Goal: Task Accomplishment & Management: Manage account settings

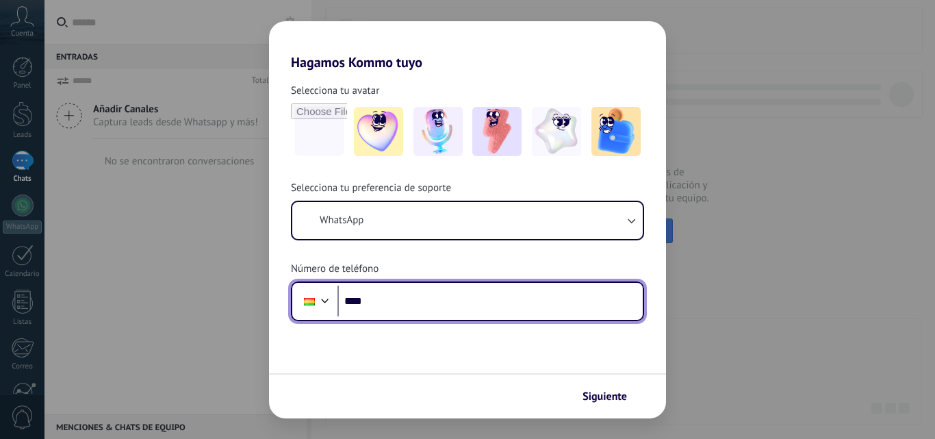
drag, startPoint x: 0, startPoint y: 0, endPoint x: 407, endPoint y: 297, distance: 503.6
click at [407, 297] on input "****" at bounding box center [490, 300] width 305 height 31
type input "**********"
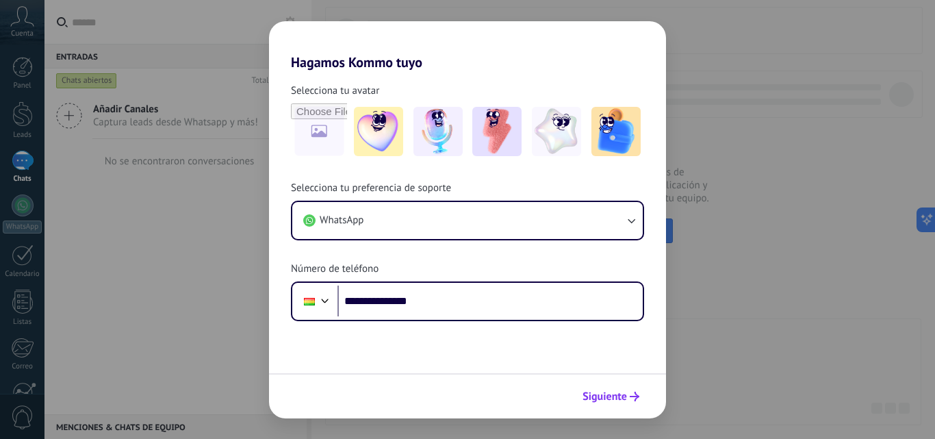
click at [620, 396] on span "Siguiente" at bounding box center [605, 397] width 45 height 10
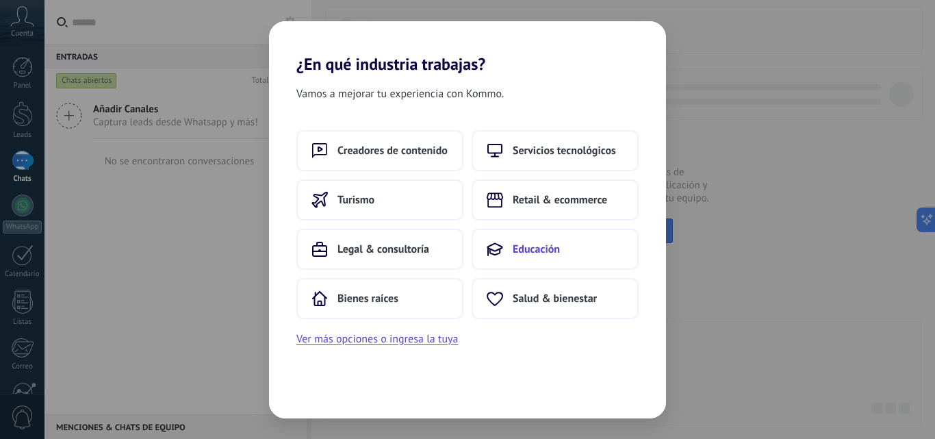
click at [544, 254] on span "Educación" at bounding box center [536, 249] width 47 height 14
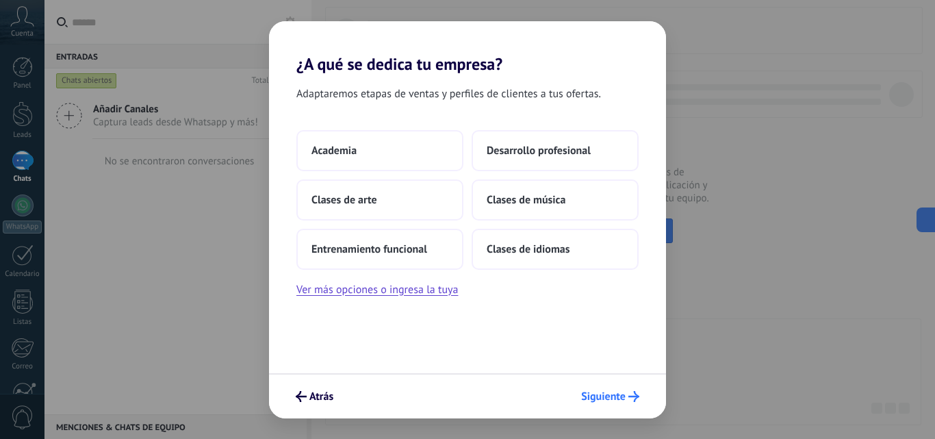
click at [605, 392] on span "Siguiente" at bounding box center [603, 397] width 45 height 10
click at [606, 392] on span "Siguiente" at bounding box center [603, 397] width 45 height 10
click at [535, 157] on button "Desarrollo profesional" at bounding box center [555, 150] width 167 height 41
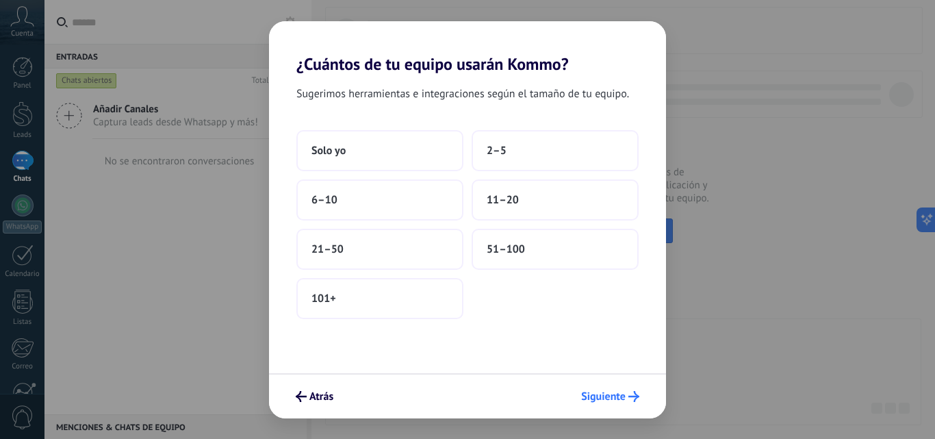
click at [591, 393] on span "Siguiente" at bounding box center [603, 397] width 45 height 10
click at [353, 149] on button "Solo yo" at bounding box center [379, 150] width 167 height 41
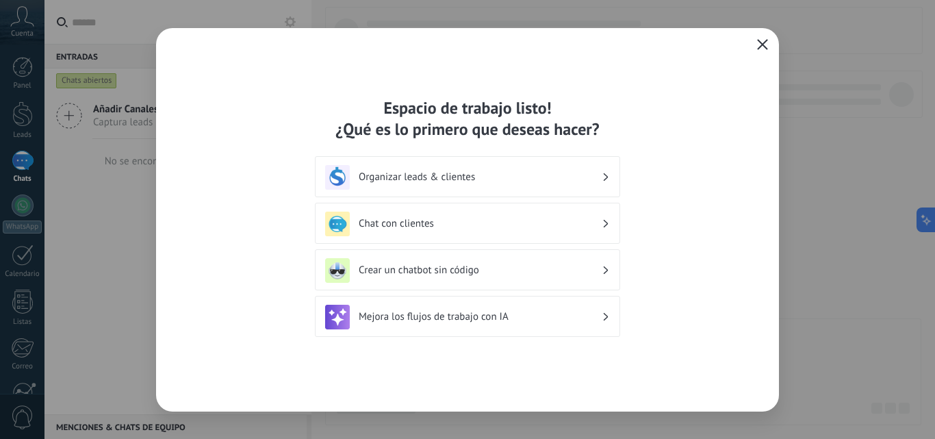
click at [513, 233] on div "Chat con clientes" at bounding box center [467, 224] width 285 height 25
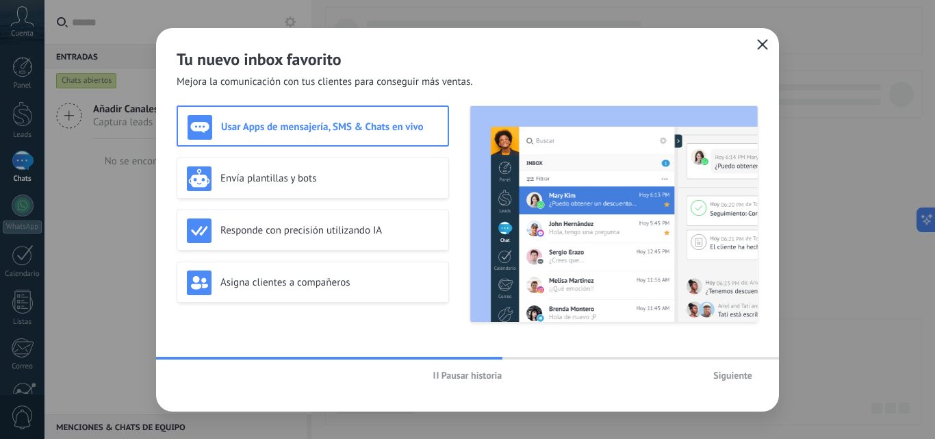
click at [769, 44] on button "button" at bounding box center [763, 45] width 18 height 19
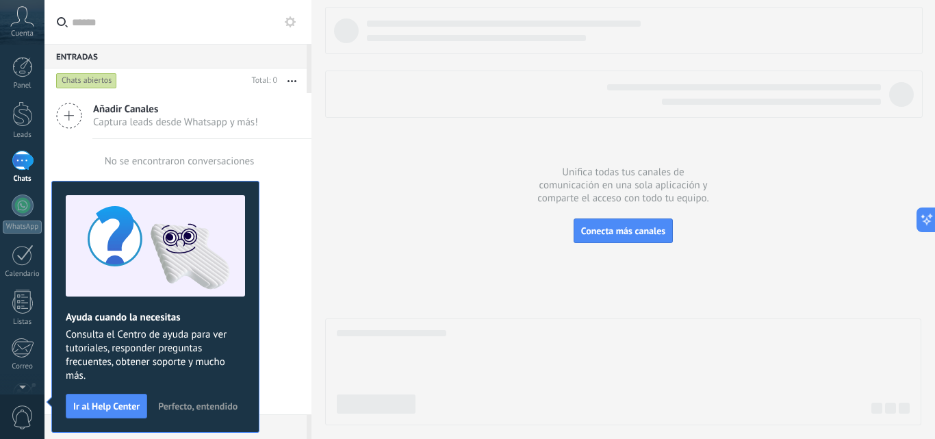
click at [24, 164] on div at bounding box center [23, 161] width 22 height 20
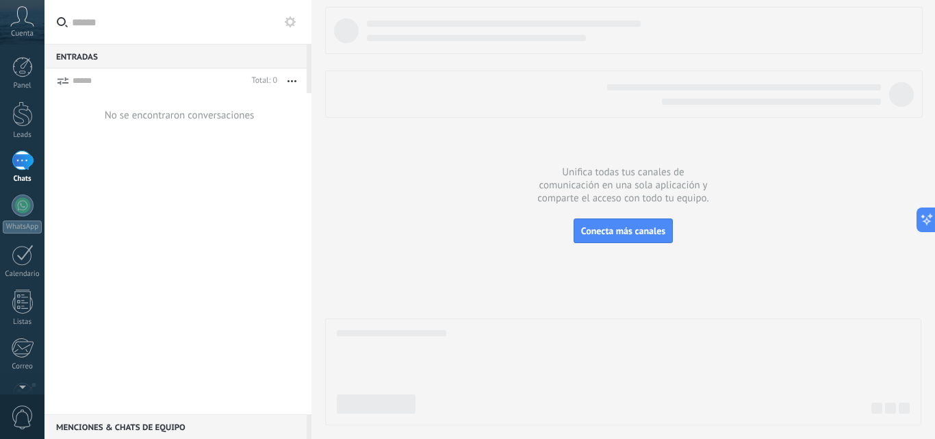
click at [288, 27] on button at bounding box center [290, 22] width 16 height 16
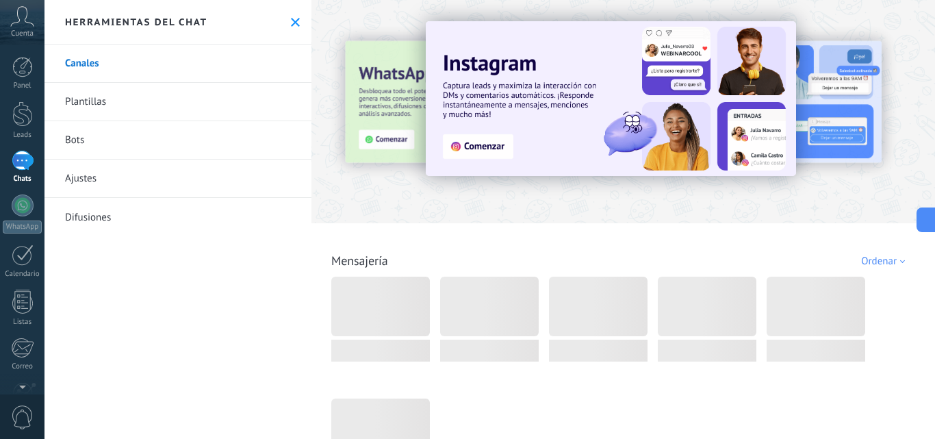
click at [159, 136] on link "Bots" at bounding box center [178, 140] width 267 height 38
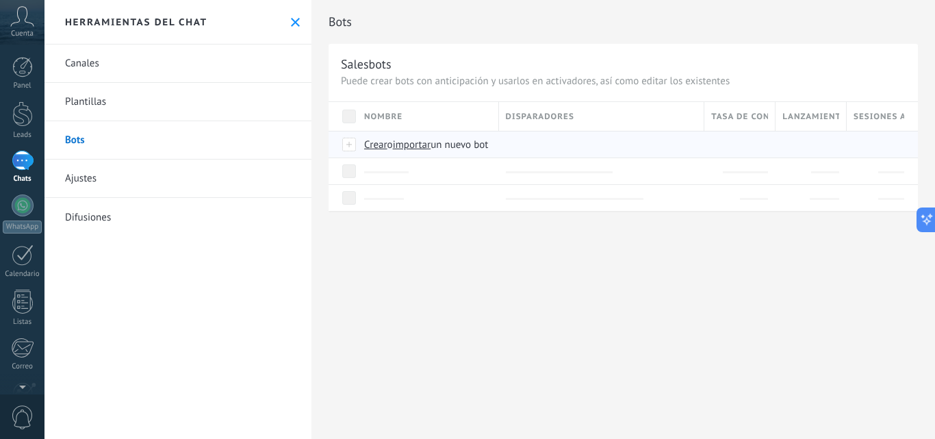
click at [424, 144] on span "importar" at bounding box center [412, 144] width 38 height 13
click at [0, 0] on input "importar un nuevo bot" at bounding box center [0, 0] width 0 height 0
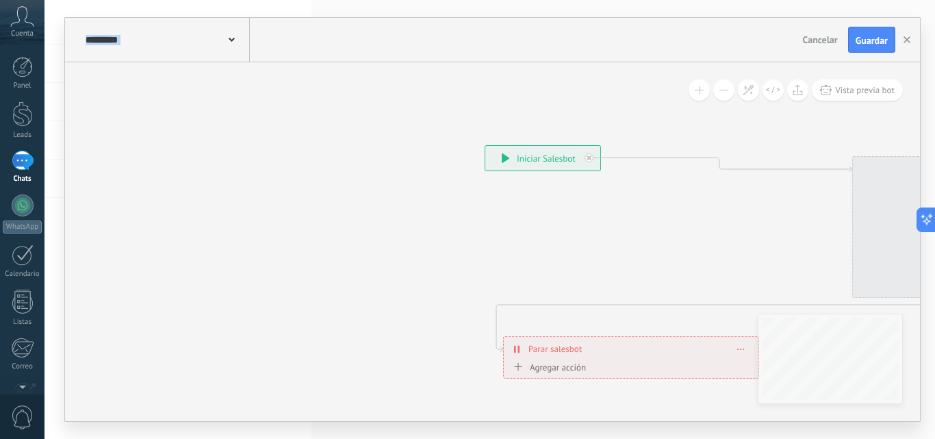
drag, startPoint x: 426, startPoint y: 160, endPoint x: 146, endPoint y: 155, distance: 280.0
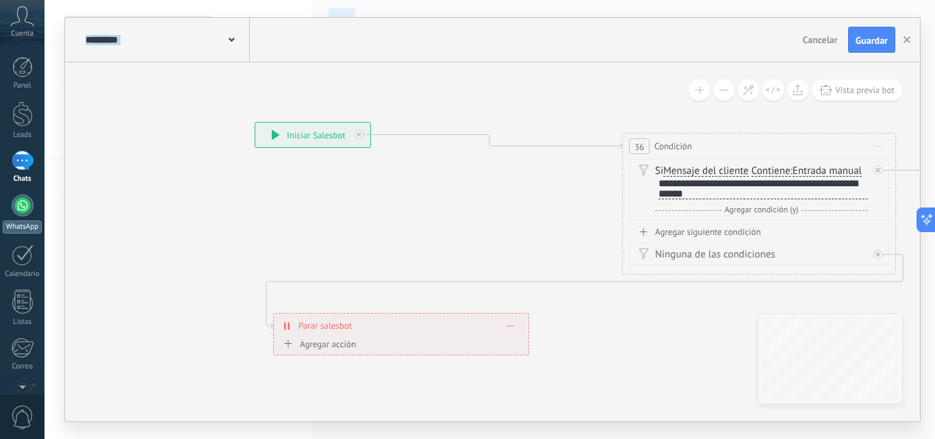
drag, startPoint x: 253, startPoint y: 234, endPoint x: 25, endPoint y: 212, distance: 229.1
click at [25, 212] on body ".abccls-1,.abccls-2{fill-rule:evenodd}.abccls-2{fill:#fff} .abfcls-1{fill:none}…" at bounding box center [467, 219] width 935 height 439
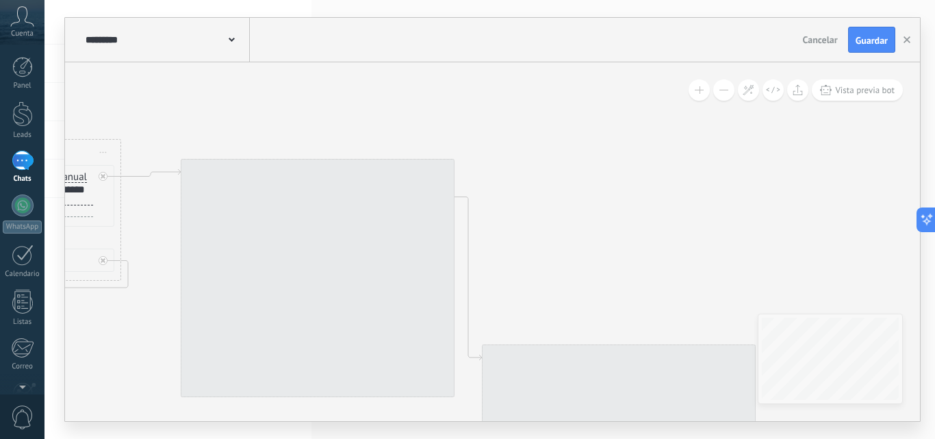
drag, startPoint x: 534, startPoint y: 133, endPoint x: 279, endPoint y: 94, distance: 257.6
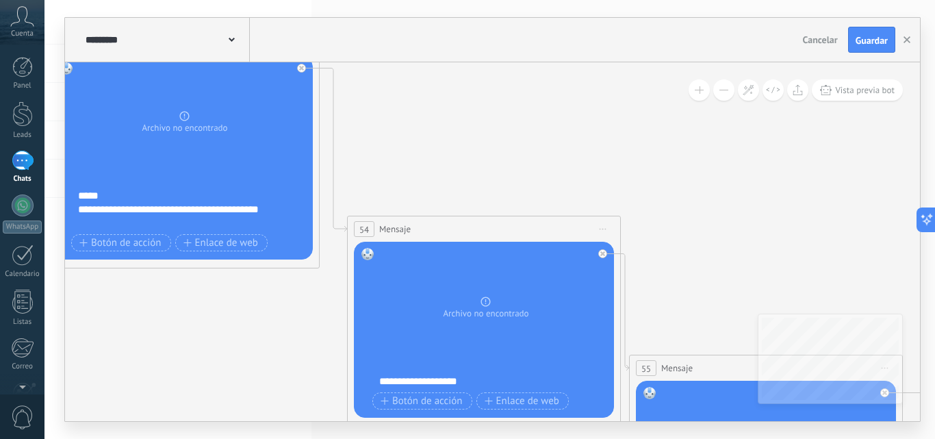
drag, startPoint x: 615, startPoint y: 227, endPoint x: 555, endPoint y: 109, distance: 132.6
click at [555, 109] on icon at bounding box center [782, 396] width 3759 height 1479
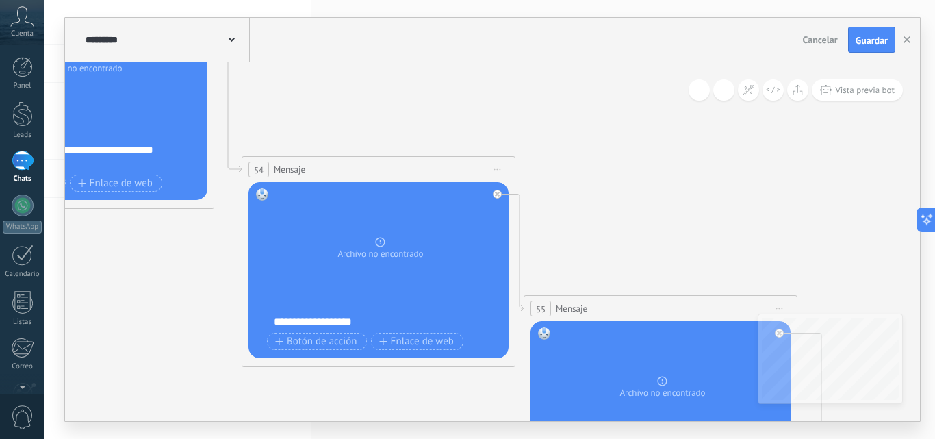
drag, startPoint x: 663, startPoint y: 160, endPoint x: 417, endPoint y: 60, distance: 266.2
click at [417, 60] on div "**********" at bounding box center [492, 219] width 855 height 403
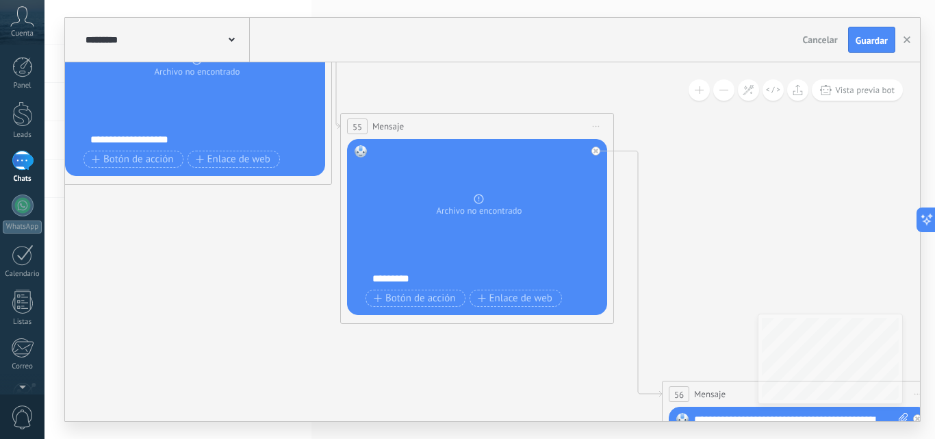
drag, startPoint x: 569, startPoint y: 207, endPoint x: 541, endPoint y: 91, distance: 119.7
click at [525, 77] on icon at bounding box center [493, 145] width 3759 height 1460
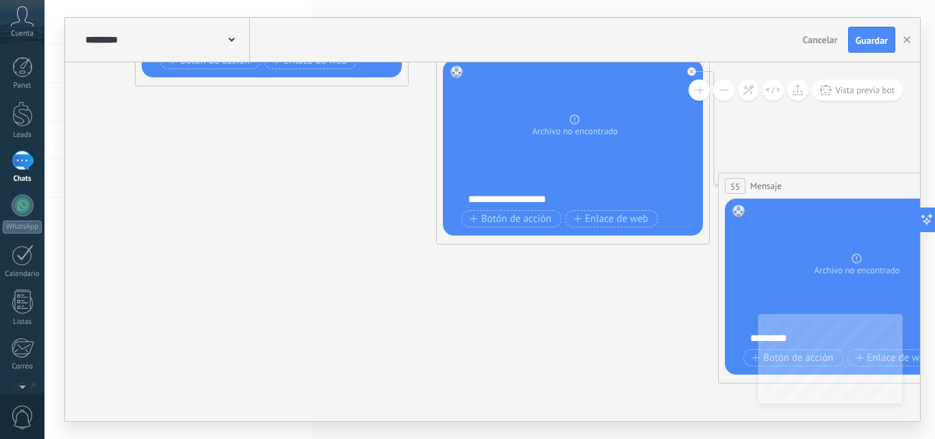
drag, startPoint x: 129, startPoint y: 270, endPoint x: 508, endPoint y: 332, distance: 384.2
click at [508, 332] on icon at bounding box center [871, 205] width 3759 height 1460
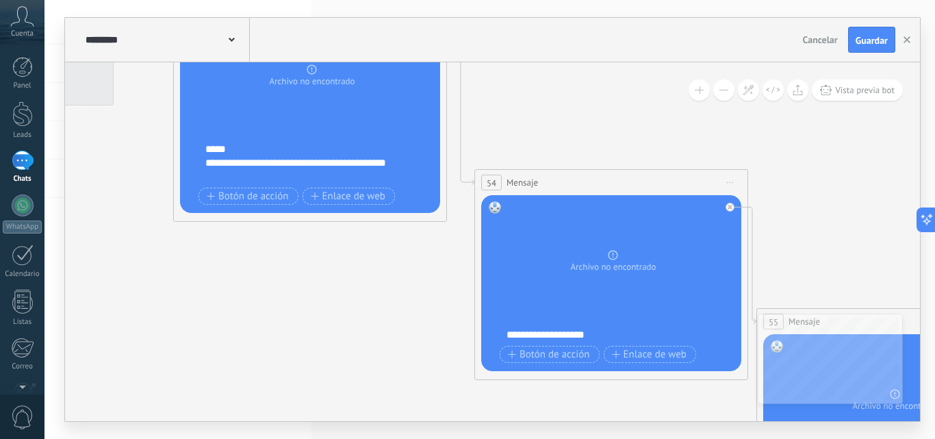
drag, startPoint x: 351, startPoint y: 249, endPoint x: 389, endPoint y: 385, distance: 142.2
click at [389, 385] on icon at bounding box center [909, 340] width 3759 height 1460
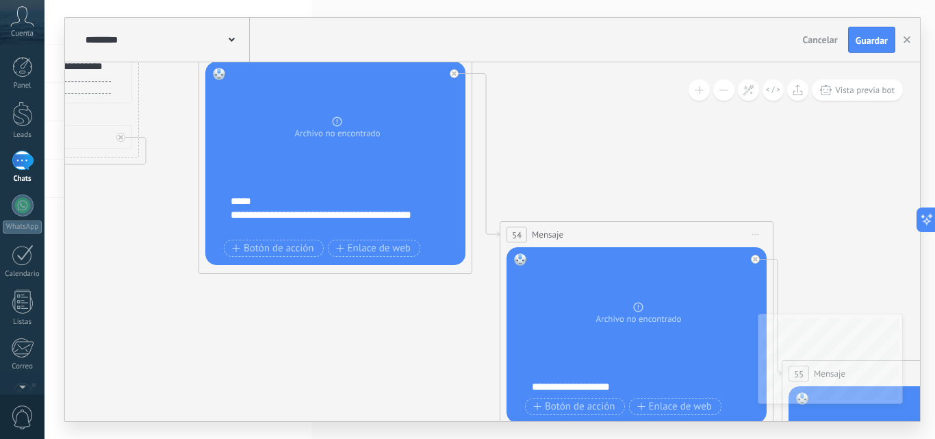
drag, startPoint x: 336, startPoint y: 351, endPoint x: 361, endPoint y: 402, distance: 56.6
click at [361, 402] on icon at bounding box center [934, 392] width 3759 height 1460
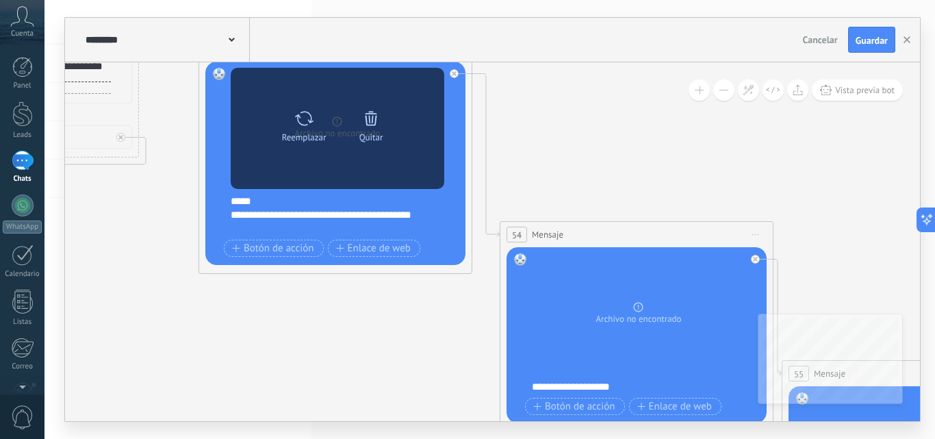
click at [307, 118] on icon at bounding box center [304, 118] width 20 height 19
click input "Subir" at bounding box center [0, 0] width 0 height 0
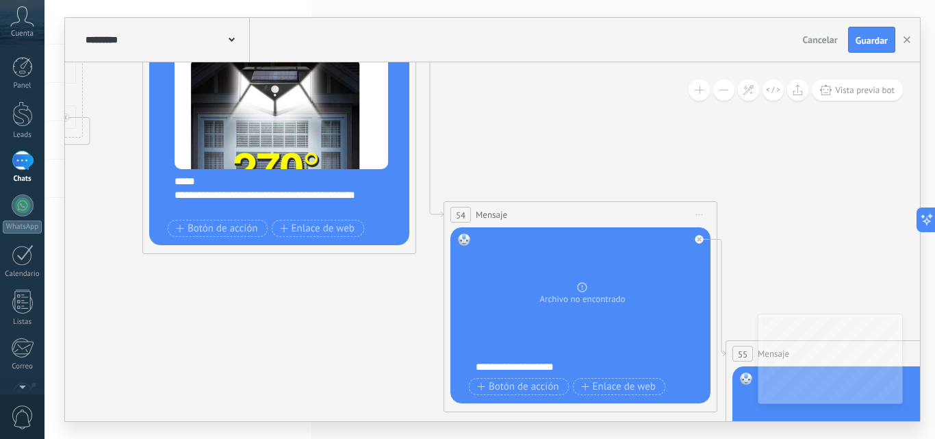
drag, startPoint x: 593, startPoint y: 108, endPoint x: 498, endPoint y: 131, distance: 98.0
click at [498, 129] on icon at bounding box center [878, 373] width 3759 height 1460
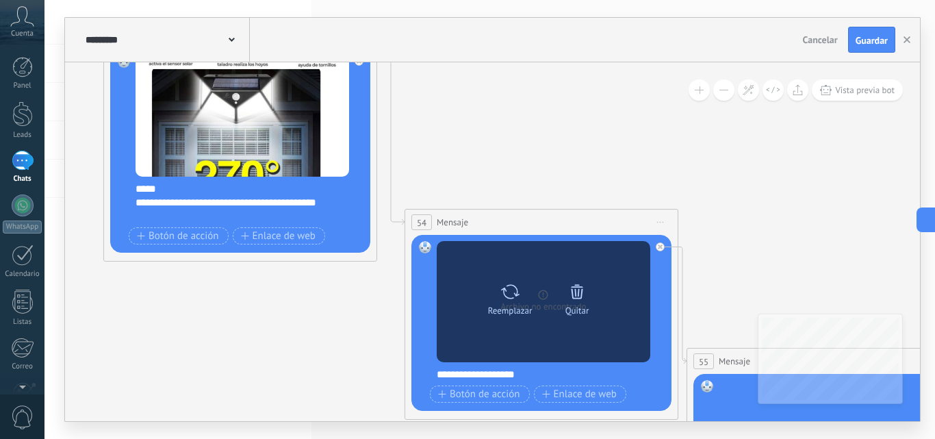
click at [504, 299] on icon at bounding box center [510, 291] width 20 height 19
click input "Subir" at bounding box center [0, 0] width 0 height 0
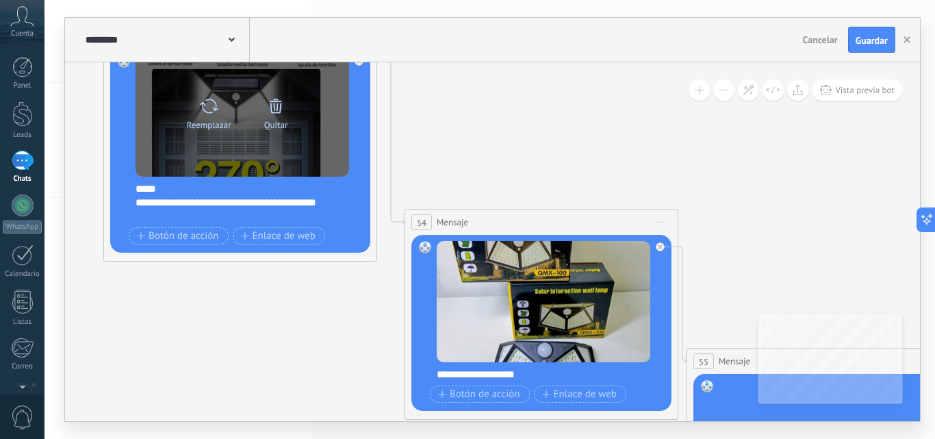
click at [209, 109] on icon at bounding box center [209, 106] width 20 height 19
click input "Subir" at bounding box center [0, 0] width 0 height 0
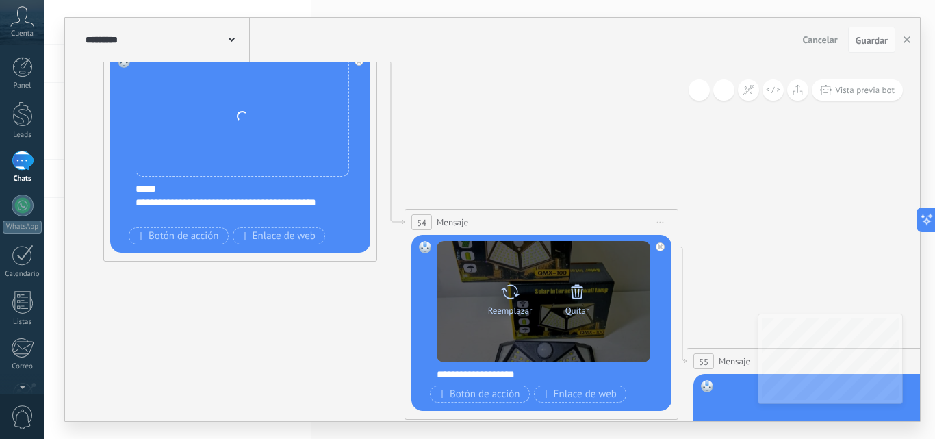
click at [509, 292] on icon at bounding box center [510, 291] width 20 height 19
click input "Subir" at bounding box center [0, 0] width 0 height 0
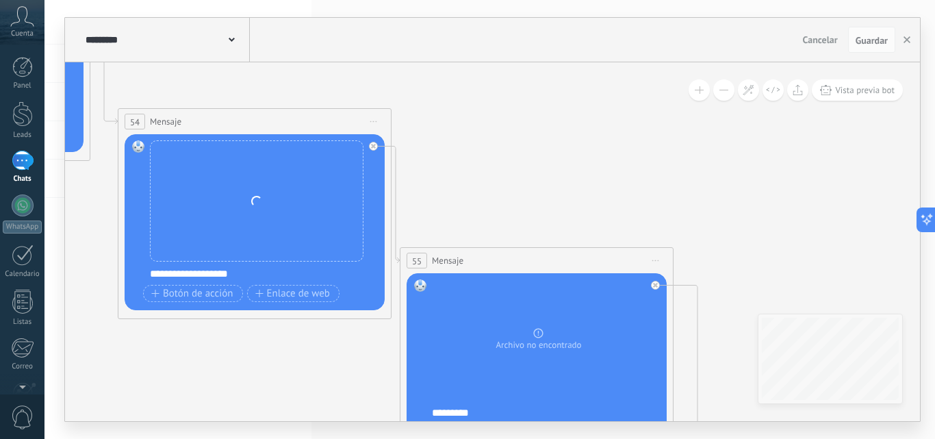
drag, startPoint x: 759, startPoint y: 209, endPoint x: 466, endPoint y: 147, distance: 298.9
click at [459, 136] on icon at bounding box center [552, 280] width 3759 height 1460
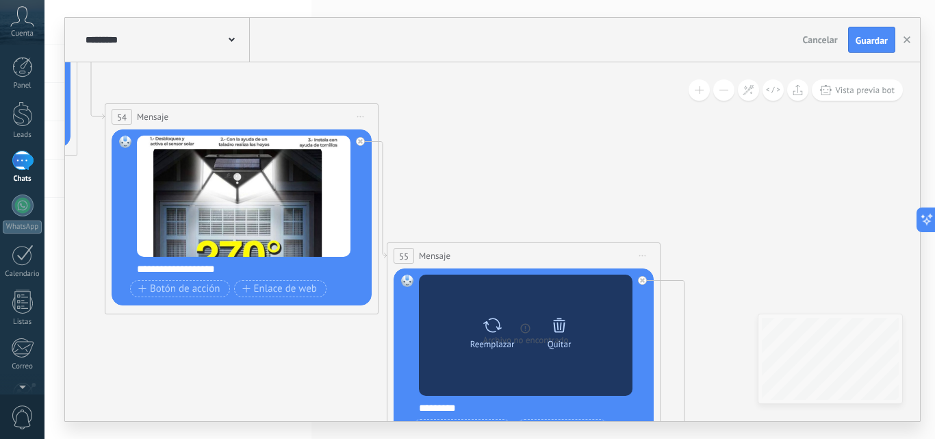
click at [494, 331] on icon at bounding box center [493, 325] width 20 height 19
click input "Subir" at bounding box center [0, 0] width 0 height 0
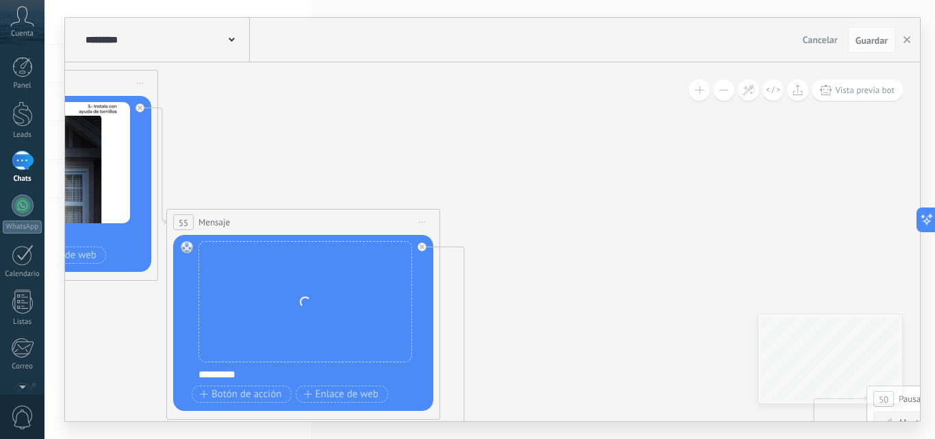
drag, startPoint x: 612, startPoint y: 188, endPoint x: 409, endPoint y: 140, distance: 209.1
click at [373, 131] on icon at bounding box center [319, 241] width 3759 height 1460
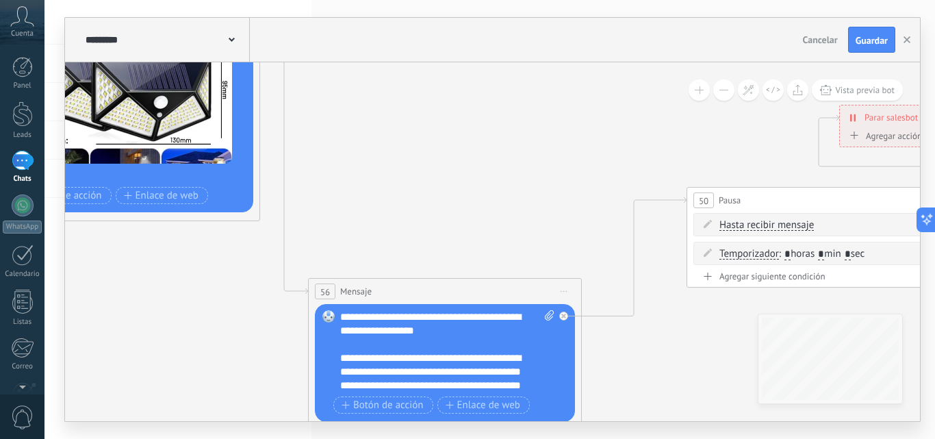
drag, startPoint x: 681, startPoint y: 282, endPoint x: 506, endPoint y: 88, distance: 260.8
click at [507, 90] on icon at bounding box center [139, 43] width 3759 height 1460
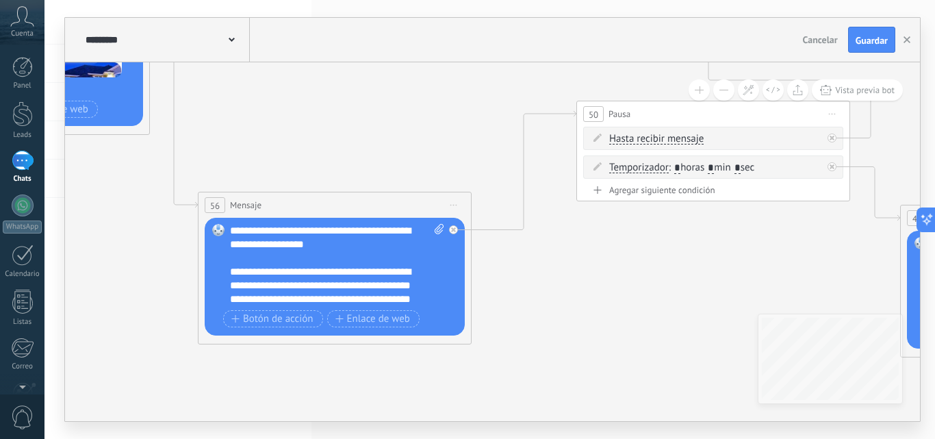
drag, startPoint x: 510, startPoint y: 133, endPoint x: 409, endPoint y: 65, distance: 121.3
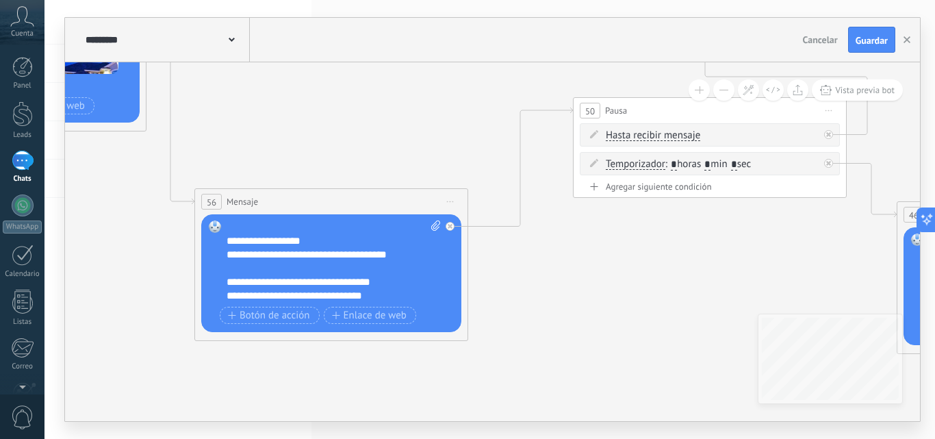
scroll to position [301, 0]
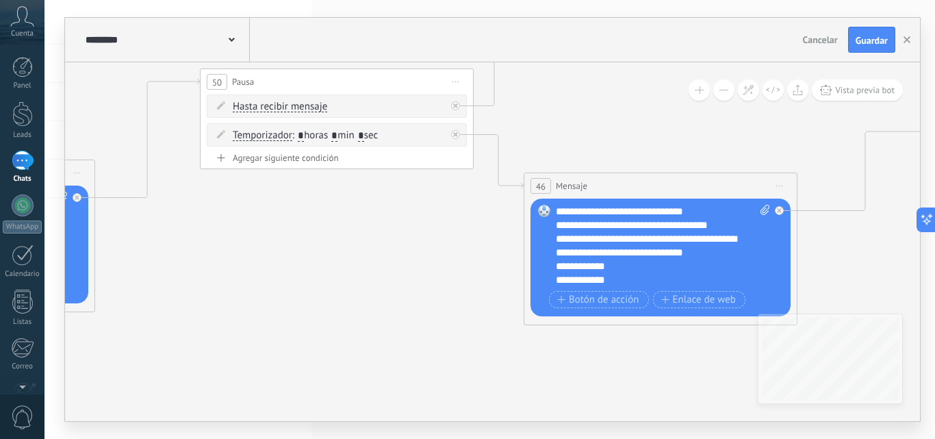
drag, startPoint x: 740, startPoint y: 280, endPoint x: 420, endPoint y: 251, distance: 321.1
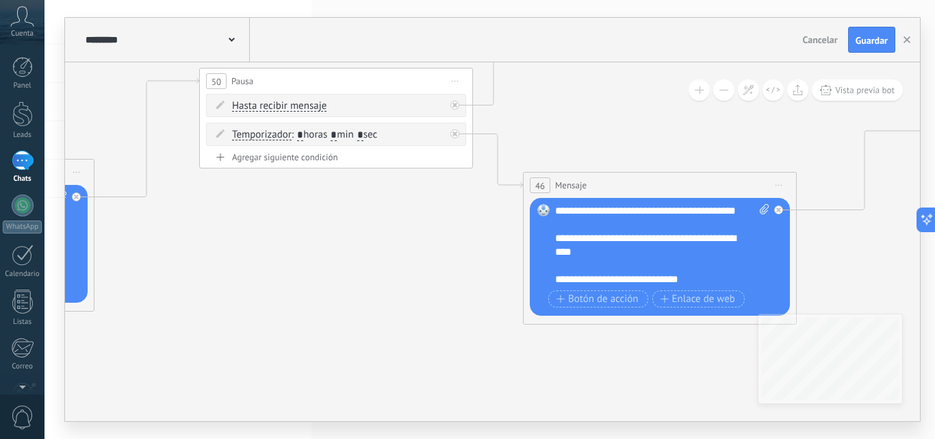
scroll to position [178, 0]
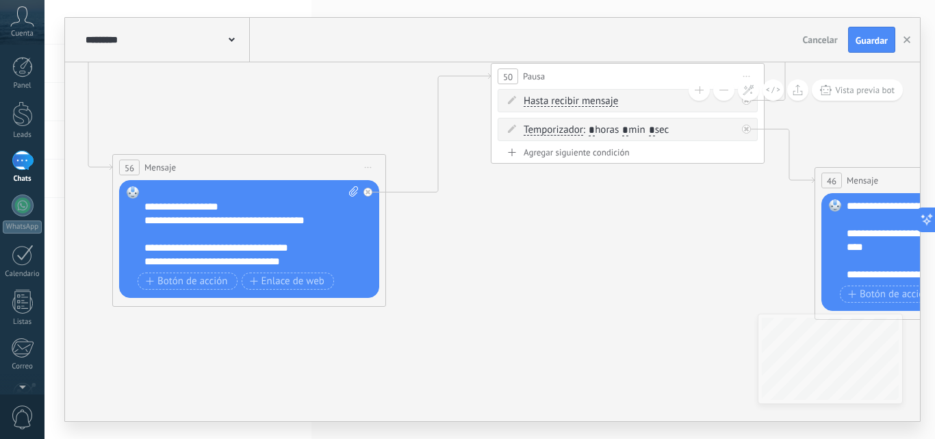
drag, startPoint x: 398, startPoint y: 257, endPoint x: 723, endPoint y: 223, distance: 326.4
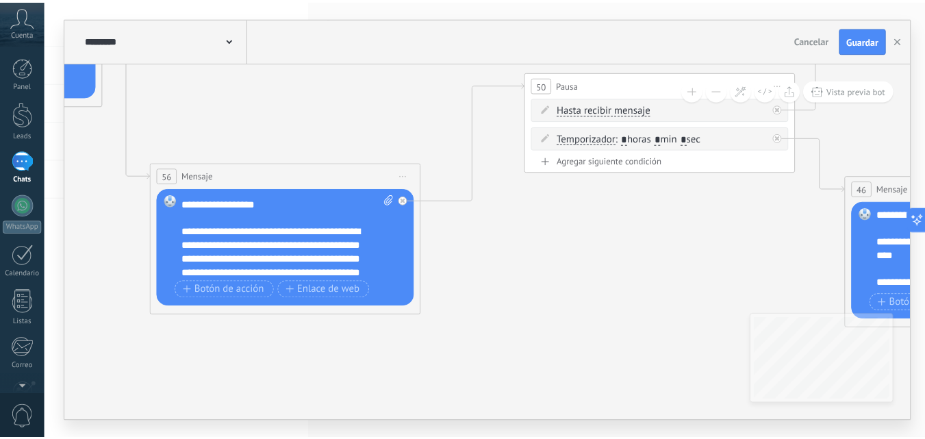
scroll to position [0, 0]
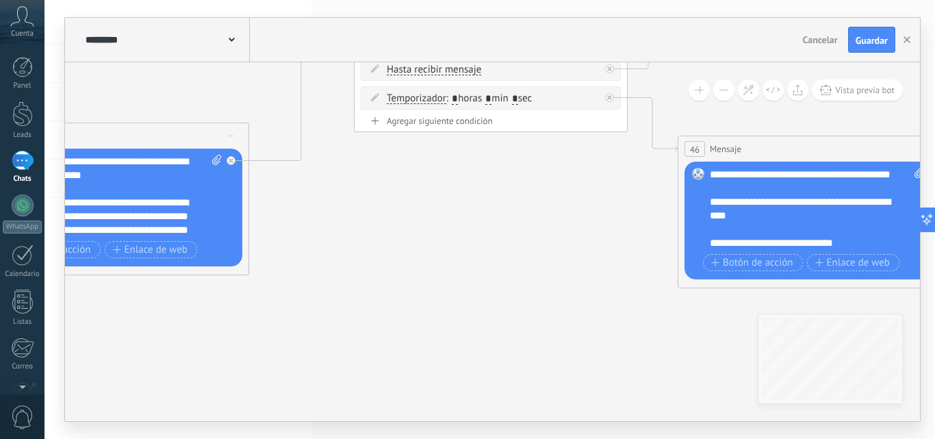
drag, startPoint x: 484, startPoint y: 281, endPoint x: 451, endPoint y: 243, distance: 50.0
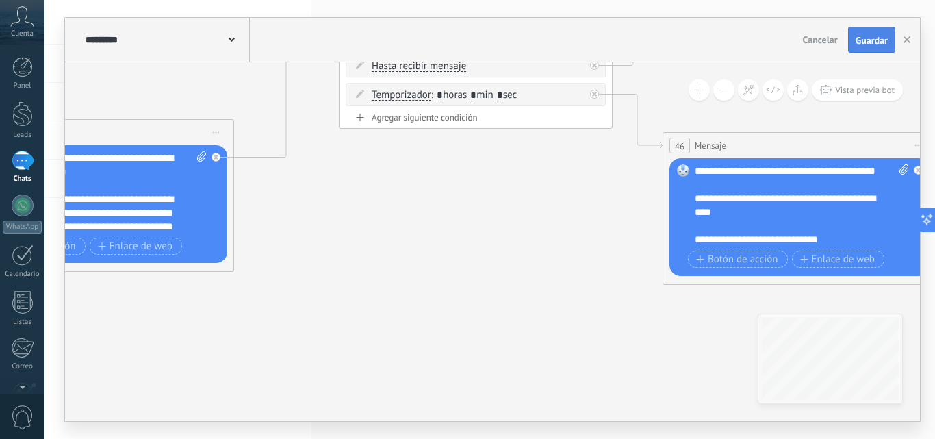
click at [871, 42] on span "Guardar" at bounding box center [872, 41] width 32 height 10
click at [908, 40] on use "button" at bounding box center [907, 39] width 7 height 7
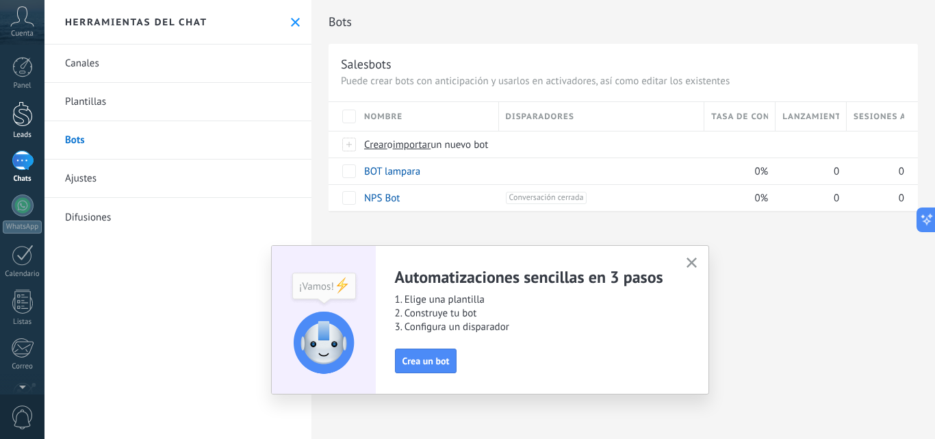
click at [27, 112] on div at bounding box center [22, 113] width 21 height 25
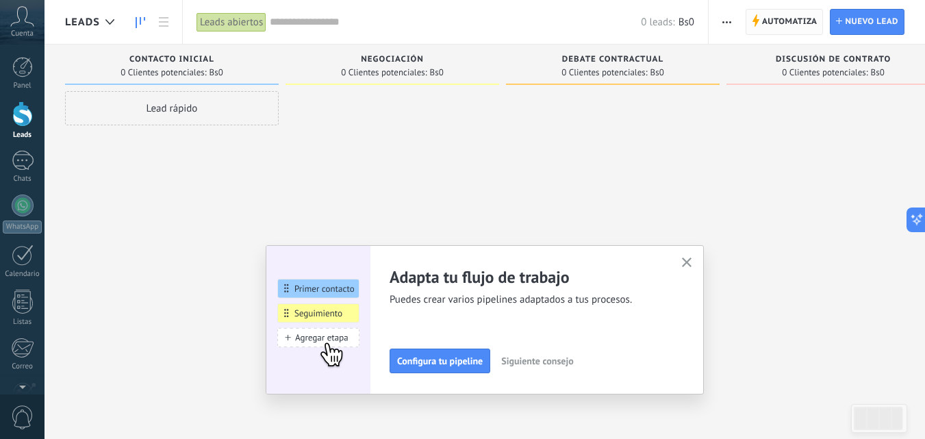
click at [789, 11] on span "Automatiza" at bounding box center [789, 22] width 55 height 25
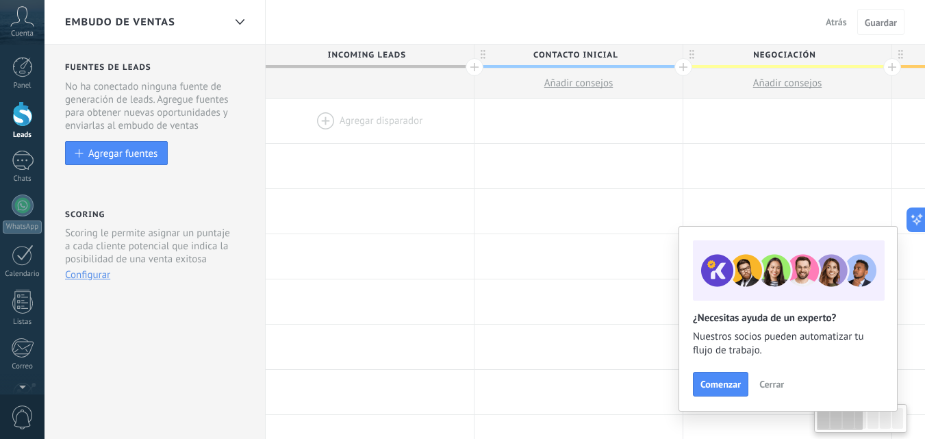
click at [341, 118] on div at bounding box center [370, 121] width 208 height 45
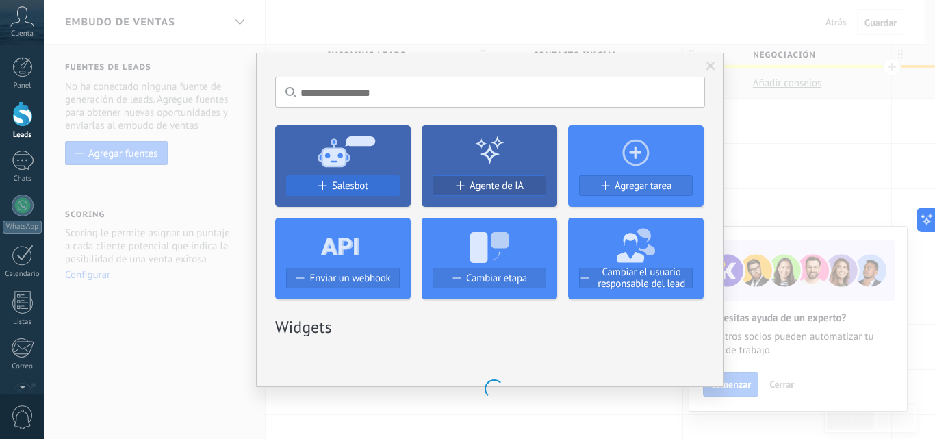
click at [351, 182] on span "Salesbot" at bounding box center [350, 186] width 36 height 12
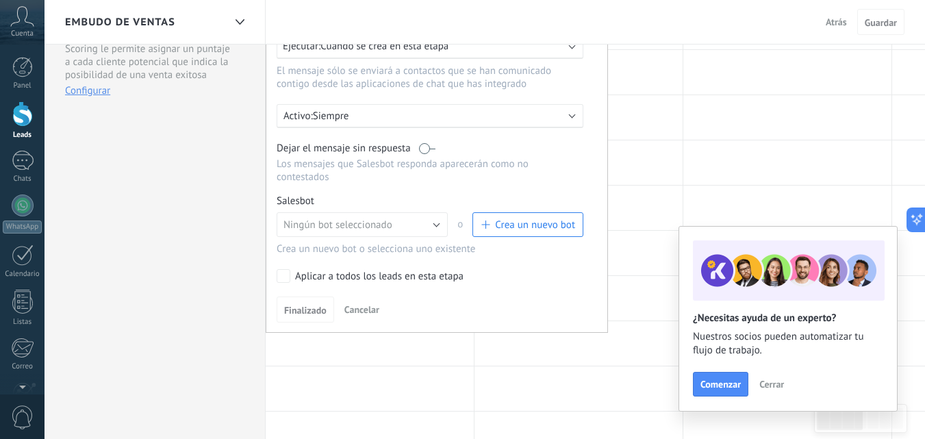
scroll to position [205, 0]
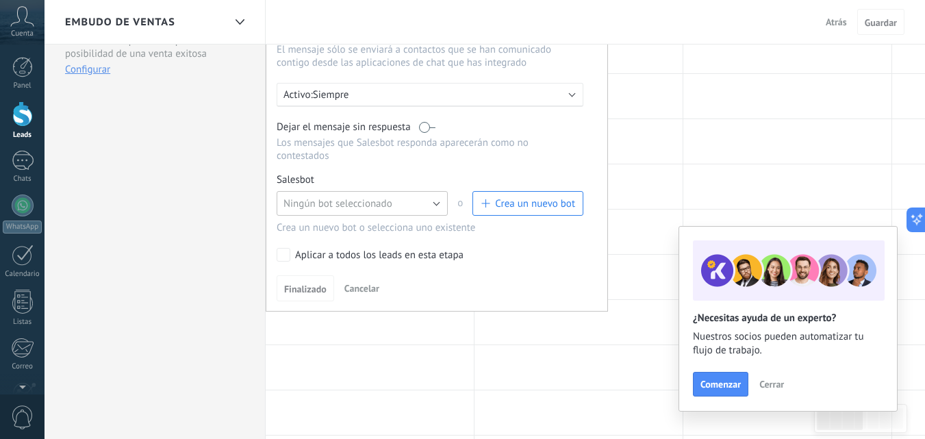
click at [433, 199] on button "Ningún bot seleccionado" at bounding box center [362, 203] width 171 height 25
click at [335, 225] on span "BOT lampara" at bounding box center [355, 226] width 175 height 13
click at [308, 285] on span "Finalizado" at bounding box center [305, 289] width 42 height 10
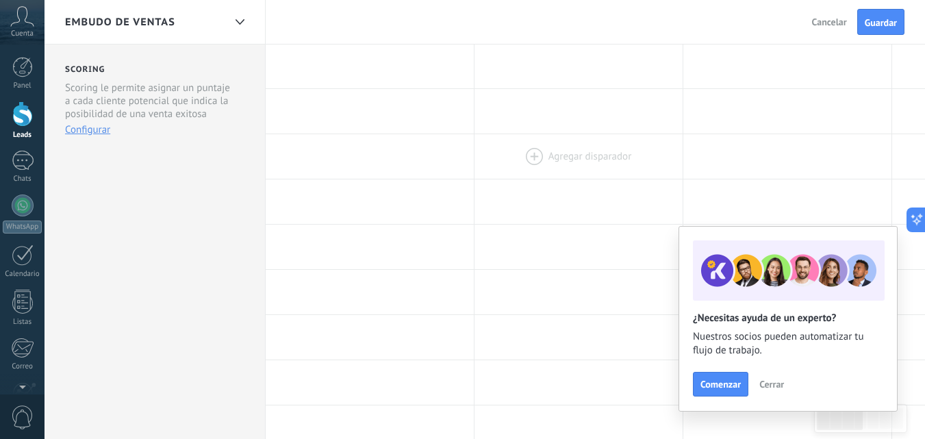
scroll to position [0, 0]
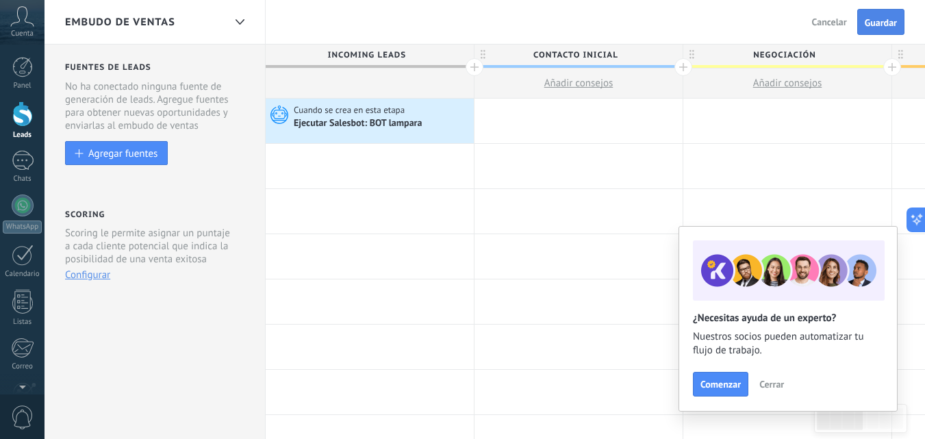
click at [883, 24] on span "Guardar" at bounding box center [881, 23] width 32 height 10
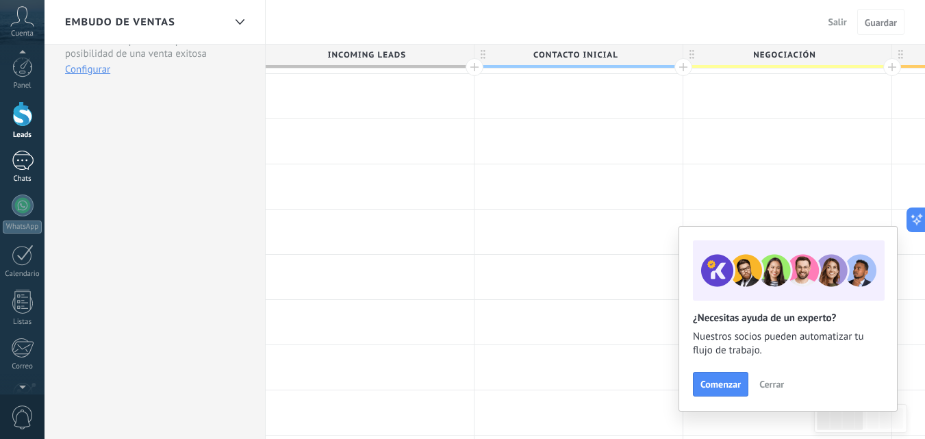
click at [21, 160] on div at bounding box center [23, 161] width 22 height 20
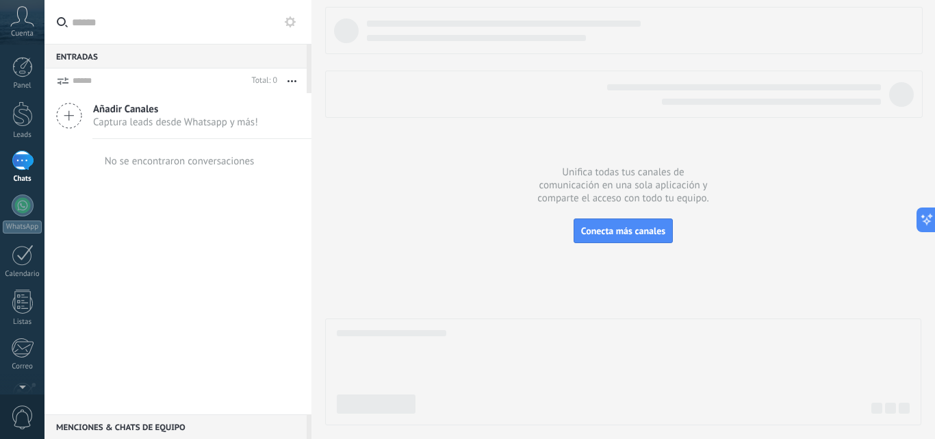
click at [287, 18] on use at bounding box center [290, 21] width 11 height 11
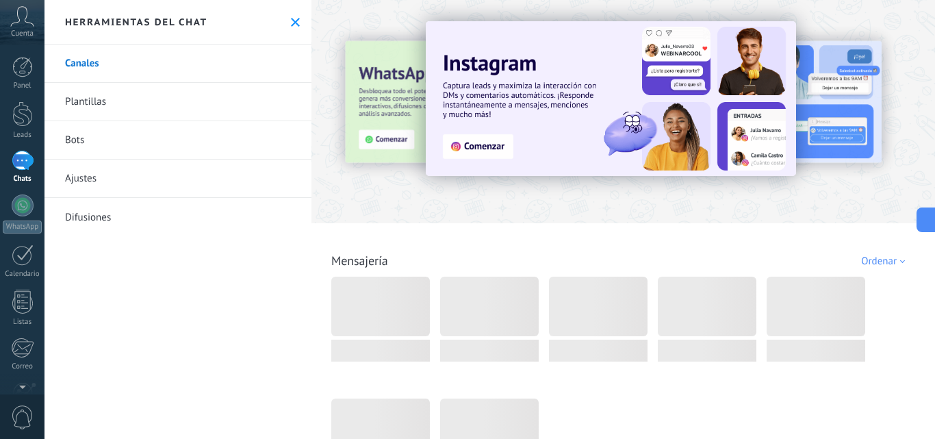
click at [116, 136] on link "Bots" at bounding box center [178, 140] width 267 height 38
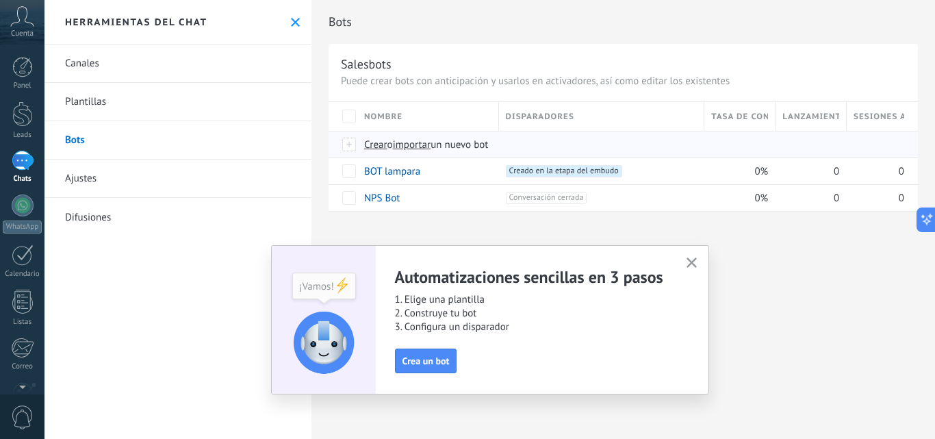
click at [420, 144] on span "importar" at bounding box center [412, 144] width 38 height 13
click at [0, 0] on input "importar un nuevo bot" at bounding box center [0, 0] width 0 height 0
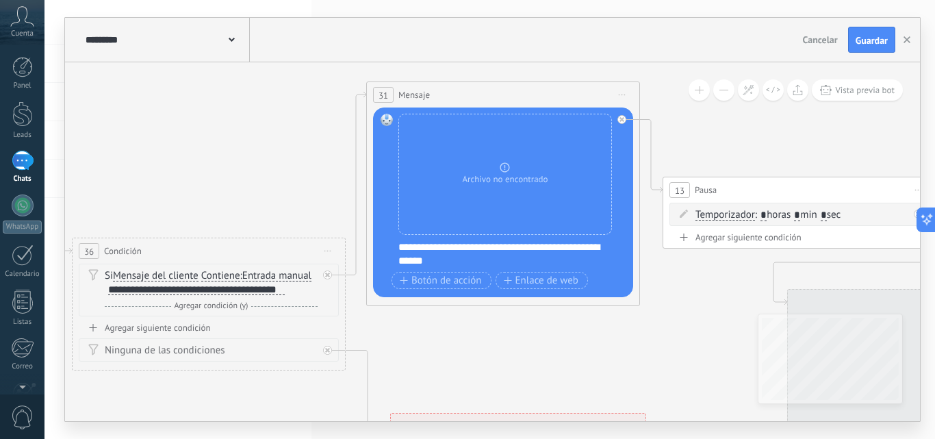
drag, startPoint x: 657, startPoint y: 146, endPoint x: 190, endPoint y: 133, distance: 466.4
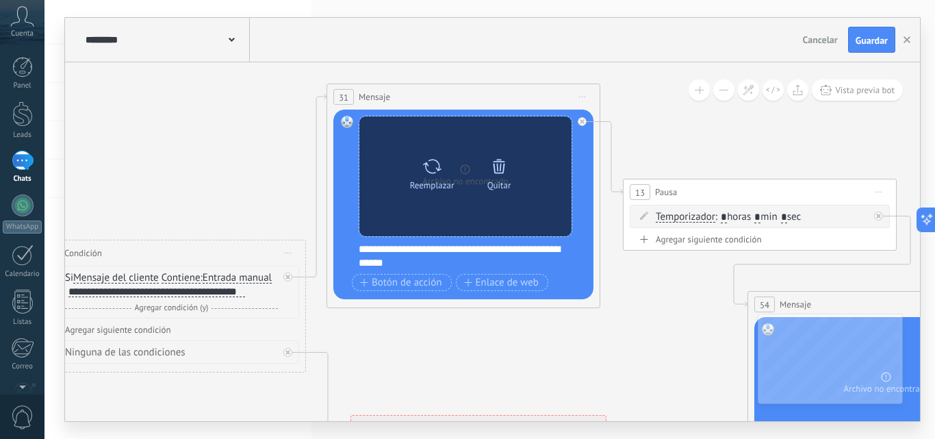
click at [437, 173] on icon at bounding box center [432, 166] width 20 height 19
click input "Subir" at bounding box center [0, 0] width 0 height 0
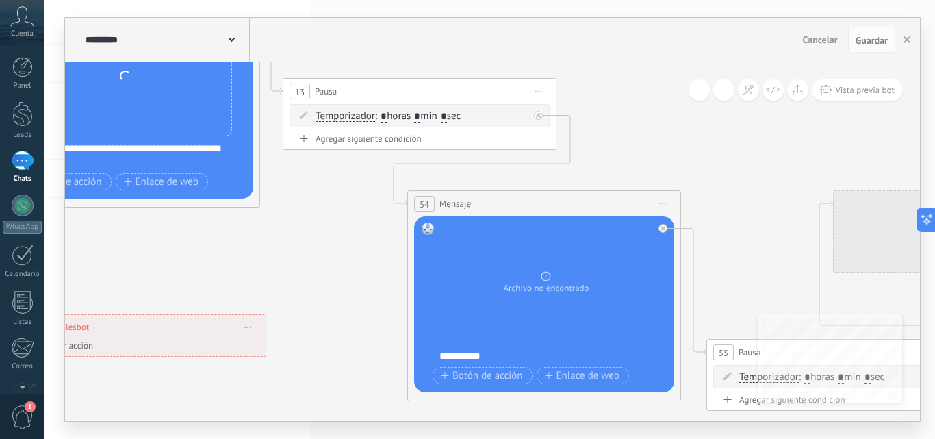
drag, startPoint x: 629, startPoint y: 356, endPoint x: 283, endPoint y: 238, distance: 365.2
click at [283, 244] on icon at bounding box center [846, 192] width 3288 height 1103
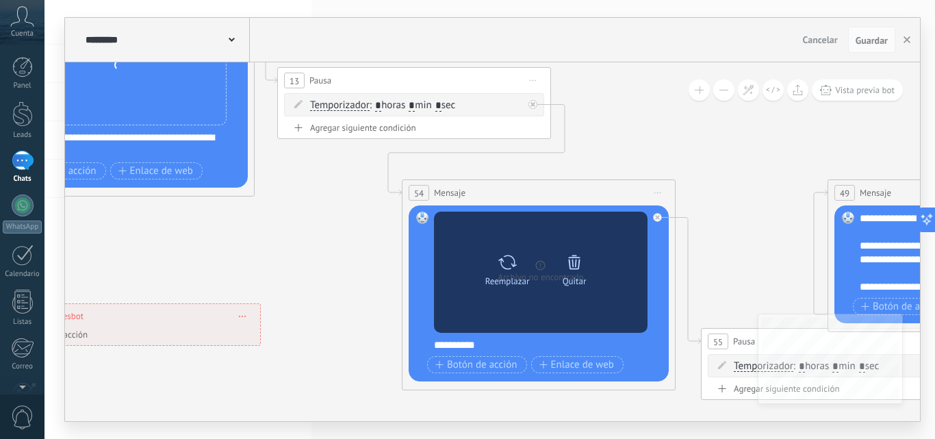
click at [510, 263] on icon at bounding box center [508, 262] width 20 height 19
click input "Subir" at bounding box center [0, 0] width 0 height 0
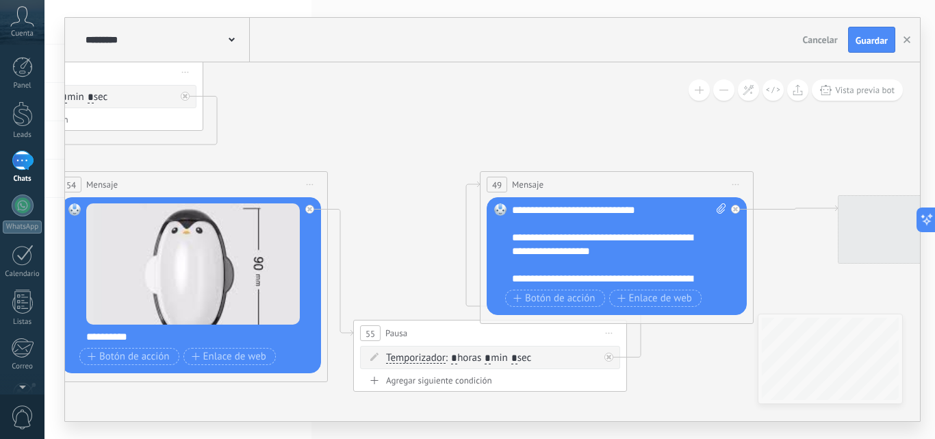
drag, startPoint x: 674, startPoint y: 142, endPoint x: 525, endPoint y: 140, distance: 149.3
click at [374, 141] on icon at bounding box center [493, 177] width 3288 height 1113
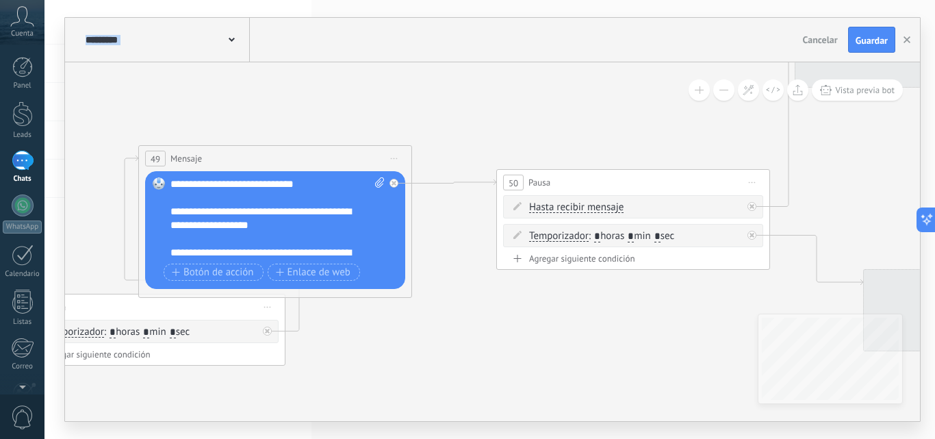
drag, startPoint x: 713, startPoint y: 121, endPoint x: 385, endPoint y: 112, distance: 327.4
click at [381, 97] on icon at bounding box center [152, 151] width 3288 height 1113
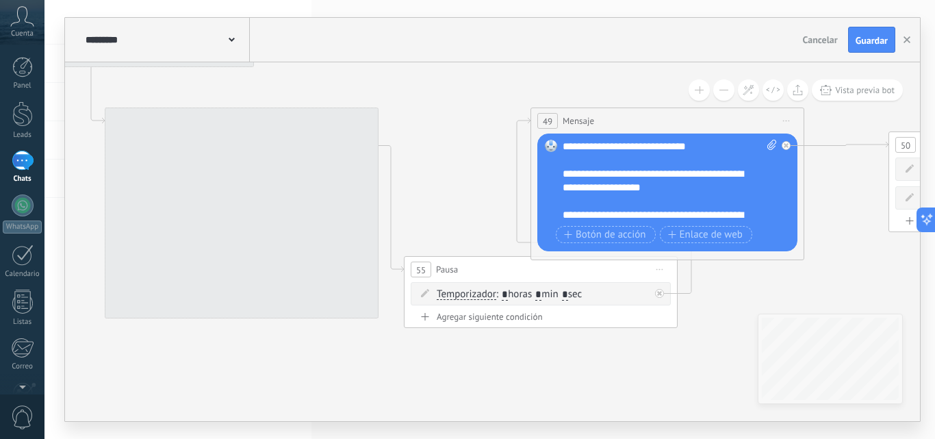
drag, startPoint x: 542, startPoint y: 342, endPoint x: 697, endPoint y: 307, distance: 158.6
click at [935, 305] on div "**********" at bounding box center [490, 219] width 891 height 439
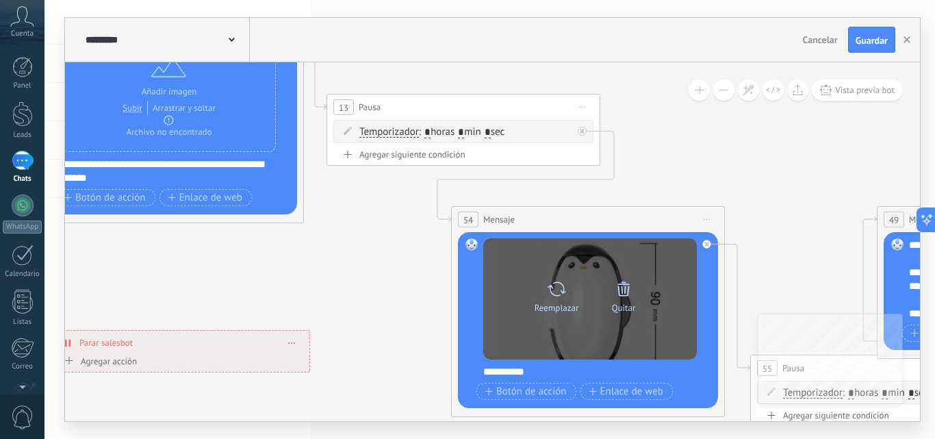
drag, startPoint x: 479, startPoint y: 181, endPoint x: 503, endPoint y: 267, distance: 88.7
click at [804, 266] on icon at bounding box center [890, 233] width 3288 height 1155
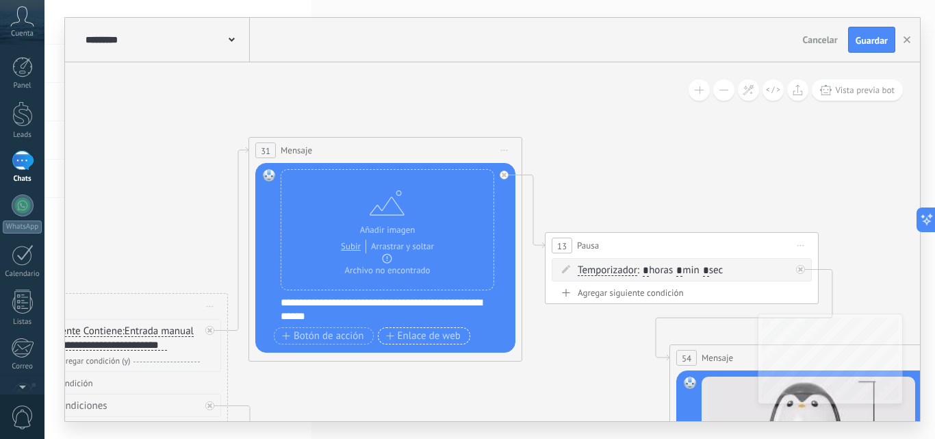
drag, startPoint x: 337, startPoint y: 277, endPoint x: 417, endPoint y: 331, distance: 97.0
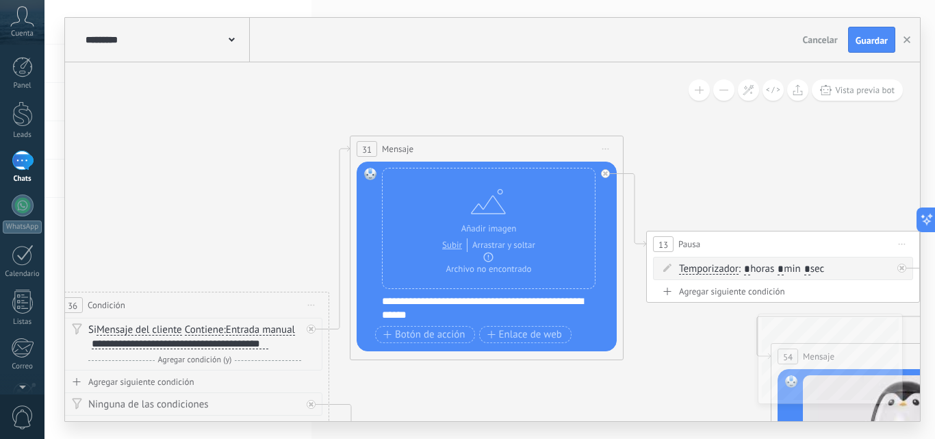
drag, startPoint x: 204, startPoint y: 209, endPoint x: 240, endPoint y: 205, distance: 35.8
click at [864, 39] on span "Guardar" at bounding box center [872, 41] width 32 height 10
click at [904, 40] on icon "button" at bounding box center [907, 39] width 7 height 7
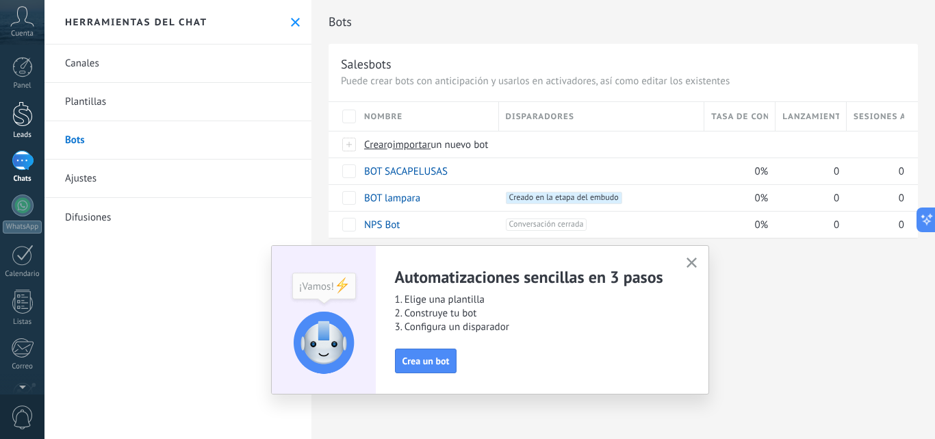
click at [21, 112] on div at bounding box center [22, 113] width 21 height 25
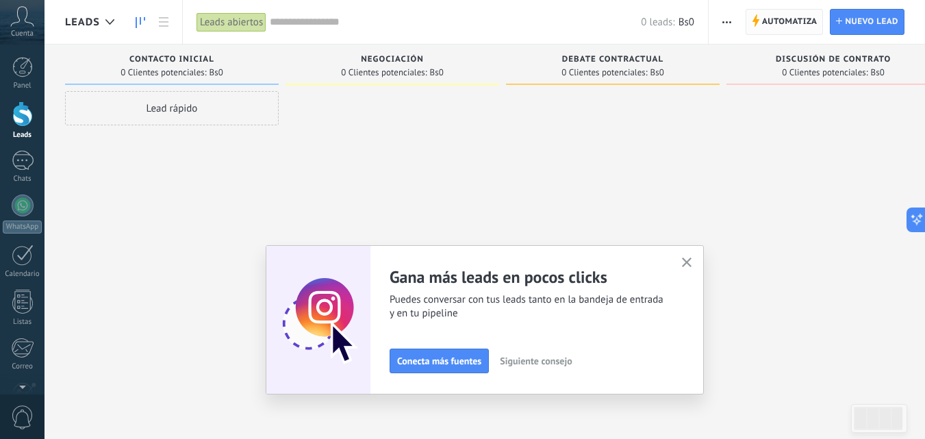
click at [801, 24] on span "Automatiza" at bounding box center [789, 22] width 55 height 25
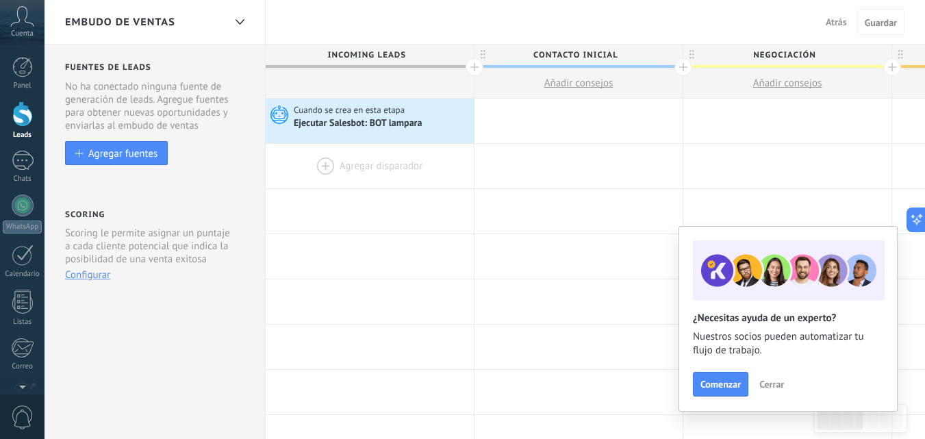
click at [331, 161] on div at bounding box center [370, 166] width 208 height 45
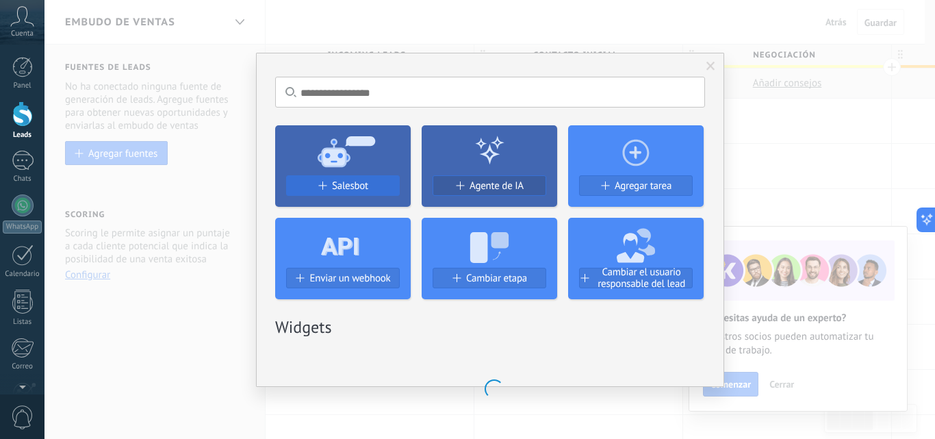
click at [360, 183] on span "Salesbot" at bounding box center [350, 186] width 36 height 12
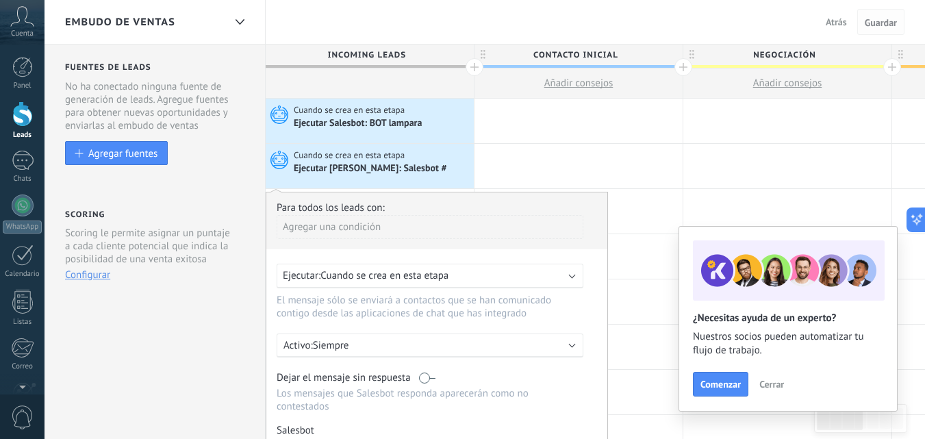
click at [876, 19] on span "Guardar" at bounding box center [881, 23] width 32 height 10
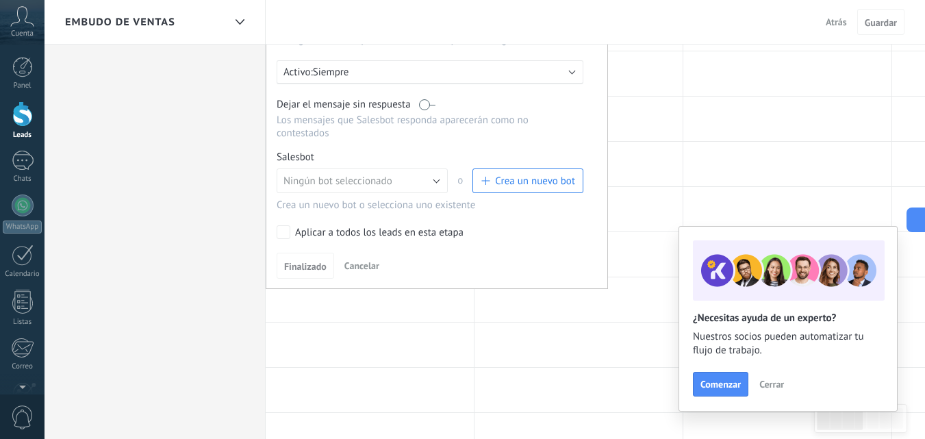
scroll to position [274, 0]
click at [431, 183] on button "Ningún bot seleccionado" at bounding box center [362, 180] width 171 height 25
click at [351, 199] on span "BOT SACAPELUSAS" at bounding box center [355, 203] width 175 height 13
click at [305, 264] on span "Finalizado" at bounding box center [305, 266] width 42 height 10
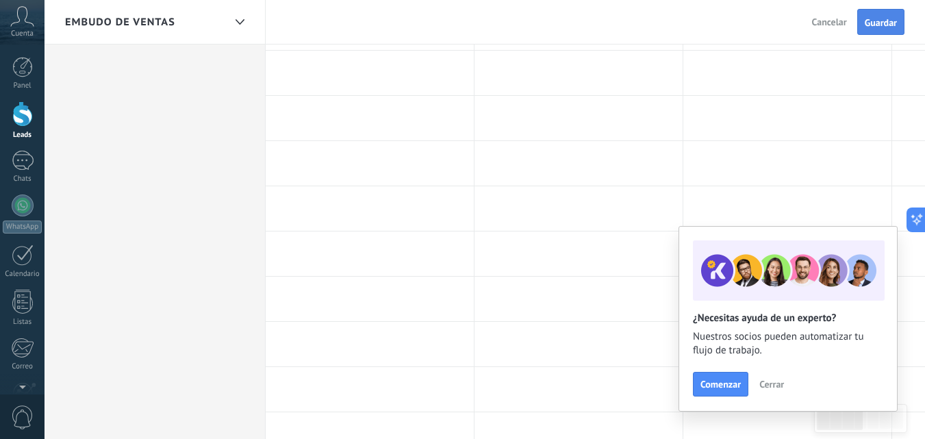
click at [887, 21] on span "Guardar" at bounding box center [881, 23] width 32 height 10
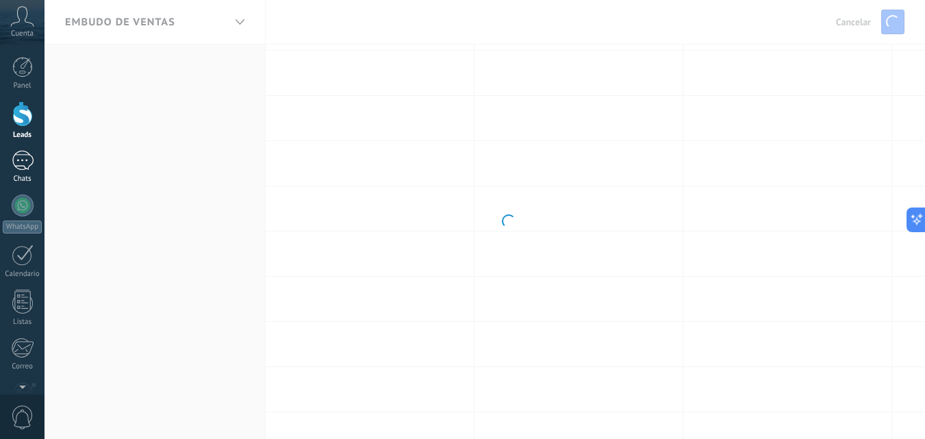
click at [13, 163] on div at bounding box center [23, 161] width 22 height 20
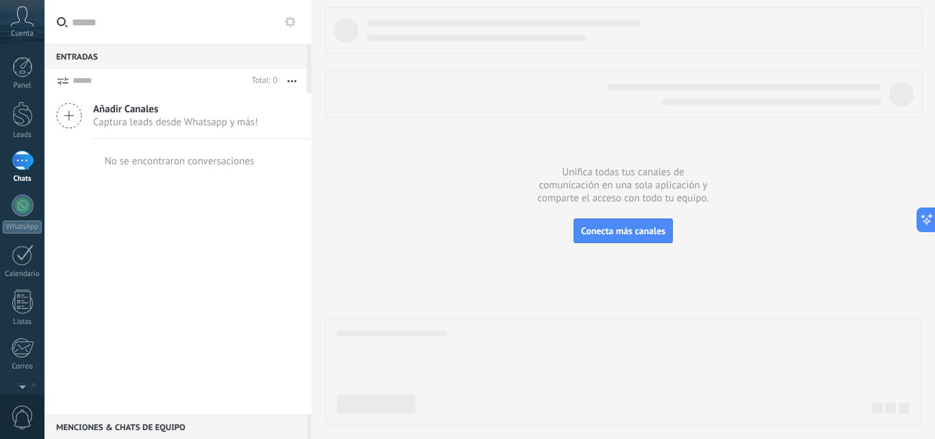
click at [289, 22] on icon at bounding box center [290, 21] width 11 height 11
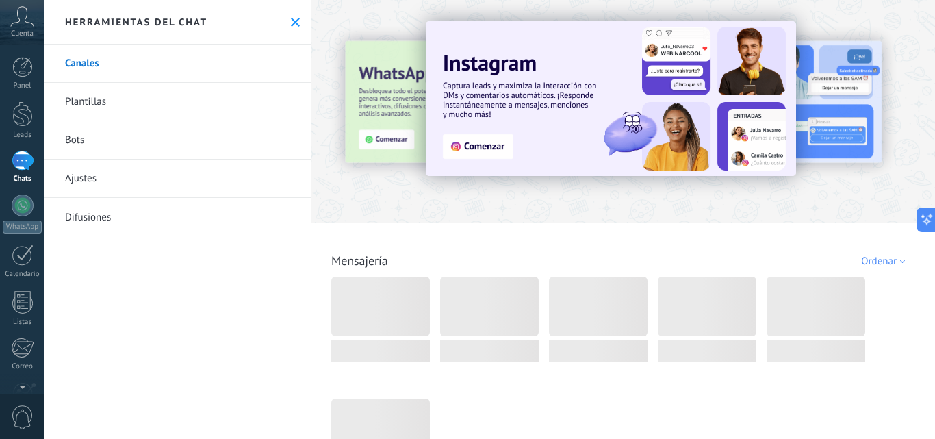
click at [122, 141] on link "Bots" at bounding box center [178, 140] width 267 height 38
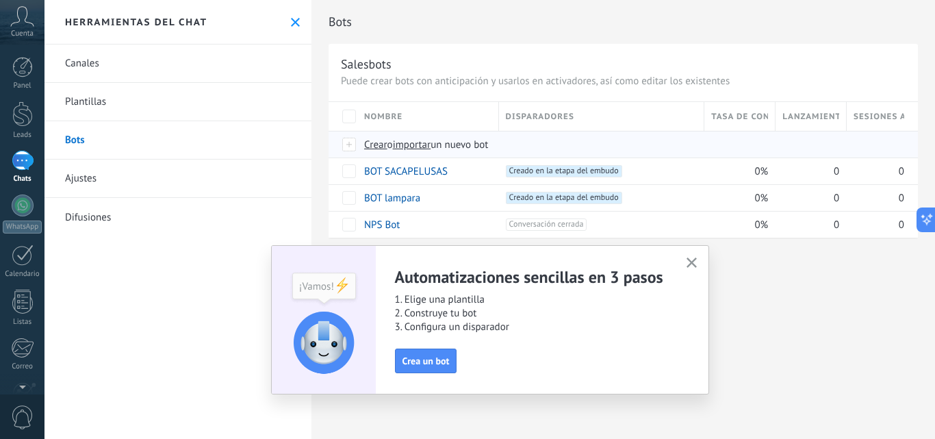
click at [424, 144] on span "importar" at bounding box center [412, 144] width 38 height 13
click at [0, 0] on input "importar un nuevo bot" at bounding box center [0, 0] width 0 height 0
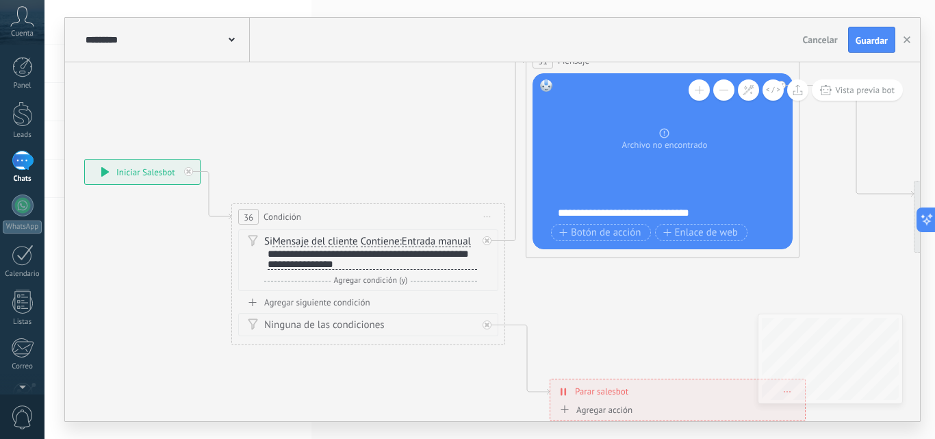
drag, startPoint x: 667, startPoint y: 143, endPoint x: 347, endPoint y: 67, distance: 328.6
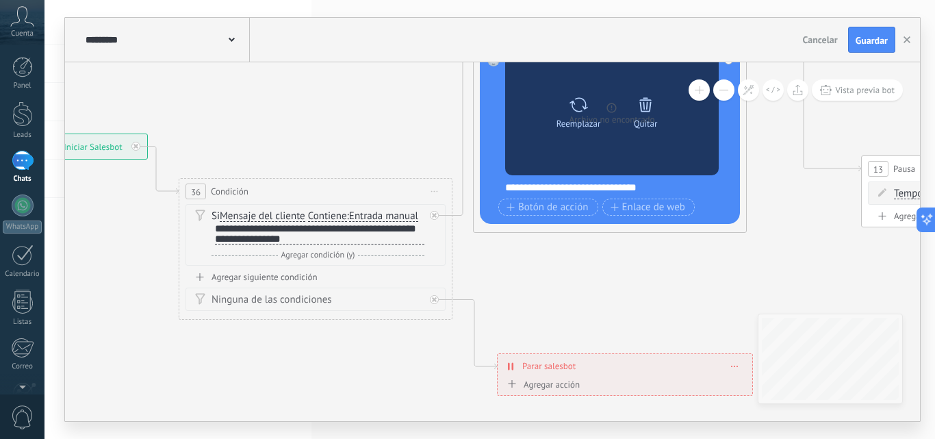
click at [576, 105] on icon at bounding box center [579, 104] width 20 height 19
click input "Subir" at bounding box center [0, 0] width 0 height 0
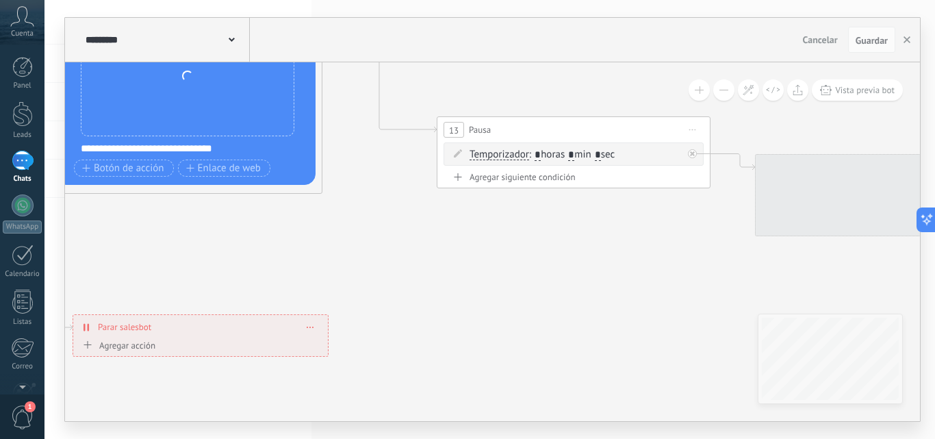
drag, startPoint x: 695, startPoint y: 288, endPoint x: 454, endPoint y: 244, distance: 245.1
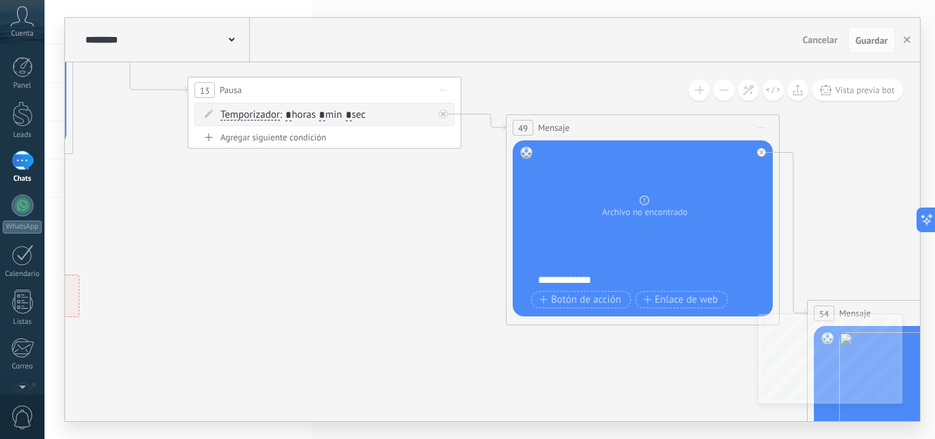
drag, startPoint x: 524, startPoint y: 254, endPoint x: 351, endPoint y: 219, distance: 177.4
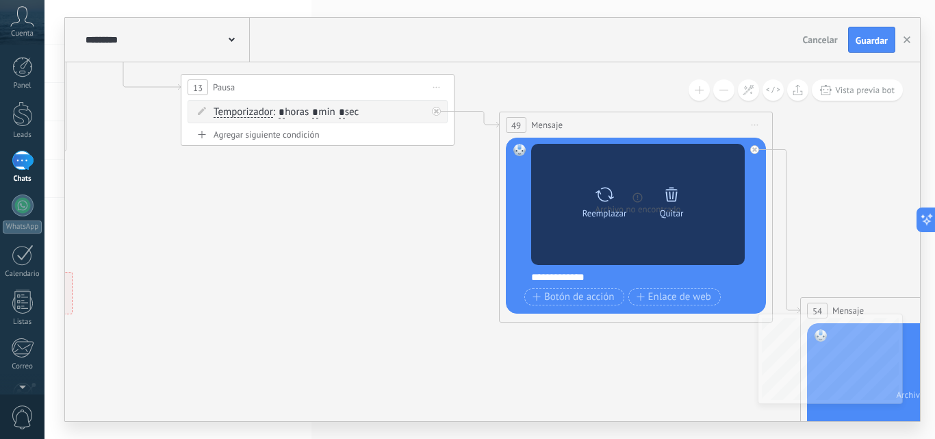
click at [596, 196] on icon at bounding box center [605, 194] width 20 height 19
click input "Subir" at bounding box center [0, 0] width 0 height 0
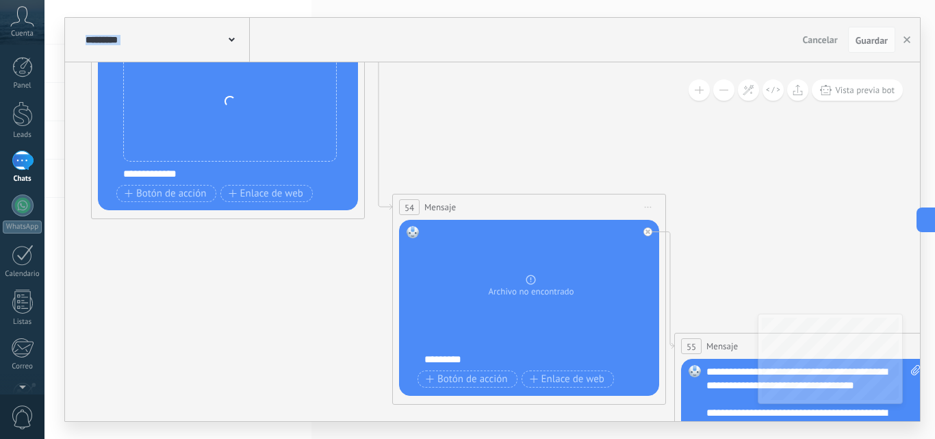
drag, startPoint x: 663, startPoint y: 379, endPoint x: 281, endPoint y: 233, distance: 409.3
click at [260, 229] on icon at bounding box center [654, 311] width 4106 height 1632
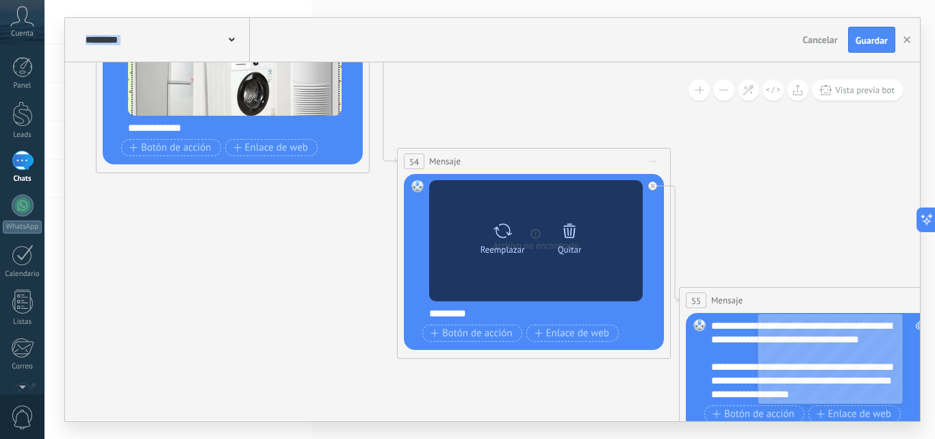
click at [500, 233] on icon at bounding box center [503, 230] width 20 height 19
click input "Subir" at bounding box center [0, 0] width 0 height 0
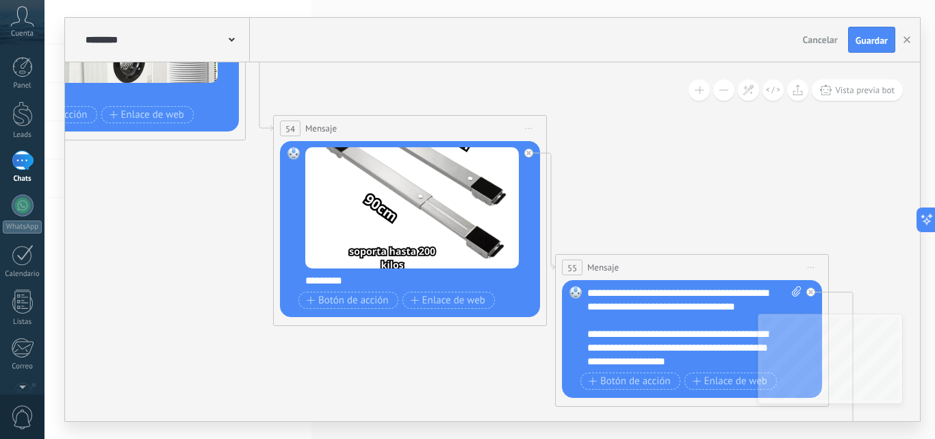
drag, startPoint x: 283, startPoint y: 277, endPoint x: 144, endPoint y: 181, distance: 169.4
click at [131, 185] on icon at bounding box center [535, 232] width 4106 height 1632
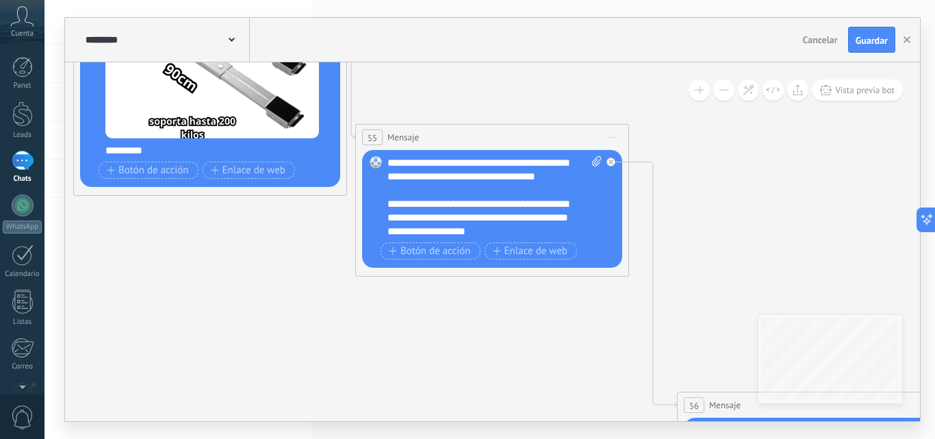
drag, startPoint x: 374, startPoint y: 337, endPoint x: 438, endPoint y: 316, distance: 66.9
click at [230, 262] on icon at bounding box center [335, 102] width 4106 height 1632
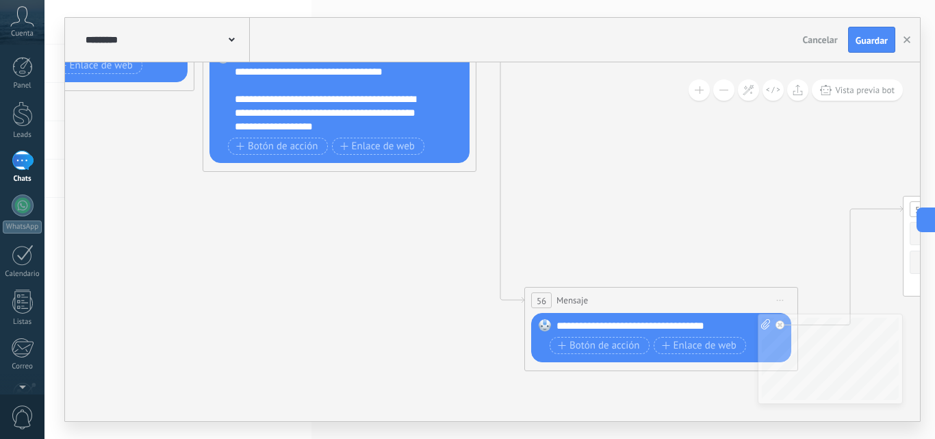
drag, startPoint x: 444, startPoint y: 305, endPoint x: 318, endPoint y: 177, distance: 179.6
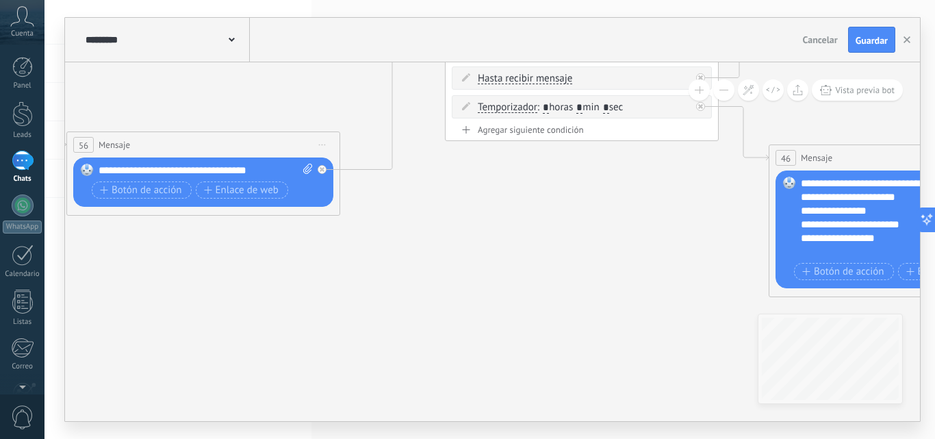
drag, startPoint x: 428, startPoint y: 311, endPoint x: 137, endPoint y: 273, distance: 293.4
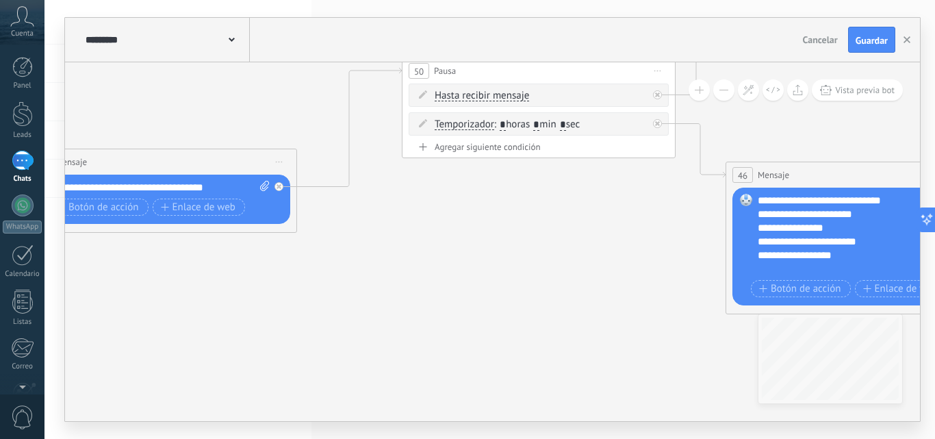
drag, startPoint x: 548, startPoint y: 268, endPoint x: 929, endPoint y: 277, distance: 380.8
click at [935, 278] on div "**********" at bounding box center [490, 219] width 891 height 439
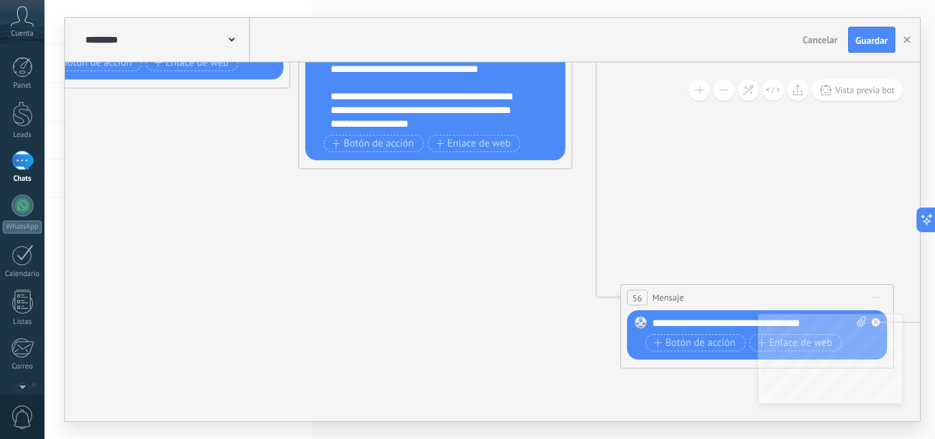
drag, startPoint x: 356, startPoint y: 256, endPoint x: 660, endPoint y: 455, distance: 363.1
click at [660, 438] on html ".abccls-1,.abccls-2{fill-rule:evenodd}.abccls-2{fill:#fff} .abfcls-1{fill:none}…" at bounding box center [467, 219] width 935 height 439
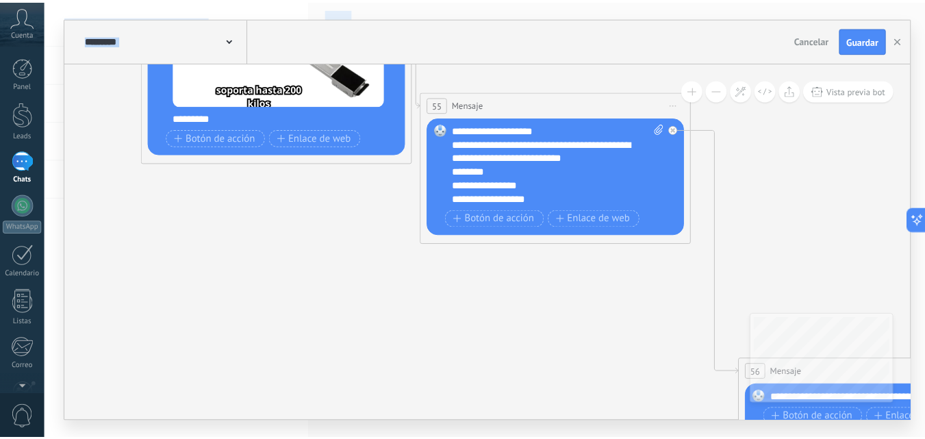
scroll to position [205, 0]
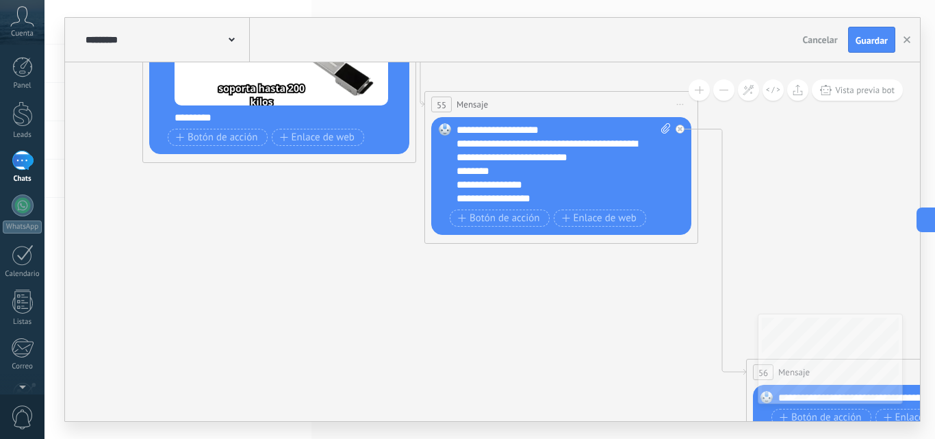
click at [509, 184] on div "**********" at bounding box center [564, 164] width 214 height 82
click at [518, 199] on div "**********" at bounding box center [564, 164] width 214 height 82
click at [878, 36] on span "Guardar" at bounding box center [872, 41] width 32 height 10
click at [16, 113] on div at bounding box center [22, 113] width 21 height 25
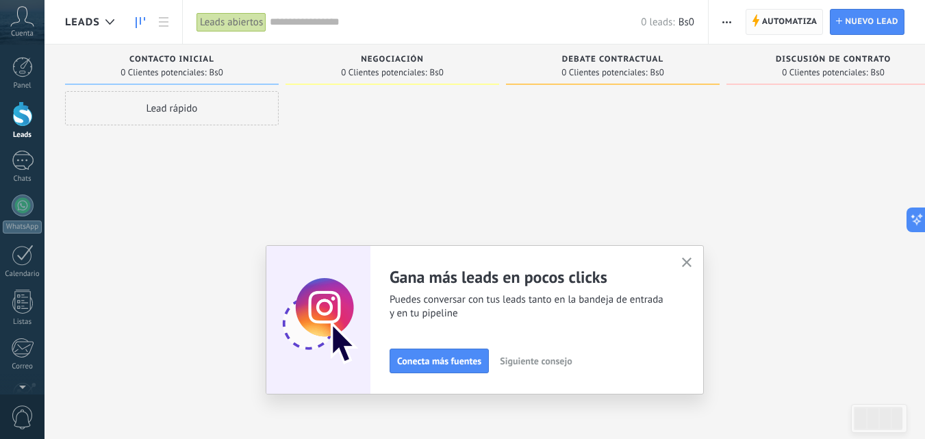
click at [783, 25] on span "Automatiza" at bounding box center [789, 22] width 55 height 25
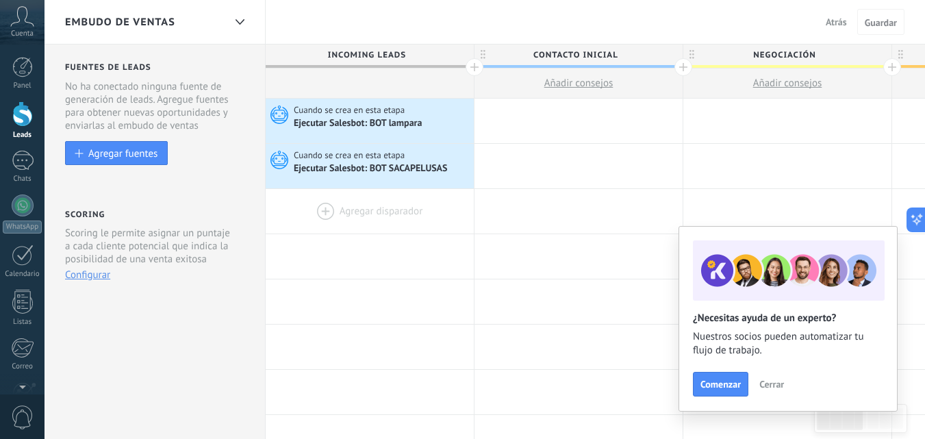
click at [323, 207] on div at bounding box center [370, 211] width 208 height 45
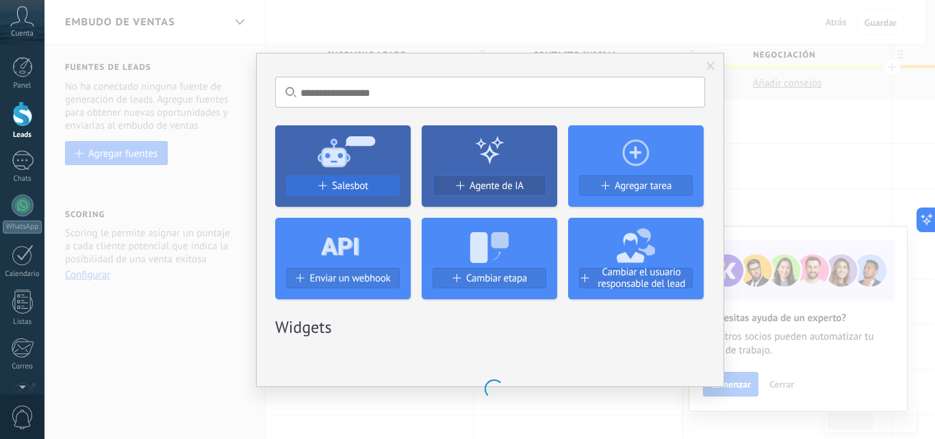
click at [353, 185] on span "Salesbot" at bounding box center [350, 186] width 36 height 12
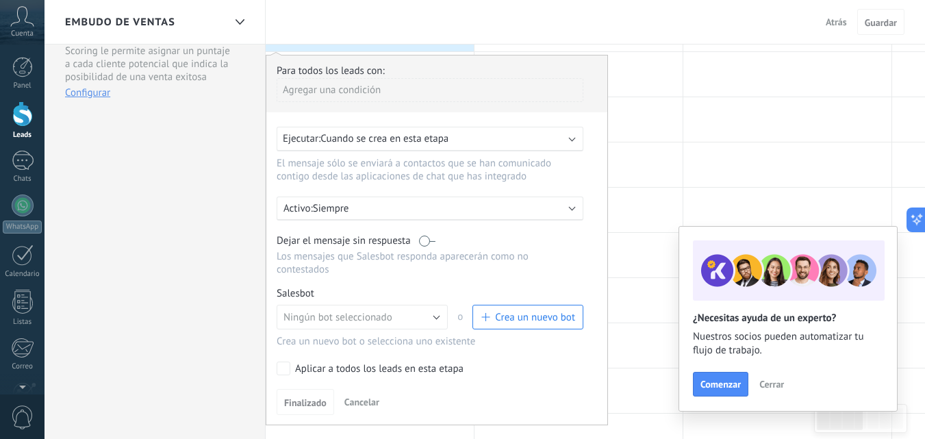
scroll to position [205, 0]
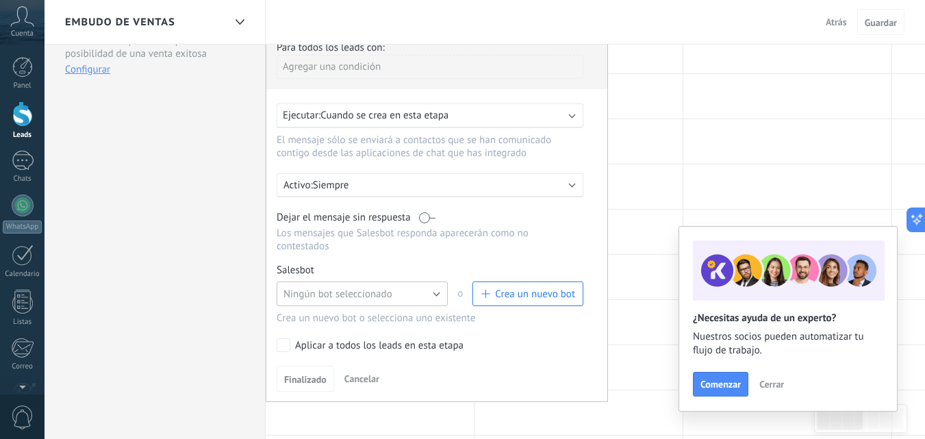
click at [436, 293] on button "Ningún bot seleccionado" at bounding box center [362, 293] width 171 height 25
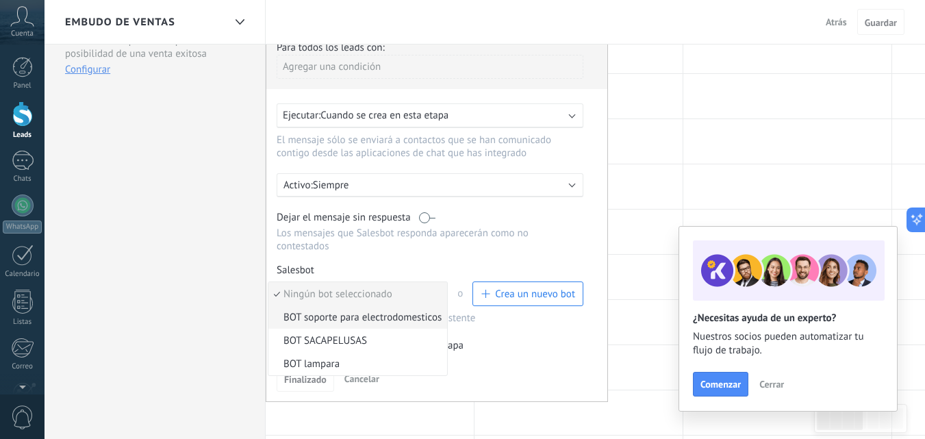
click at [377, 314] on span "BOT soporte para electrodomesticos" at bounding box center [355, 317] width 175 height 13
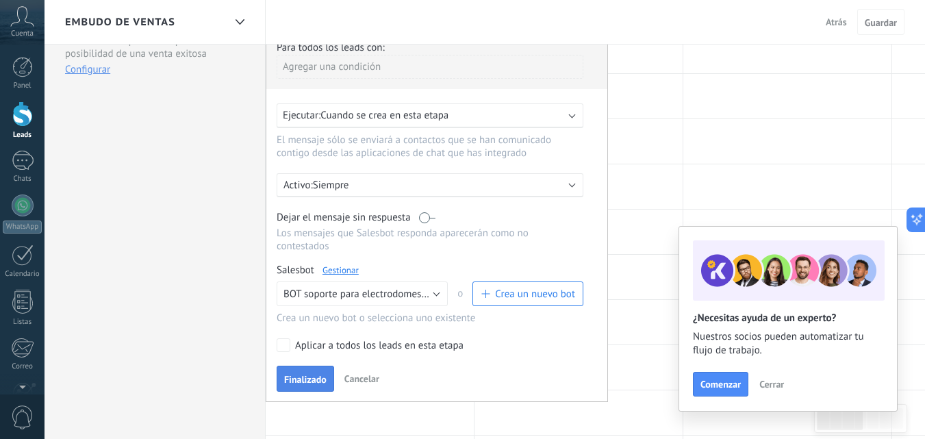
click at [300, 383] on span "Finalizado" at bounding box center [305, 379] width 42 height 10
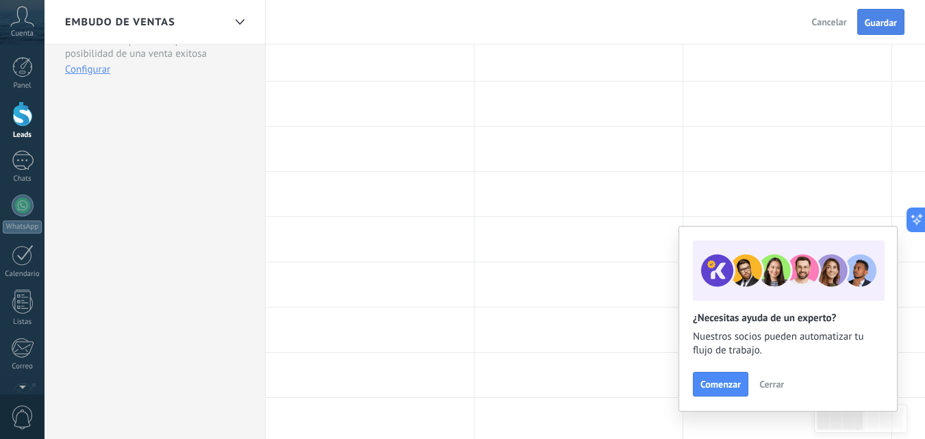
click at [880, 18] on span "Guardar" at bounding box center [881, 23] width 32 height 10
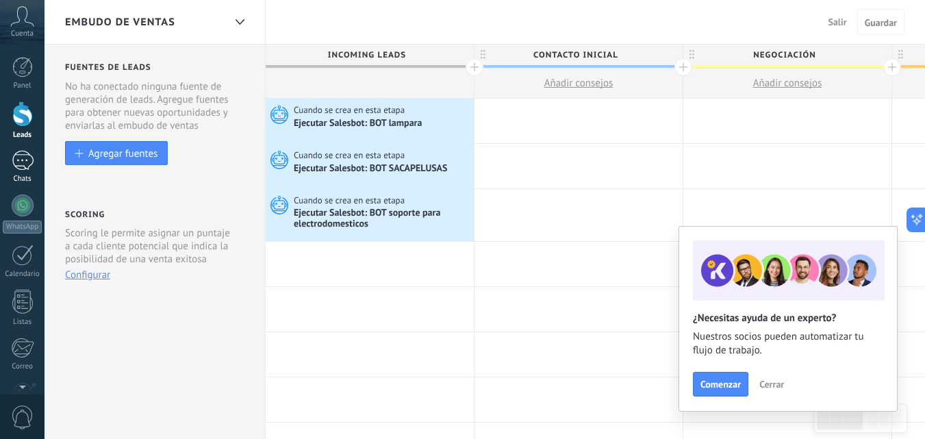
click at [16, 155] on div at bounding box center [23, 161] width 22 height 20
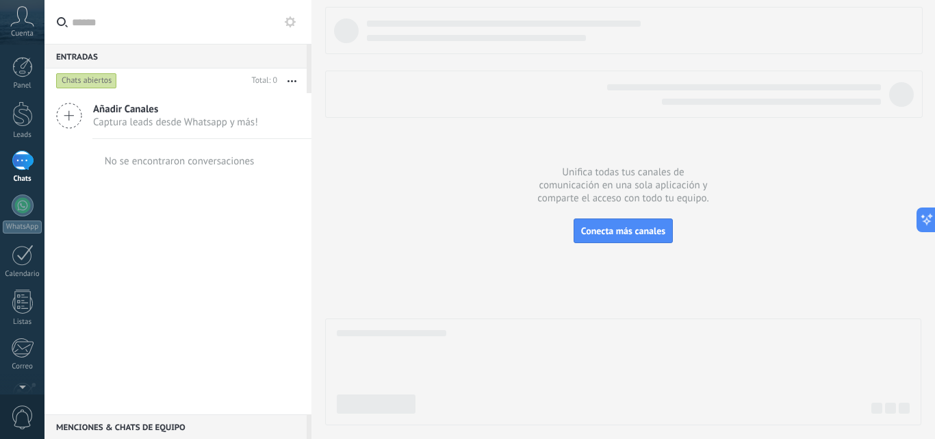
click at [290, 20] on icon at bounding box center [290, 21] width 11 height 11
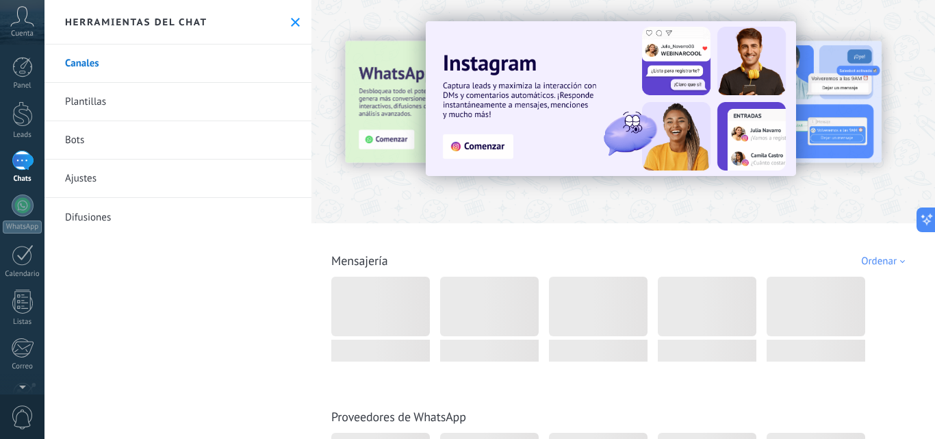
click at [186, 143] on link "Bots" at bounding box center [178, 140] width 267 height 38
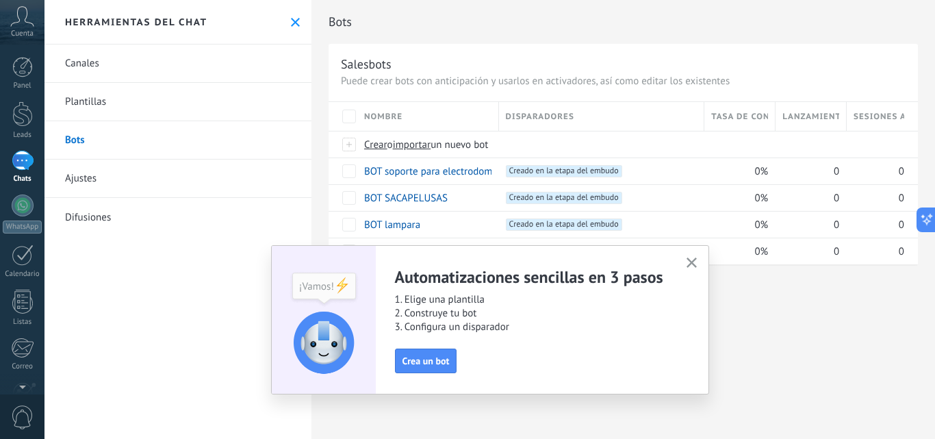
click at [700, 257] on button "button" at bounding box center [691, 263] width 17 height 18
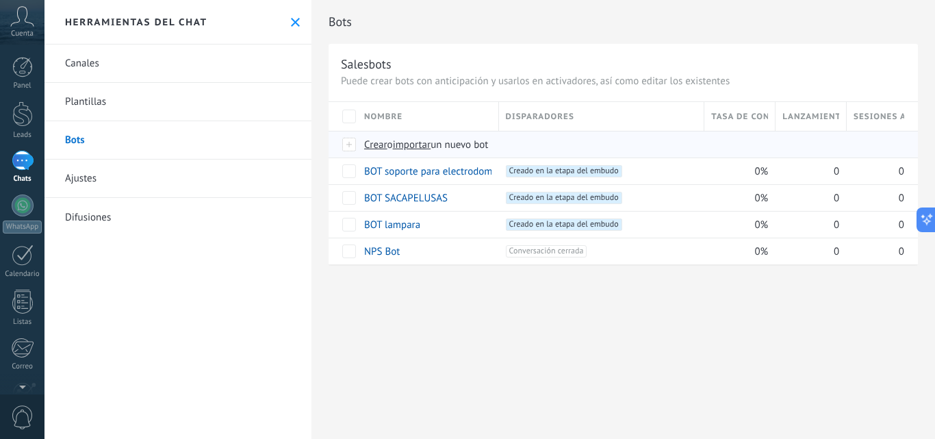
click at [410, 147] on span "importar" at bounding box center [412, 144] width 38 height 13
click at [0, 0] on input "importar un nuevo bot" at bounding box center [0, 0] width 0 height 0
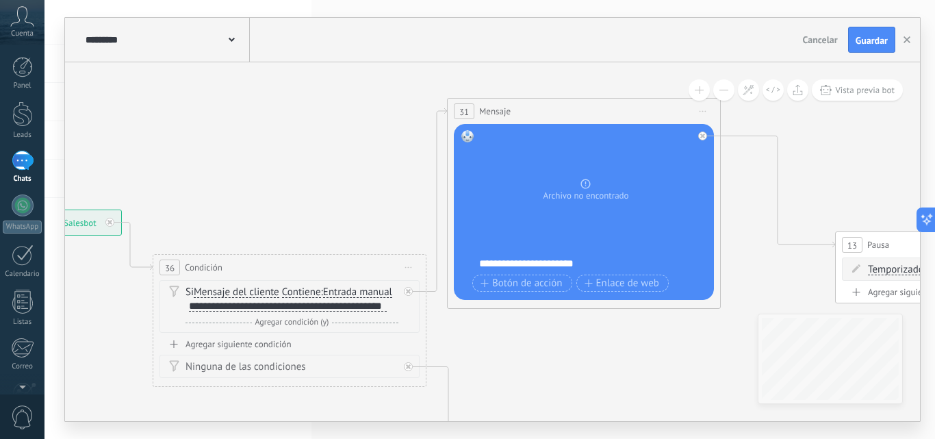
drag, startPoint x: 733, startPoint y: 169, endPoint x: 387, endPoint y: 169, distance: 345.7
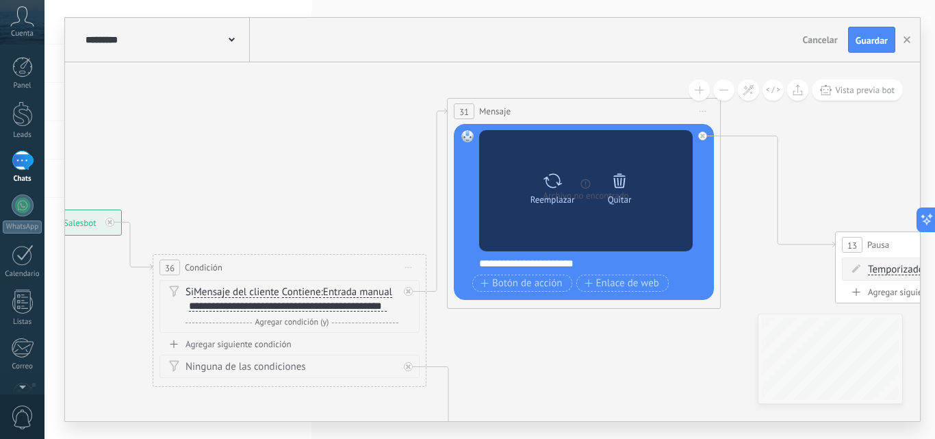
click at [556, 176] on icon at bounding box center [553, 180] width 20 height 19
click input "Subir" at bounding box center [0, 0] width 0 height 0
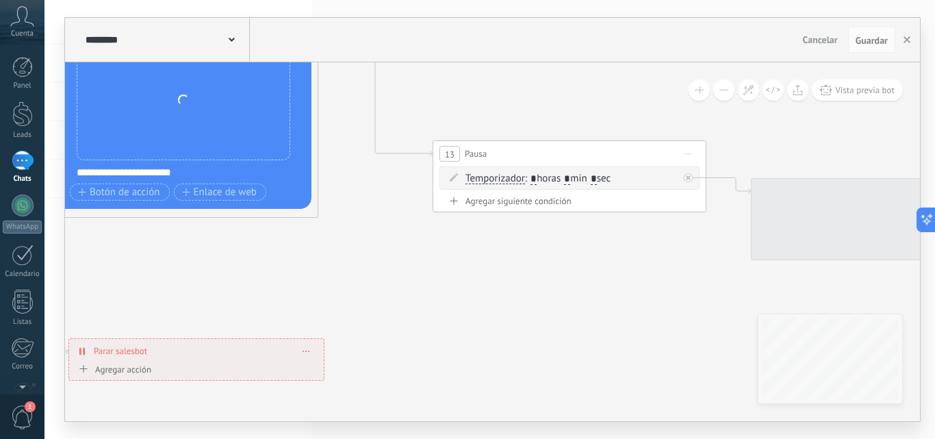
drag, startPoint x: 639, startPoint y: 372, endPoint x: 249, endPoint y: 285, distance: 399.8
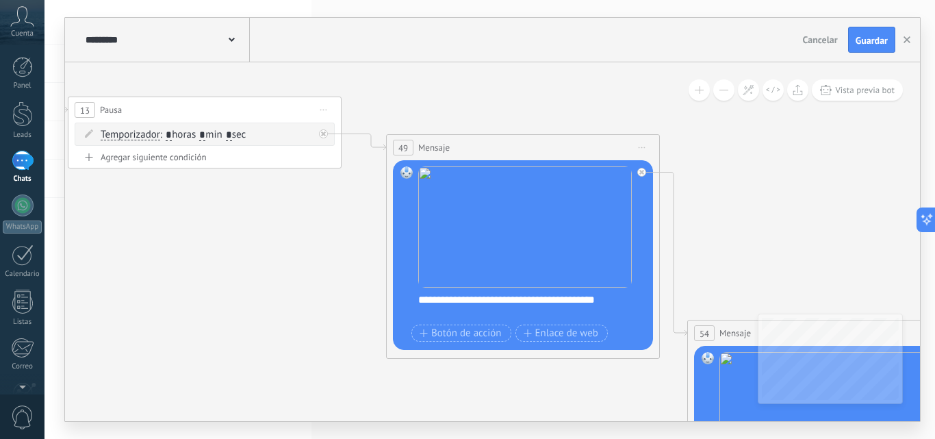
drag, startPoint x: 516, startPoint y: 320, endPoint x: 272, endPoint y: 284, distance: 247.1
click at [272, 284] on icon at bounding box center [949, 351] width 4106 height 1461
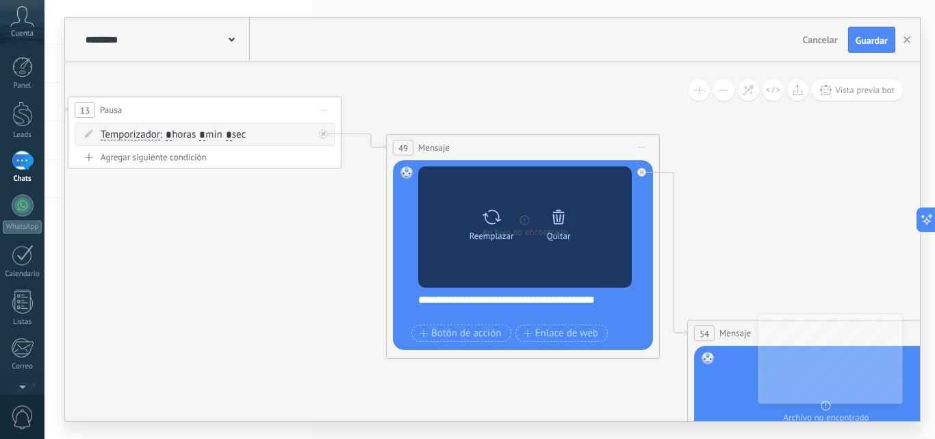
click at [493, 222] on icon at bounding box center [492, 216] width 20 height 19
click input "Subir" at bounding box center [0, 0] width 0 height 0
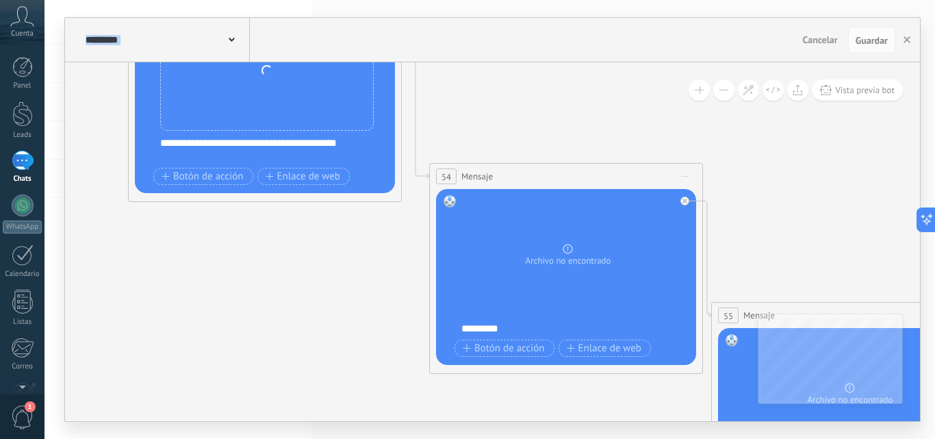
drag, startPoint x: 566, startPoint y: 405, endPoint x: 303, endPoint y: 246, distance: 307.4
click at [303, 246] on icon at bounding box center [691, 194] width 4106 height 1461
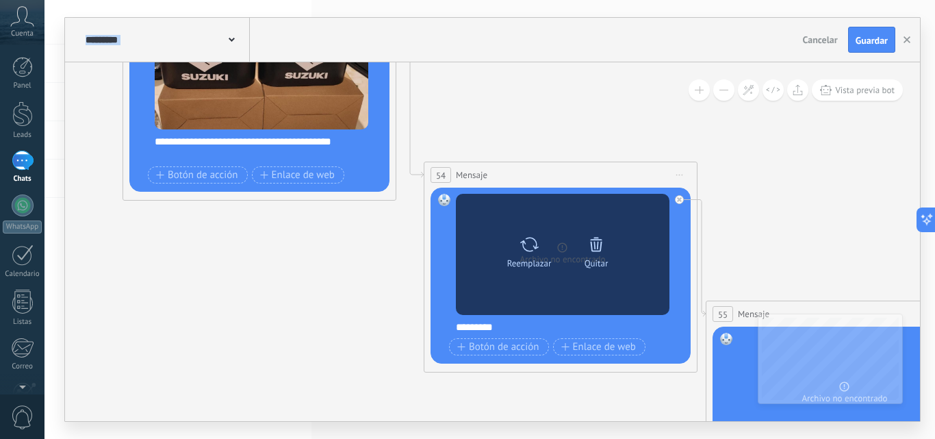
click at [538, 251] on icon at bounding box center [530, 244] width 20 height 19
click input "Subir" at bounding box center [0, 0] width 0 height 0
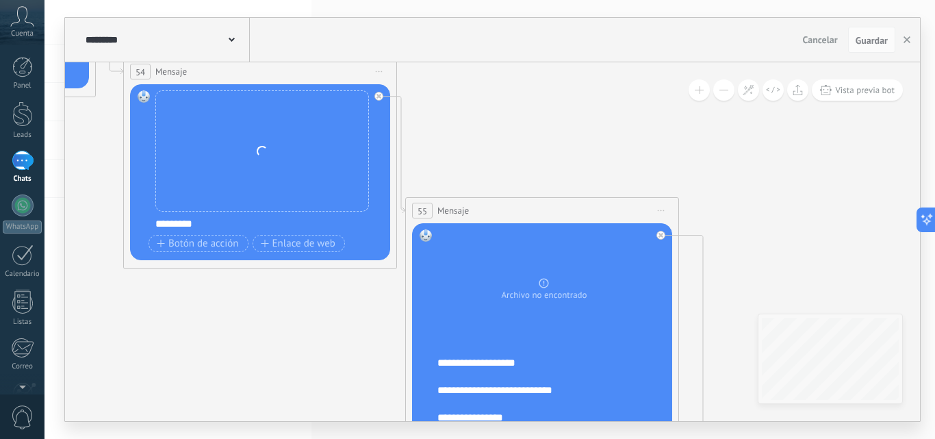
drag, startPoint x: 583, startPoint y: 386, endPoint x: 253, endPoint y: 264, distance: 352.4
click at [253, 264] on icon at bounding box center [385, 125] width 4106 height 1532
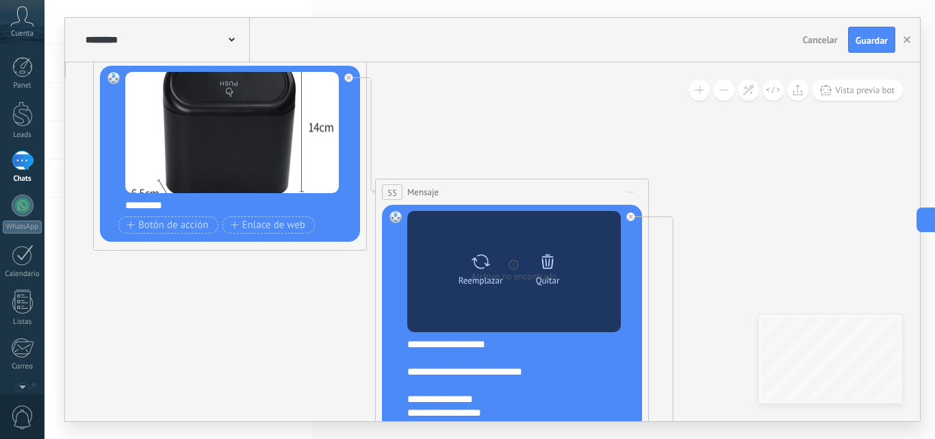
click at [471, 259] on icon at bounding box center [481, 261] width 20 height 19
click input "Subir" at bounding box center [0, 0] width 0 height 0
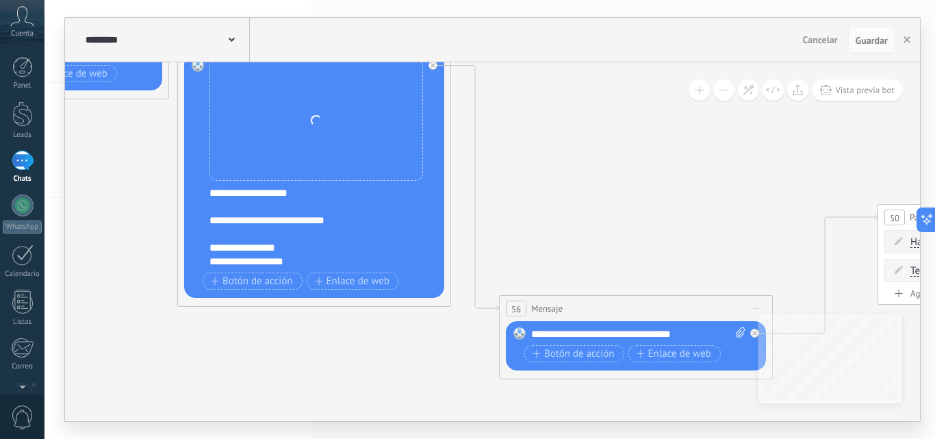
drag, startPoint x: 735, startPoint y: 290, endPoint x: 519, endPoint y: 131, distance: 267.8
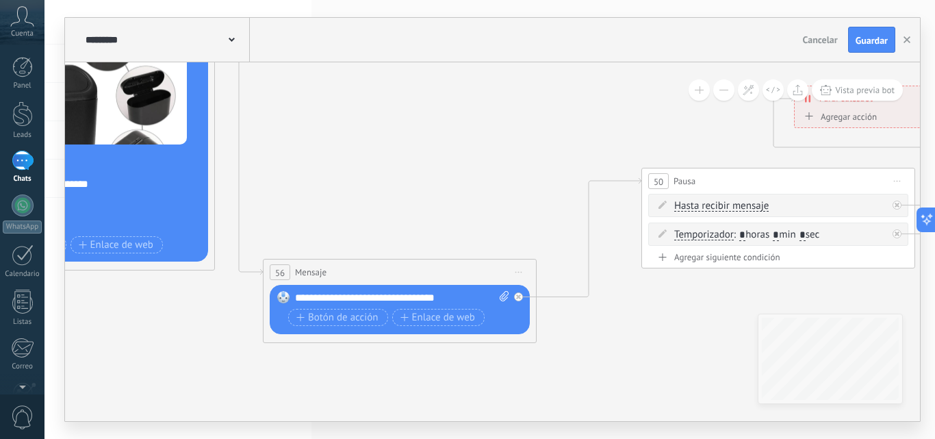
drag, startPoint x: 505, startPoint y: 175, endPoint x: 226, endPoint y: 151, distance: 280.3
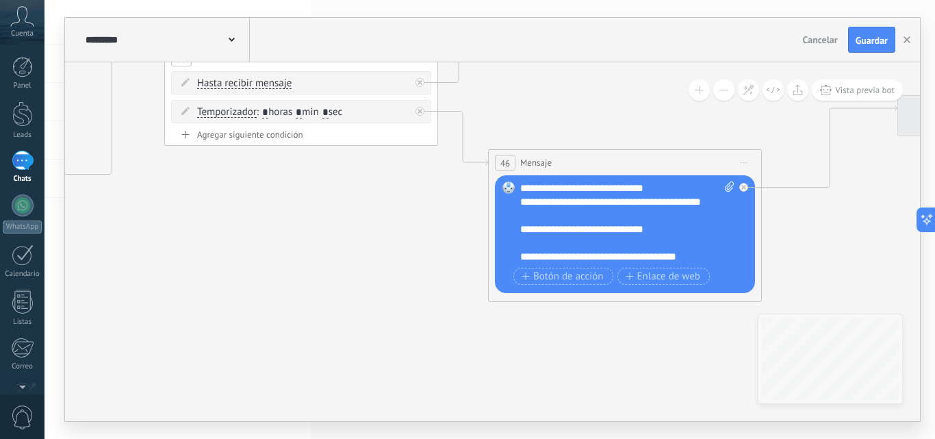
drag, startPoint x: 589, startPoint y: 353, endPoint x: 206, endPoint y: 235, distance: 401.3
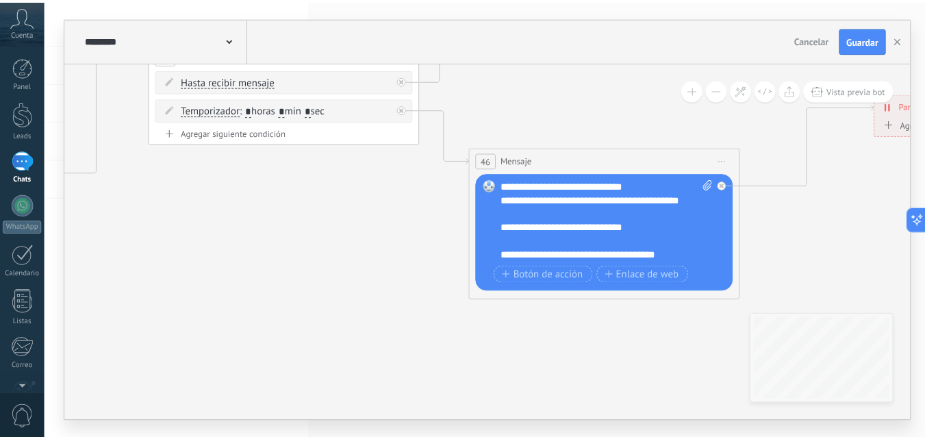
scroll to position [27, 0]
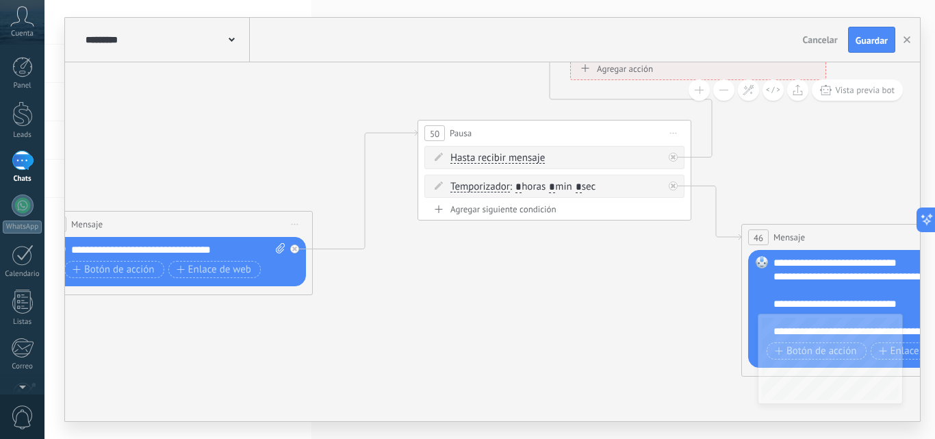
drag, startPoint x: 307, startPoint y: 253, endPoint x: 657, endPoint y: 340, distance: 361.3
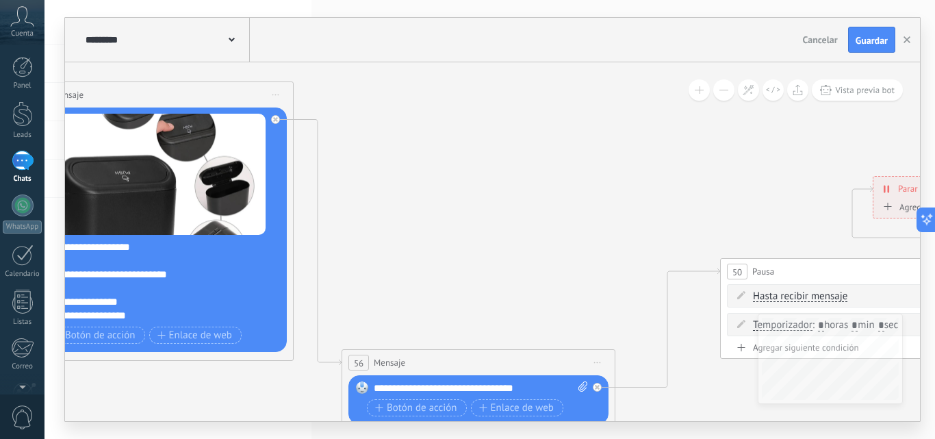
drag, startPoint x: 455, startPoint y: 239, endPoint x: 735, endPoint y: 179, distance: 285.6
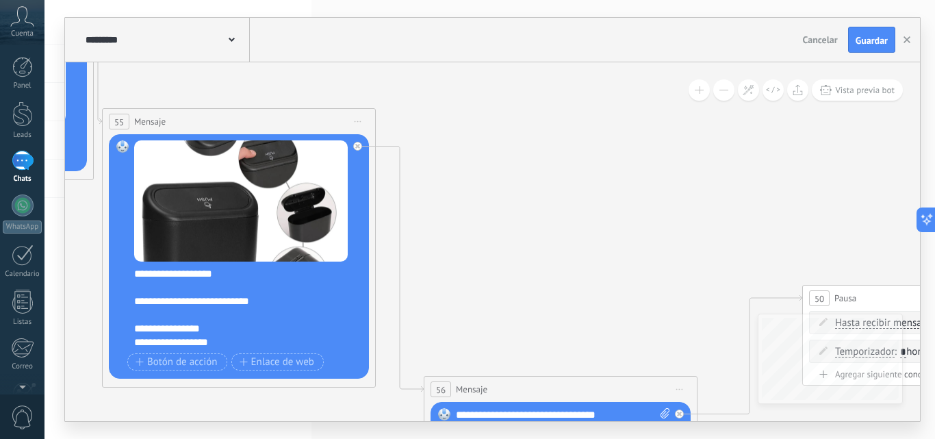
click at [874, 36] on span "Guardar" at bounding box center [872, 41] width 32 height 10
click at [21, 119] on div at bounding box center [22, 113] width 21 height 25
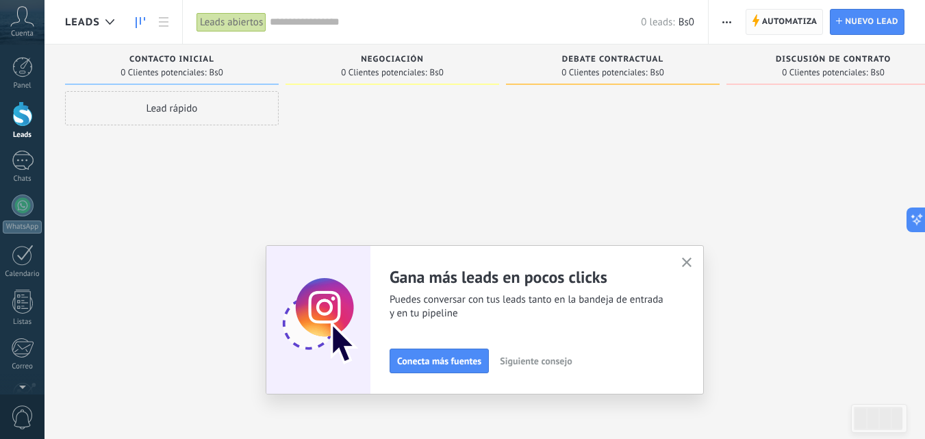
click at [796, 17] on span "Automatiza" at bounding box center [789, 22] width 55 height 25
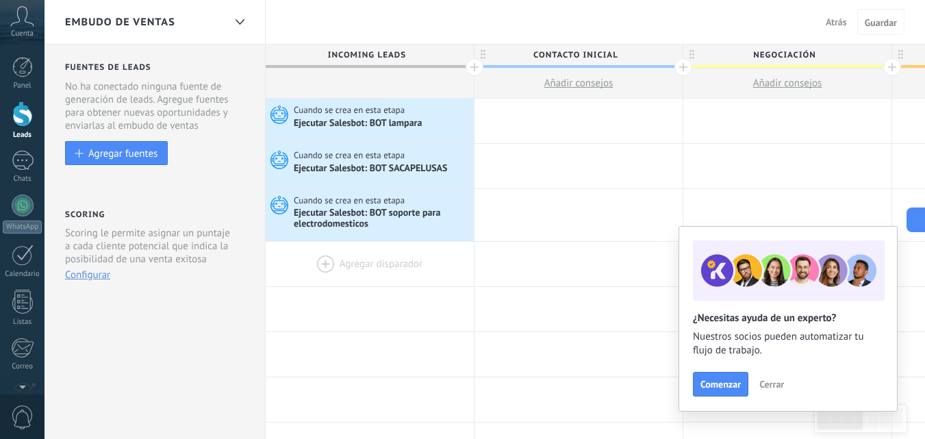
click at [323, 265] on div at bounding box center [370, 264] width 208 height 45
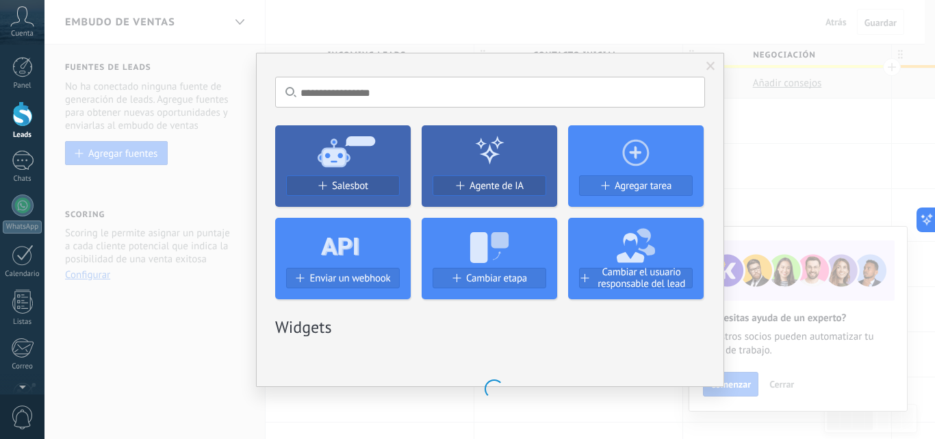
click at [346, 171] on icon at bounding box center [343, 150] width 136 height 49
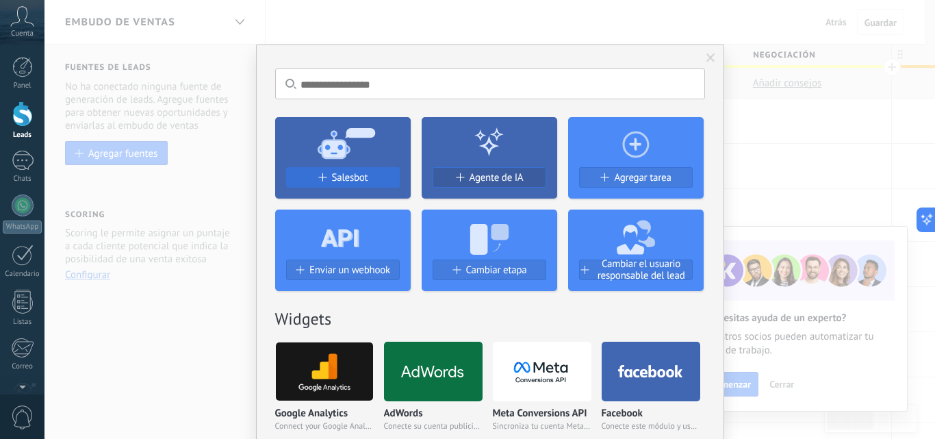
click at [358, 177] on span "Salesbot" at bounding box center [350, 178] width 36 height 12
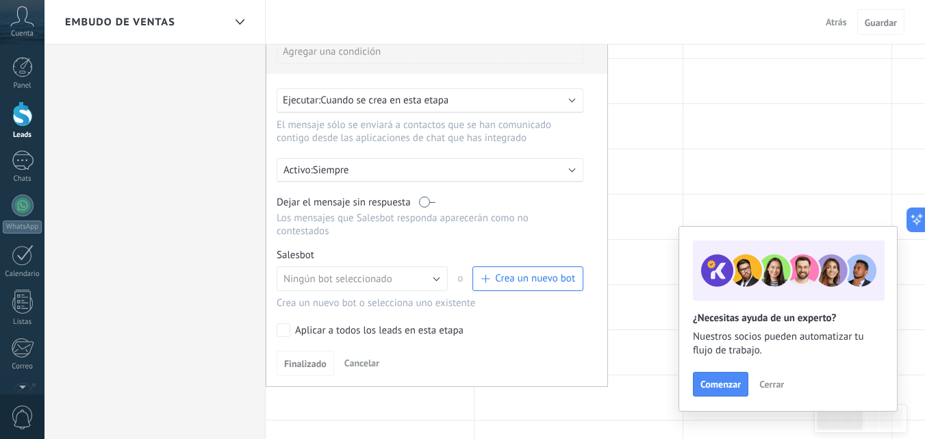
scroll to position [274, 0]
click at [437, 278] on button "Ningún bot seleccionado" at bounding box center [362, 278] width 171 height 25
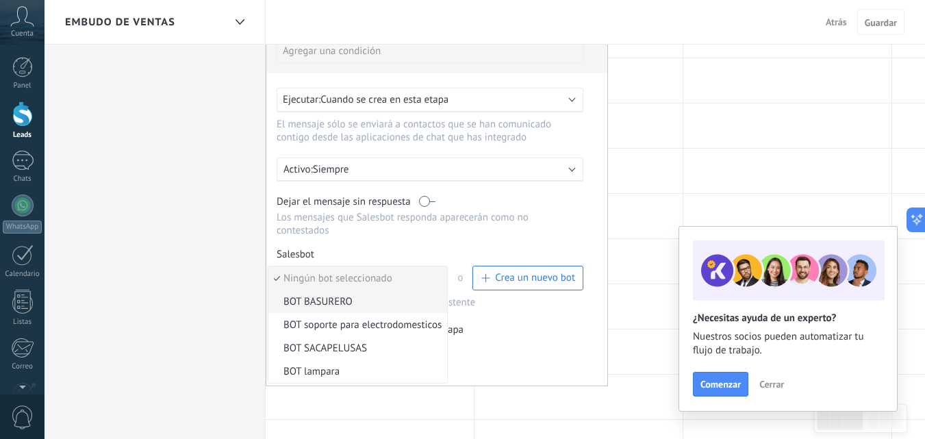
click at [307, 302] on span "BOT BASURERO" at bounding box center [355, 301] width 175 height 13
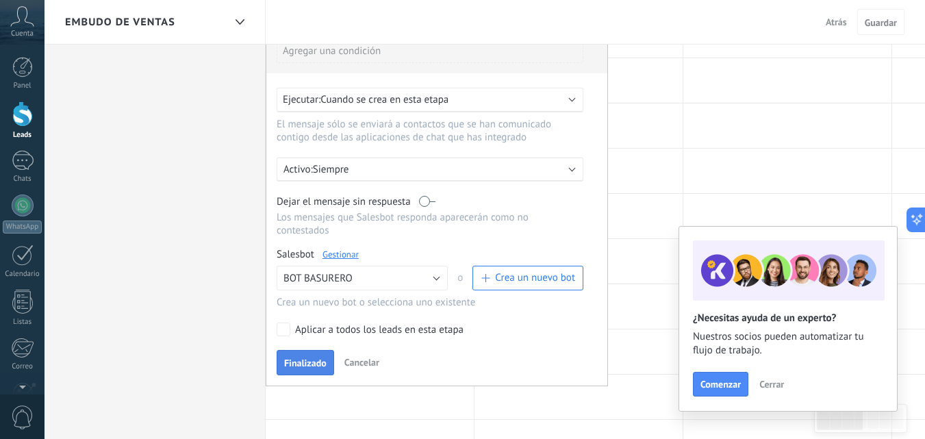
click at [299, 355] on button "Finalizado" at bounding box center [306, 363] width 58 height 26
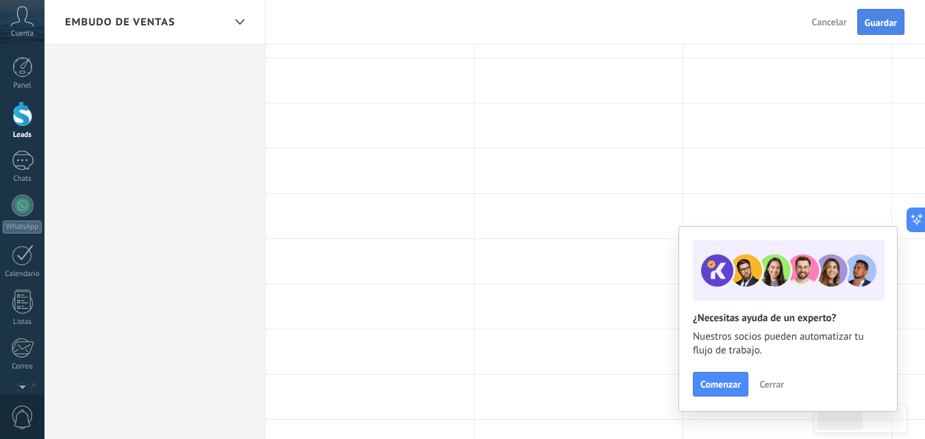
click at [876, 19] on span "Guardar" at bounding box center [881, 23] width 32 height 10
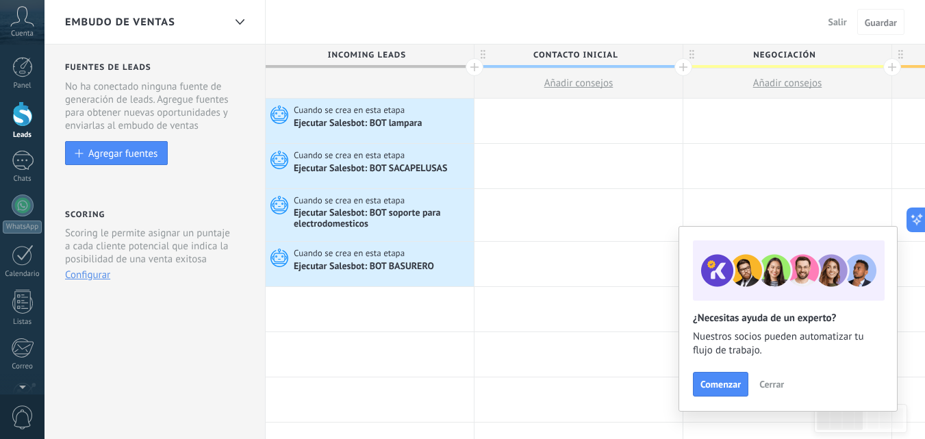
drag, startPoint x: 31, startPoint y: 166, endPoint x: 40, endPoint y: 150, distance: 18.4
click at [30, 165] on div at bounding box center [23, 161] width 22 height 20
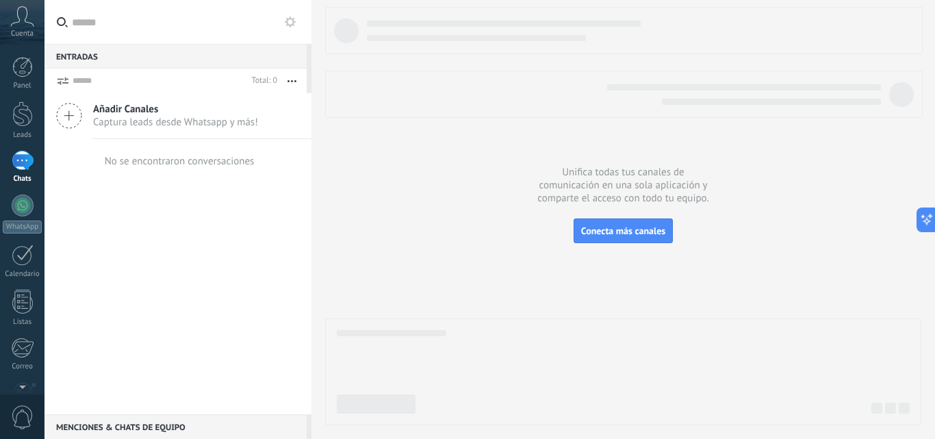
click at [292, 18] on icon at bounding box center [290, 21] width 11 height 11
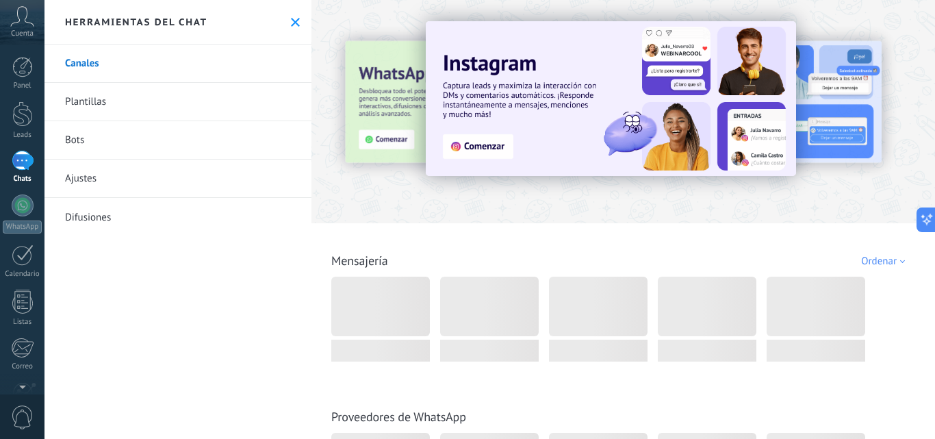
click at [138, 136] on link "Bots" at bounding box center [178, 140] width 267 height 38
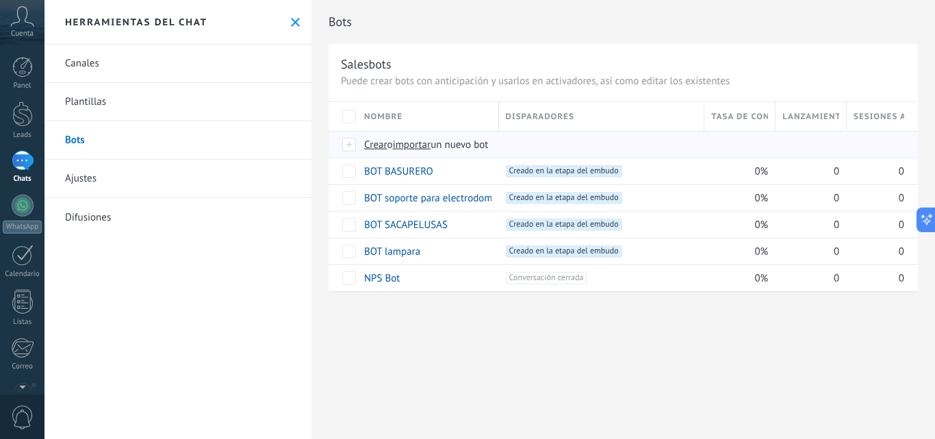
click at [414, 144] on span "importar" at bounding box center [412, 144] width 38 height 13
click at [0, 0] on input "importar un nuevo bot" at bounding box center [0, 0] width 0 height 0
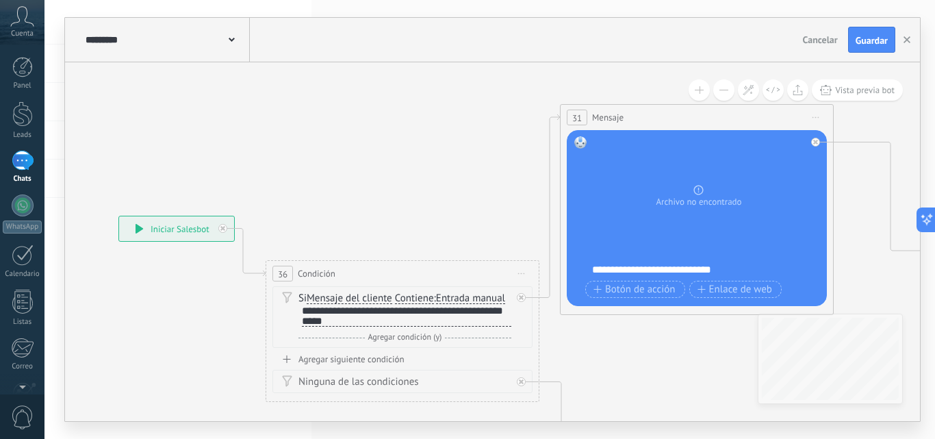
drag, startPoint x: 559, startPoint y: 122, endPoint x: 211, endPoint y: 136, distance: 348.7
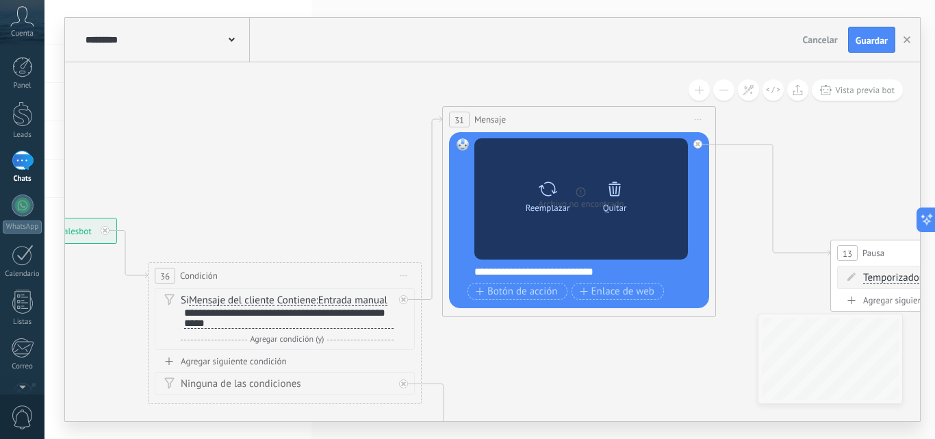
click at [552, 190] on icon at bounding box center [548, 188] width 18 height 14
click input "Subir" at bounding box center [0, 0] width 0 height 0
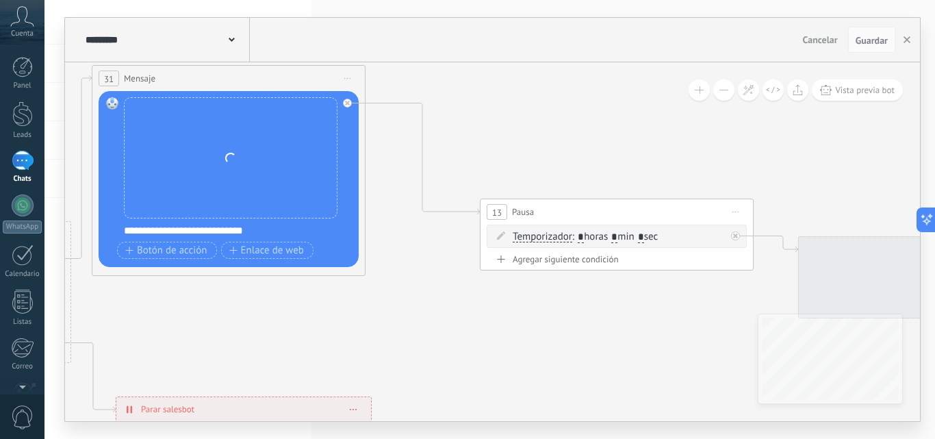
drag, startPoint x: 644, startPoint y: 351, endPoint x: 246, endPoint y: 297, distance: 401.3
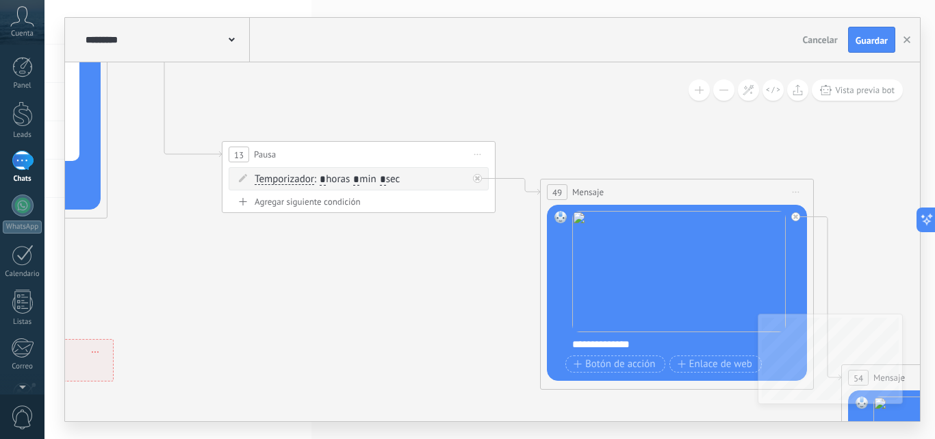
drag, startPoint x: 556, startPoint y: 336, endPoint x: 344, endPoint y: 288, distance: 216.9
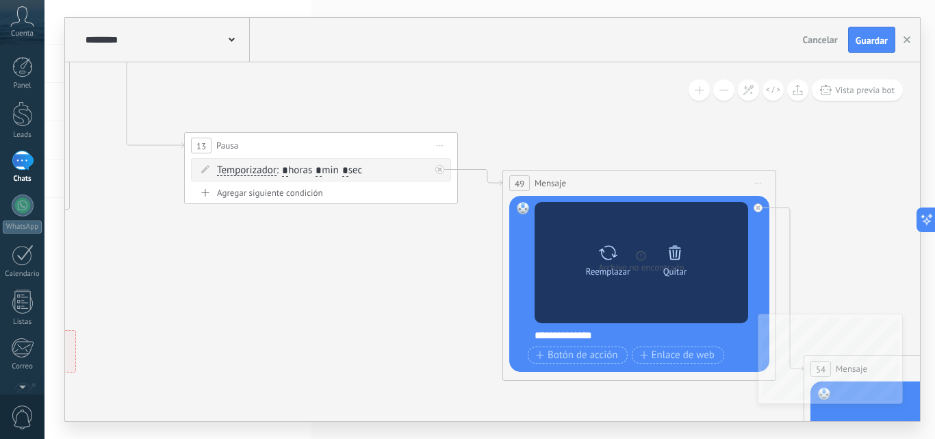
click at [620, 257] on div "Reemplazar" at bounding box center [608, 258] width 58 height 38
click input "Subir" at bounding box center [0, 0] width 0 height 0
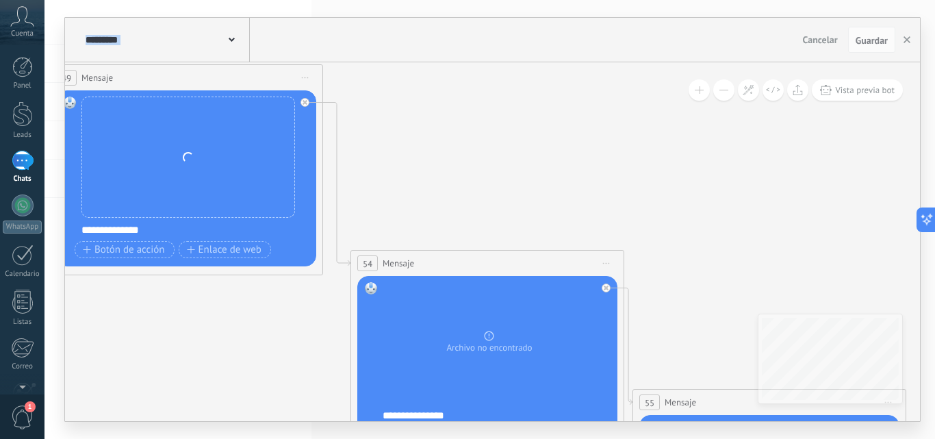
drag, startPoint x: 655, startPoint y: 396, endPoint x: 200, endPoint y: 290, distance: 467.5
click at [200, 290] on icon at bounding box center [612, 367] width 4106 height 1632
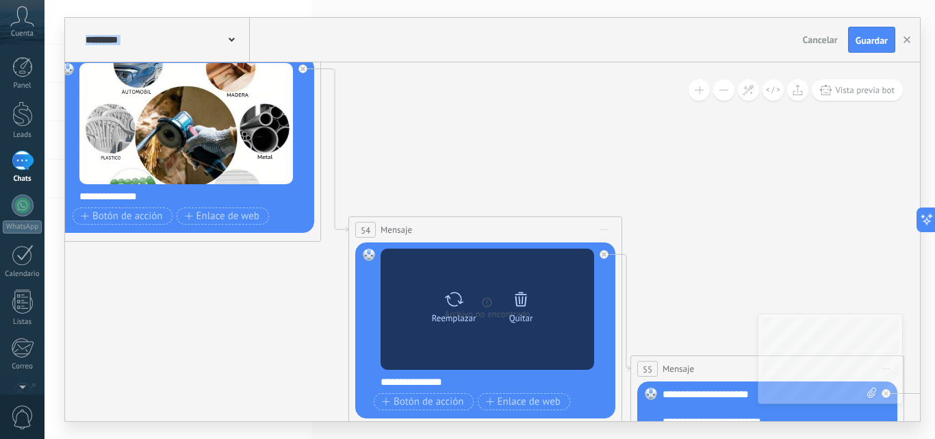
click at [449, 290] on icon at bounding box center [454, 299] width 20 height 19
click input "Subir" at bounding box center [0, 0] width 0 height 0
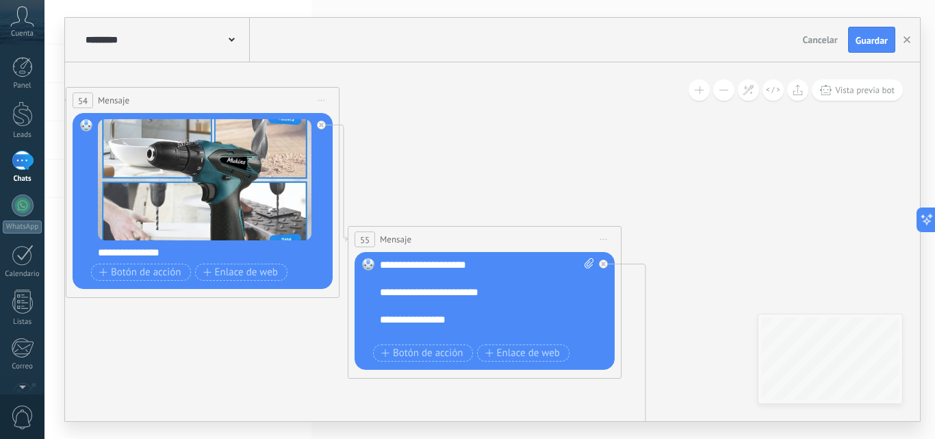
drag, startPoint x: 758, startPoint y: 215, endPoint x: 474, endPoint y: 85, distance: 312.5
click at [474, 86] on icon at bounding box center [327, 204] width 4106 height 1632
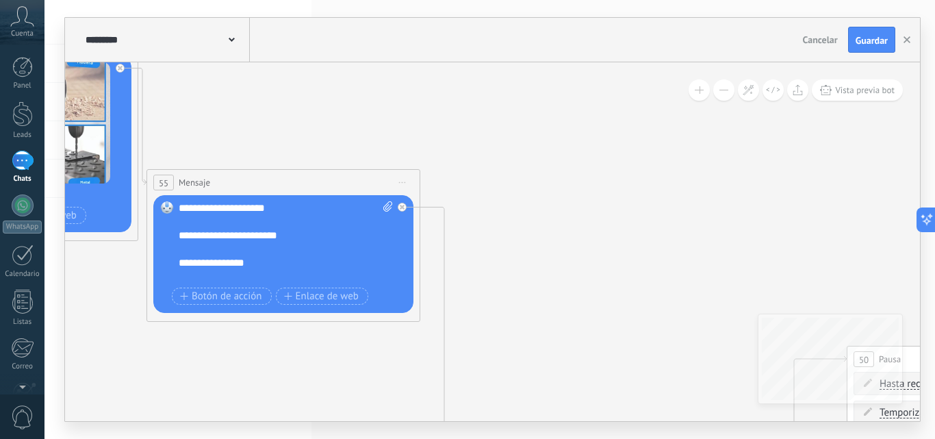
drag, startPoint x: 603, startPoint y: 145, endPoint x: 327, endPoint y: 81, distance: 283.3
click at [327, 81] on icon at bounding box center [126, 147] width 4106 height 1632
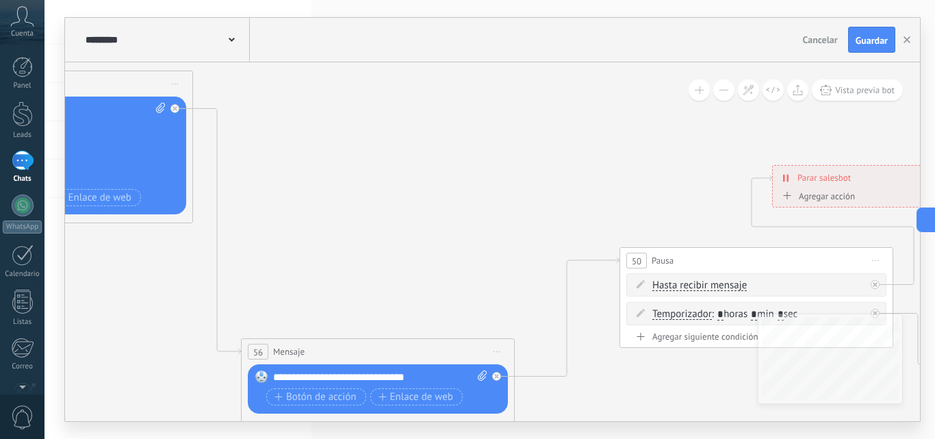
drag, startPoint x: 568, startPoint y: 185, endPoint x: 415, endPoint y: 107, distance: 172.1
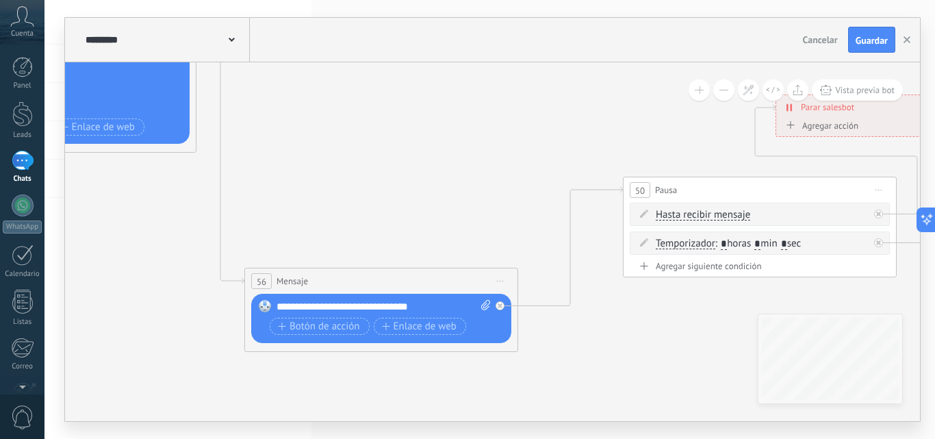
drag, startPoint x: 430, startPoint y: 214, endPoint x: 437, endPoint y: 143, distance: 71.5
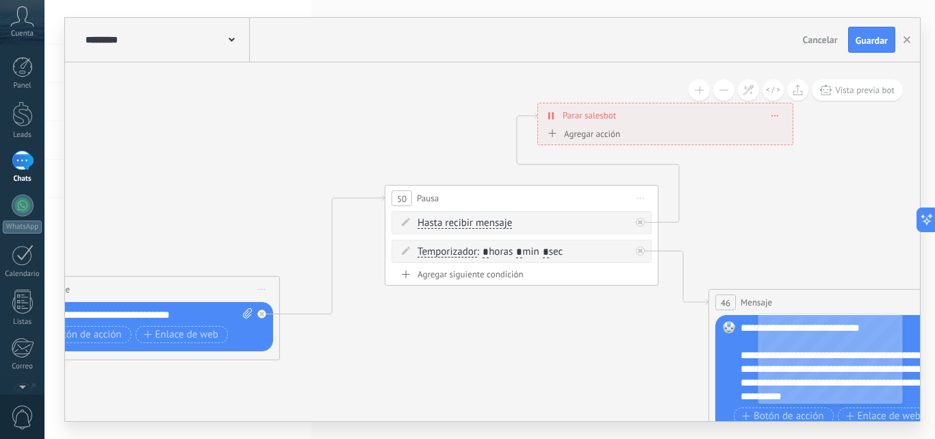
drag, startPoint x: 434, startPoint y: 150, endPoint x: 257, endPoint y: 175, distance: 178.4
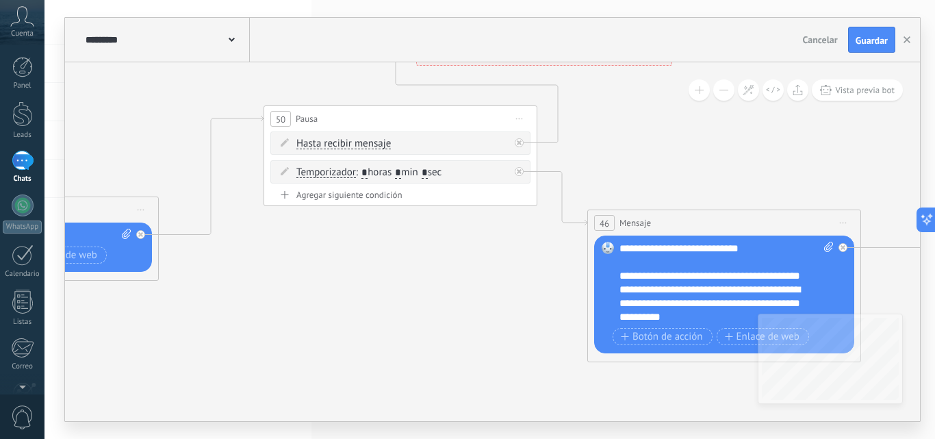
drag, startPoint x: 506, startPoint y: 391, endPoint x: 420, endPoint y: 322, distance: 110.0
click at [724, 302] on div "**********" at bounding box center [727, 283] width 214 height 82
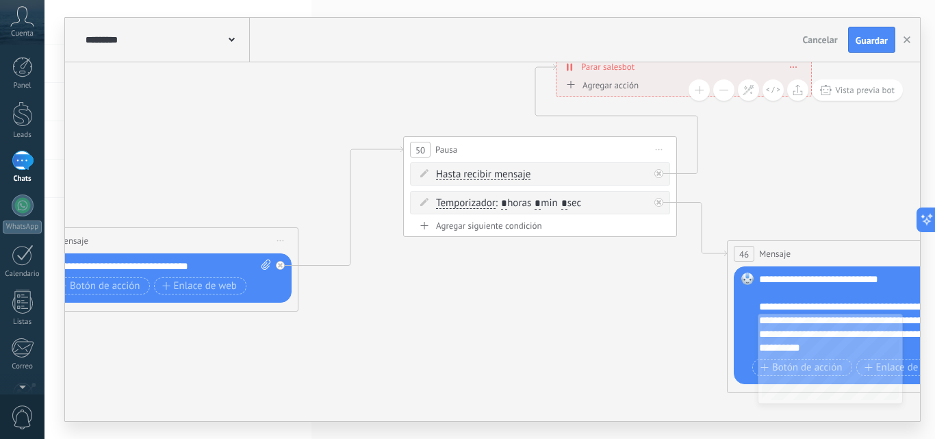
drag, startPoint x: 390, startPoint y: 294, endPoint x: 737, endPoint y: 354, distance: 351.6
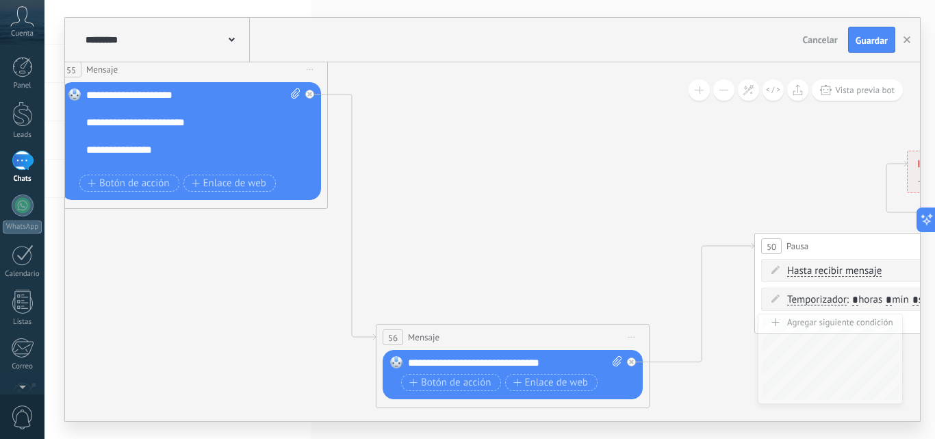
drag, startPoint x: 456, startPoint y: 208, endPoint x: 466, endPoint y: 217, distance: 13.1
click at [495, 220] on icon at bounding box center [33, 25] width 4106 height 1614
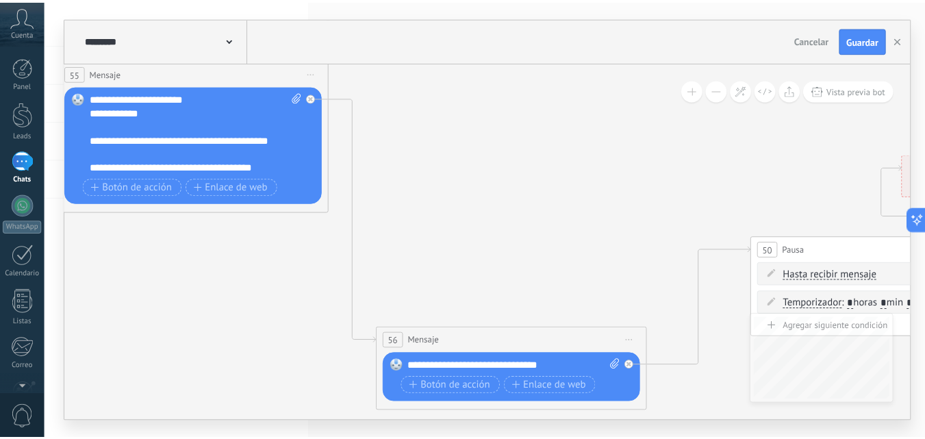
scroll to position [233, 0]
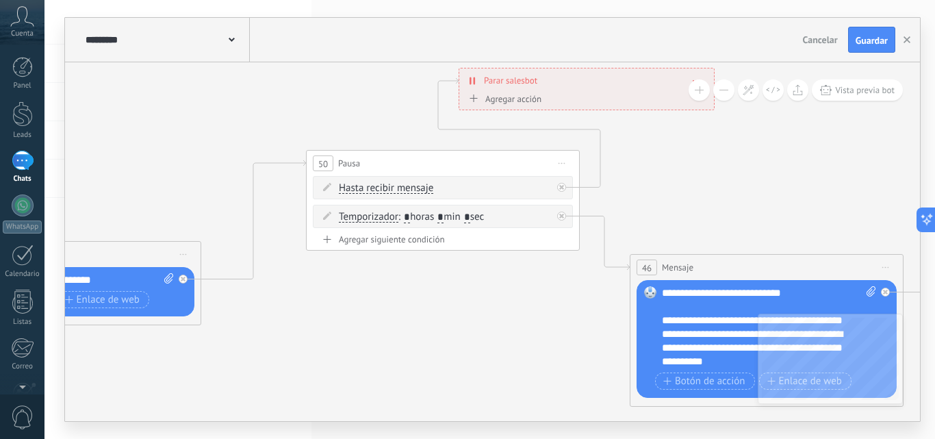
drag, startPoint x: 601, startPoint y: 209, endPoint x: 148, endPoint y: 122, distance: 461.6
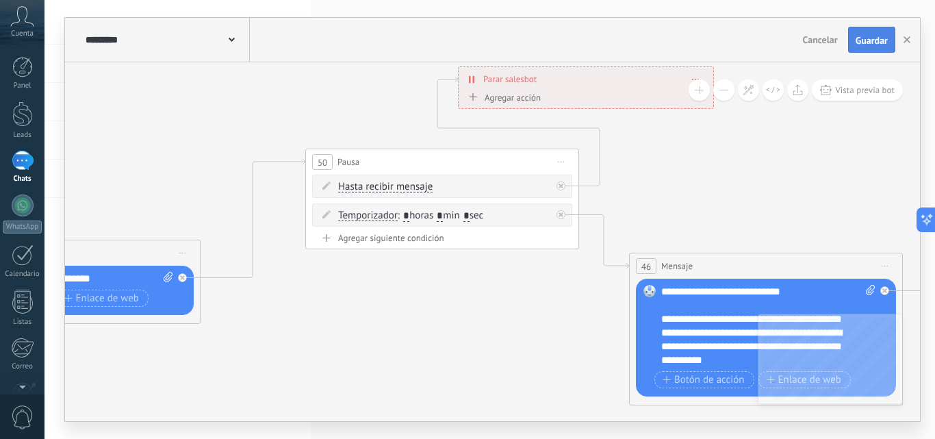
click at [868, 39] on span "Guardar" at bounding box center [872, 41] width 32 height 10
click at [24, 120] on div at bounding box center [22, 113] width 21 height 25
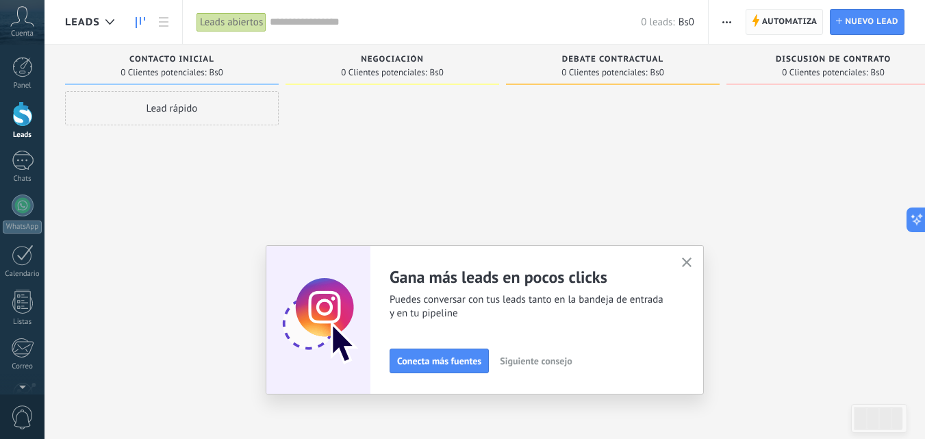
click at [796, 20] on span "Automatiza" at bounding box center [789, 22] width 55 height 25
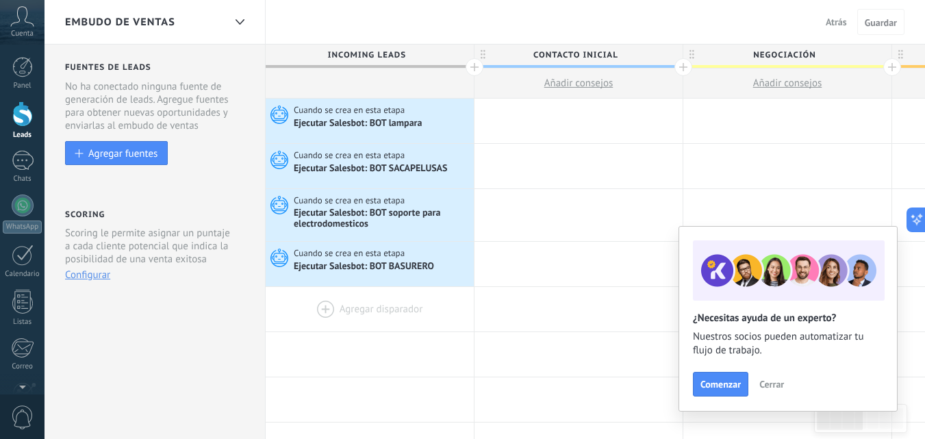
click at [319, 304] on div at bounding box center [370, 309] width 208 height 45
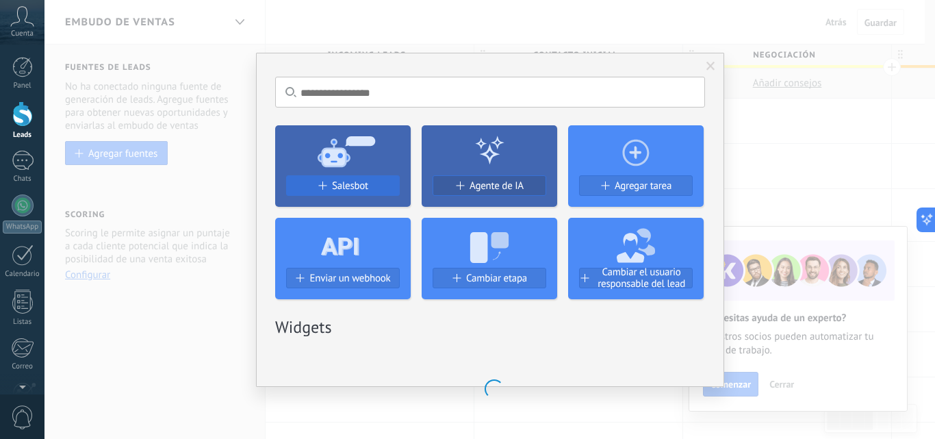
click at [364, 186] on span "Salesbot" at bounding box center [350, 186] width 36 height 12
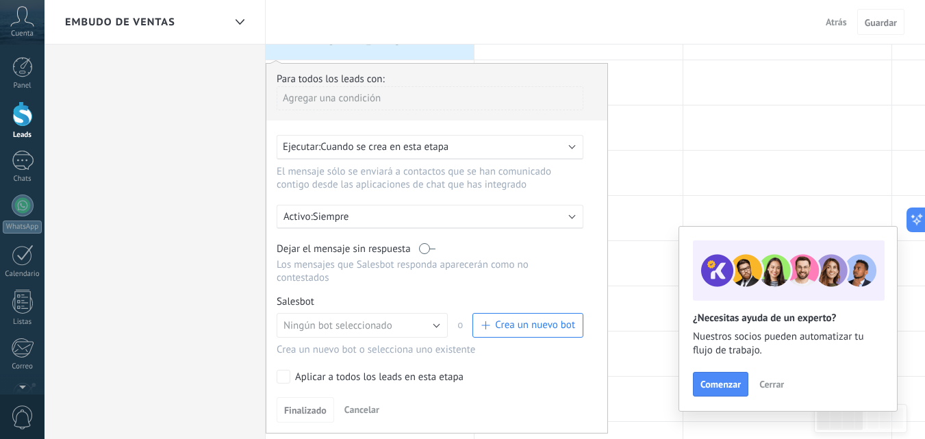
scroll to position [274, 0]
click at [437, 324] on button "Ningún bot seleccionado" at bounding box center [362, 323] width 171 height 25
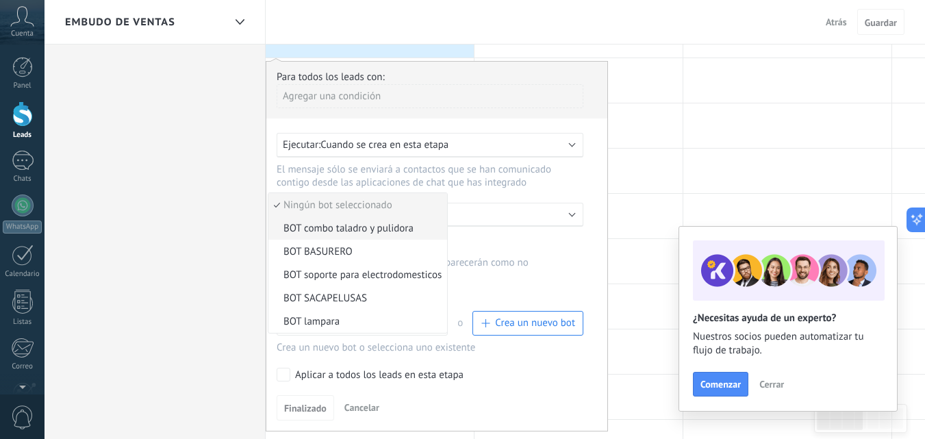
click at [343, 222] on span "BOT combo taladro y pulidora" at bounding box center [355, 228] width 175 height 13
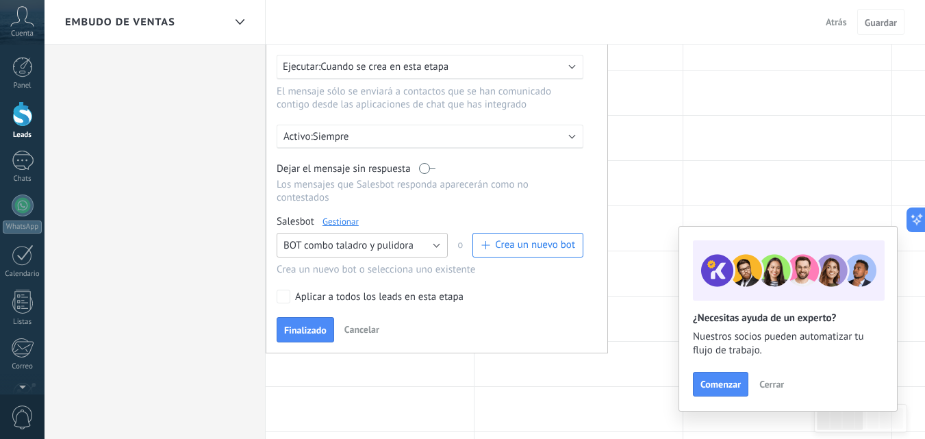
scroll to position [411, 0]
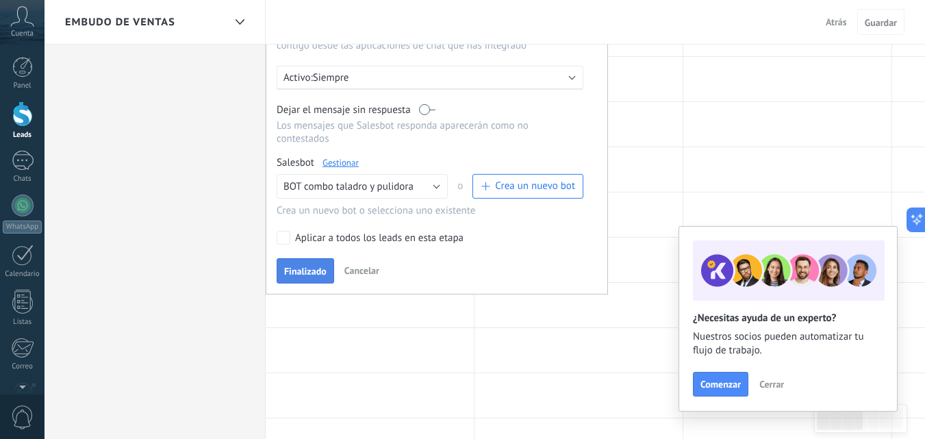
click at [301, 274] on span "Finalizado" at bounding box center [305, 271] width 42 height 10
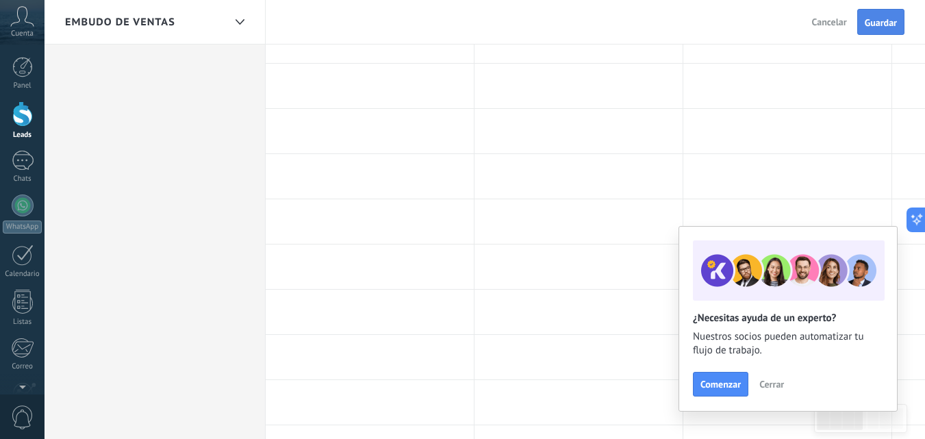
click at [879, 18] on span "Guardar" at bounding box center [881, 23] width 32 height 10
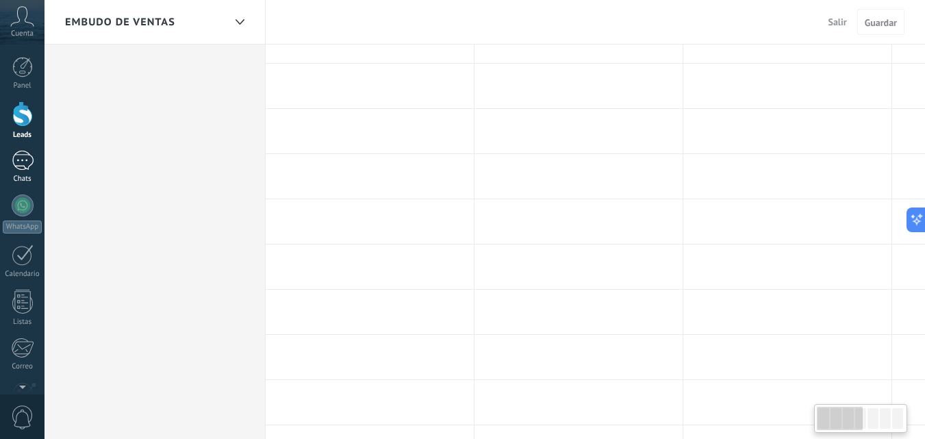
click at [18, 169] on div at bounding box center [23, 161] width 22 height 20
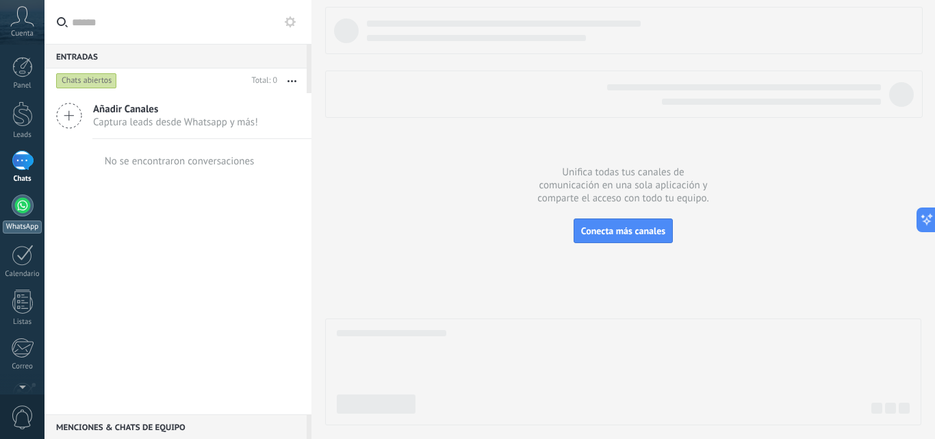
click at [23, 216] on link "WhatsApp" at bounding box center [22, 213] width 45 height 39
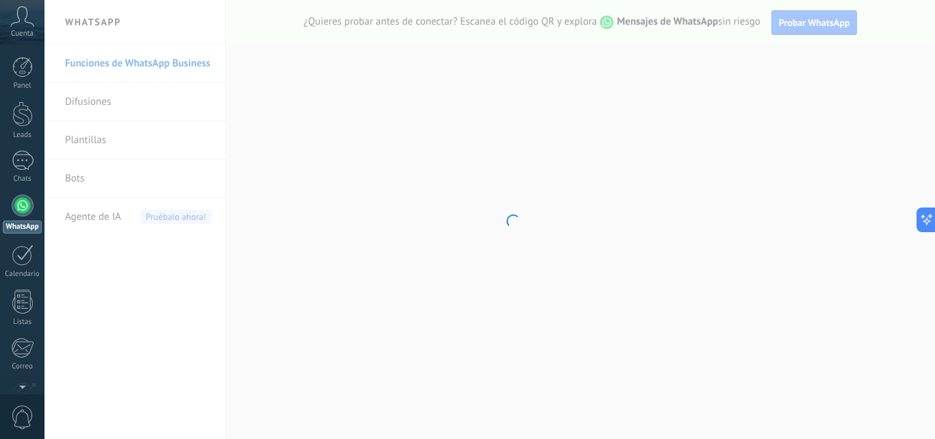
click at [90, 188] on body ".abccls-1,.abccls-2{fill-rule:evenodd}.abccls-2{fill:#fff} .abfcls-1{fill:none}…" at bounding box center [467, 219] width 935 height 439
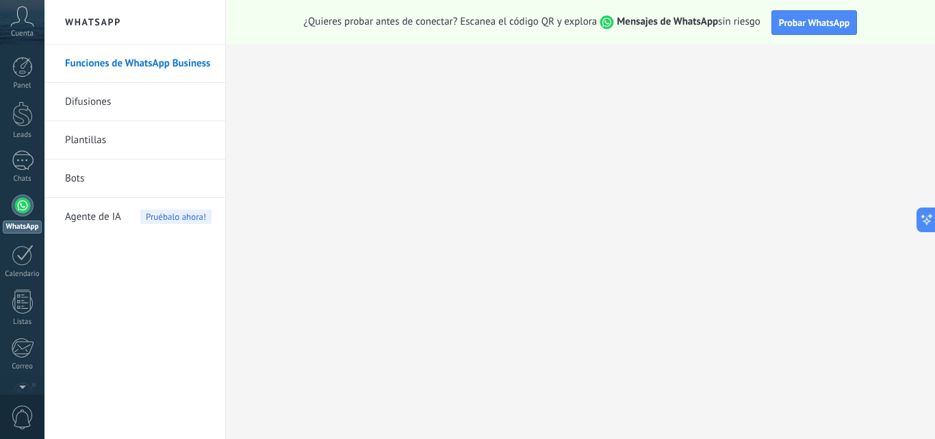
click at [73, 172] on link "Bots" at bounding box center [138, 179] width 147 height 38
